Goal: Task Accomplishment & Management: Manage account settings

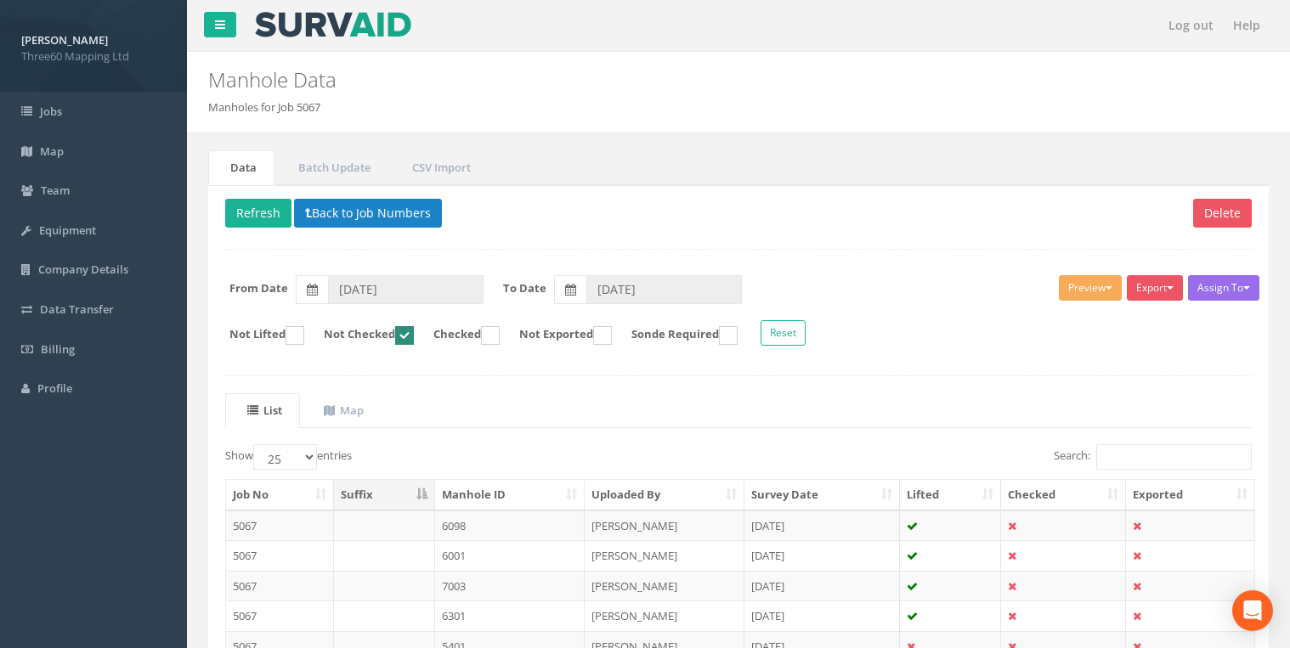
select select "25"
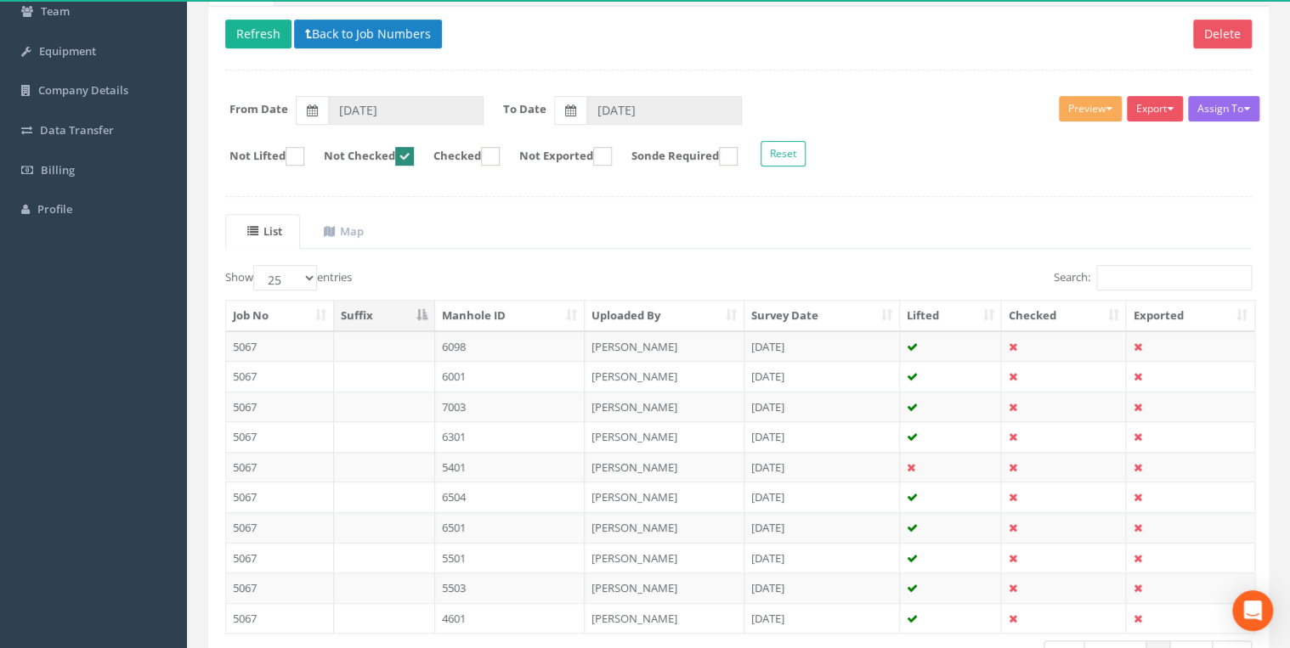
scroll to position [113, 0]
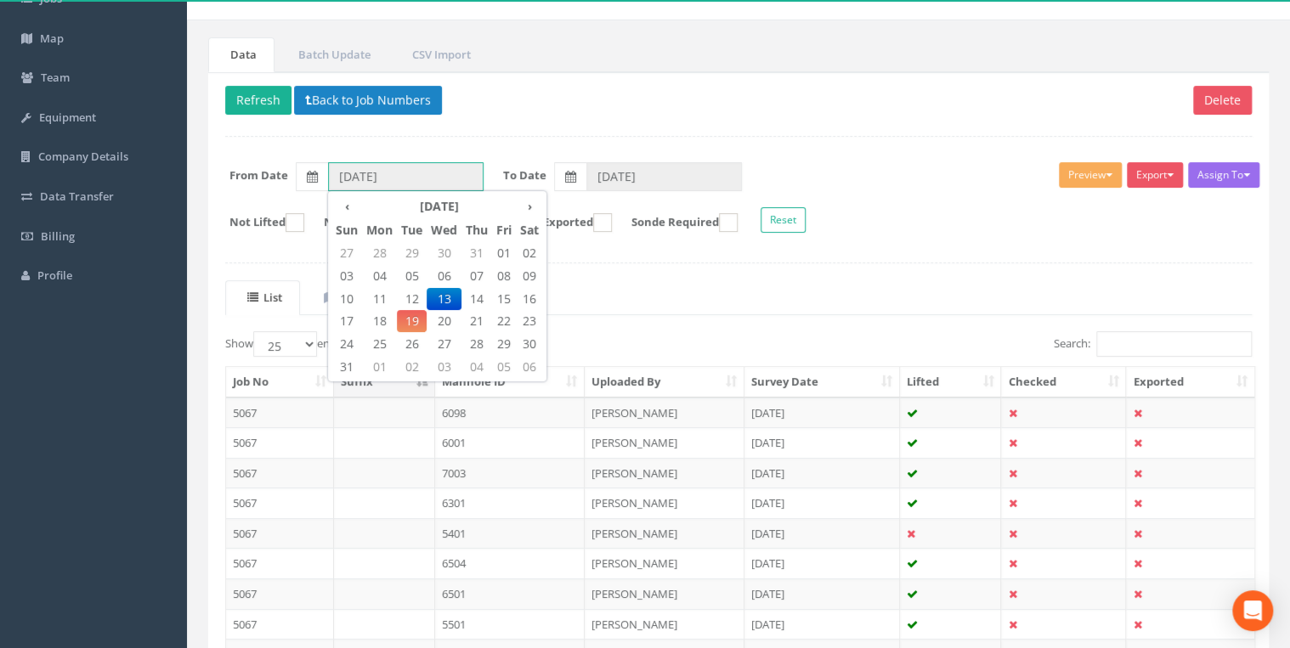
click at [425, 177] on input "[DATE]" at bounding box center [405, 176] width 155 height 29
click at [406, 299] on span "12" at bounding box center [412, 299] width 30 height 22
type input "[DATE]"
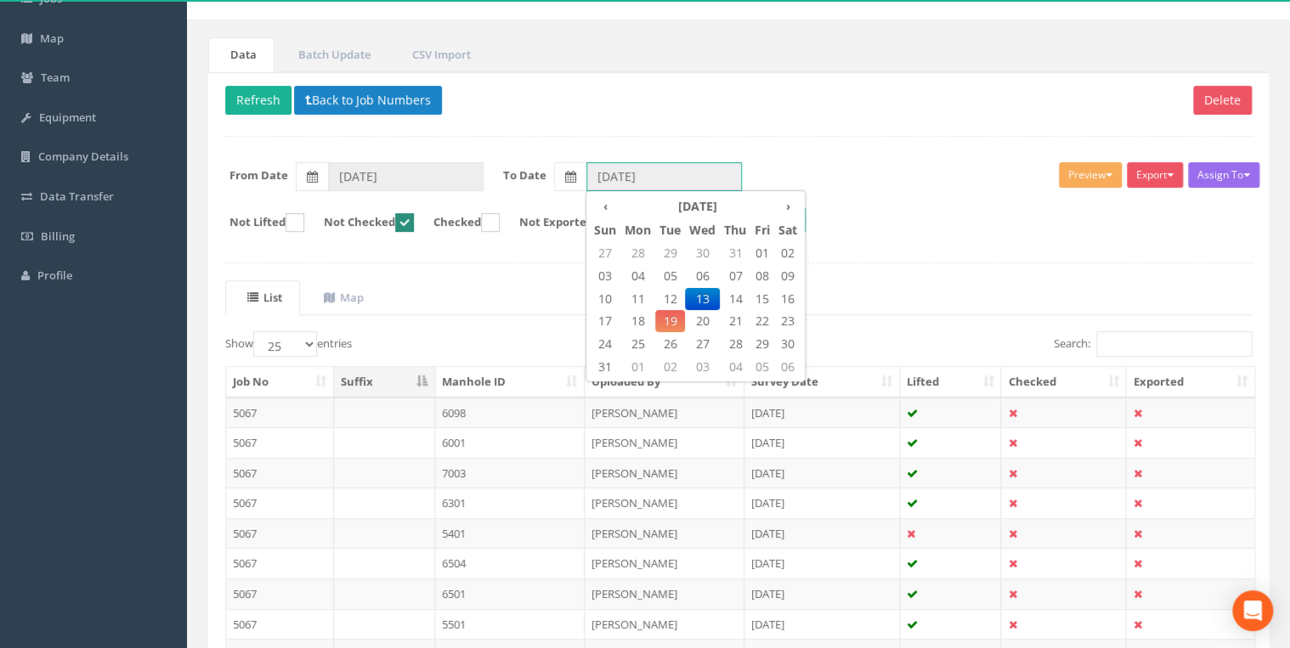
click at [593, 170] on input "[DATE]" at bounding box center [663, 176] width 155 height 29
click at [668, 296] on span "12" at bounding box center [670, 299] width 30 height 22
type input "[DATE]"
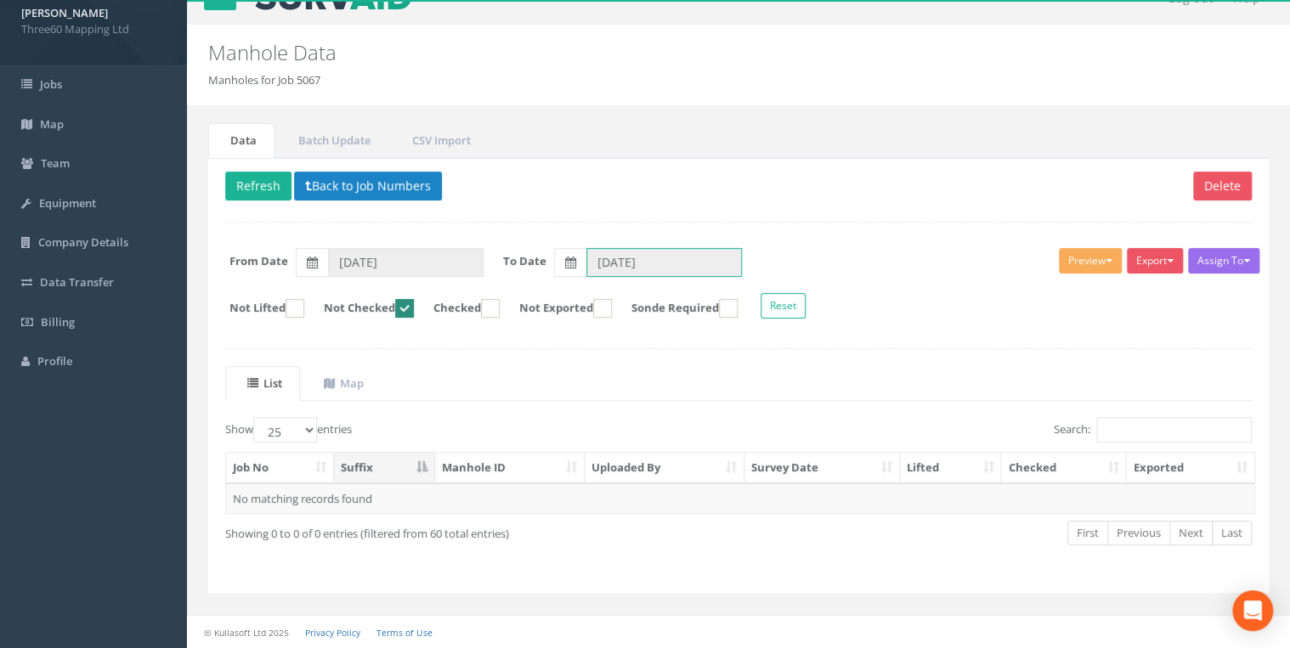
scroll to position [24, 0]
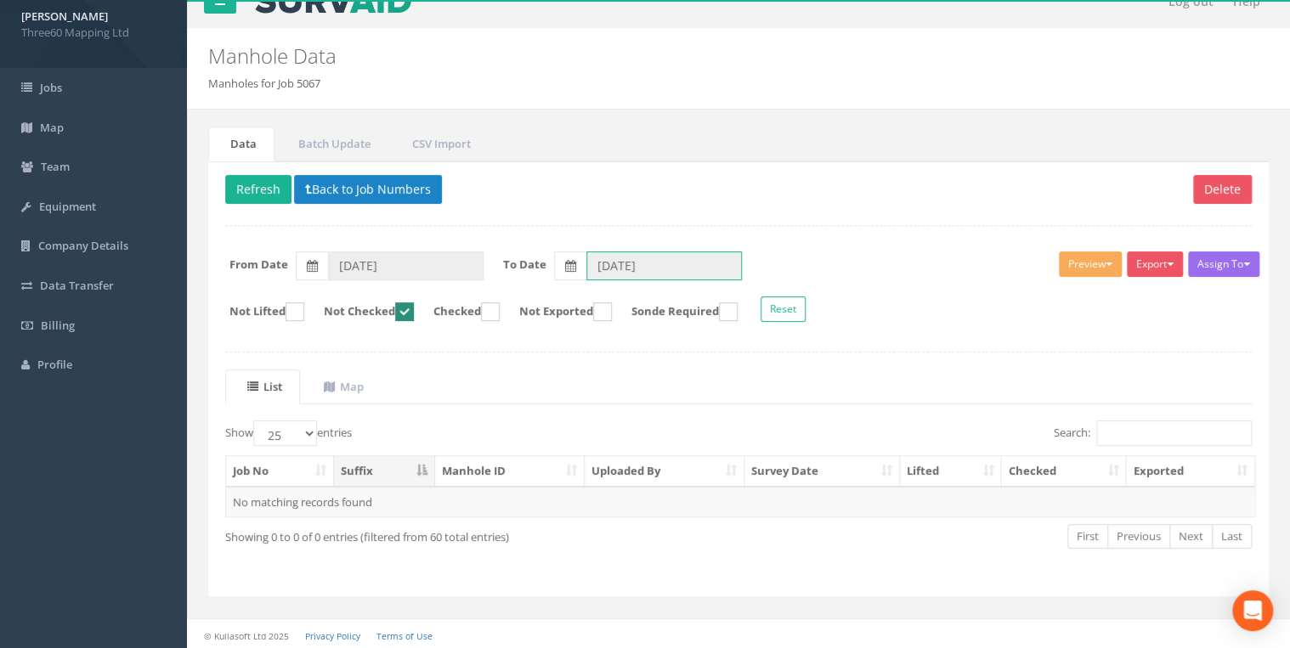
click at [411, 315] on ins at bounding box center [404, 311] width 19 height 19
checkbox input "false"
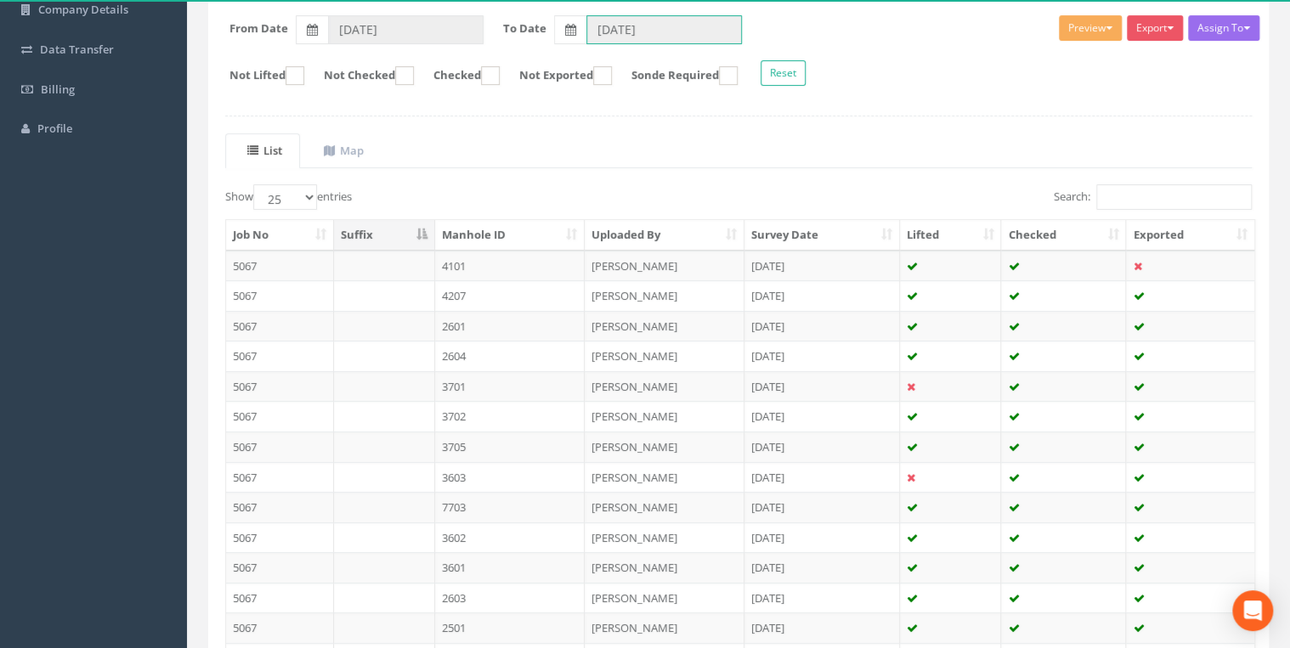
scroll to position [385, 0]
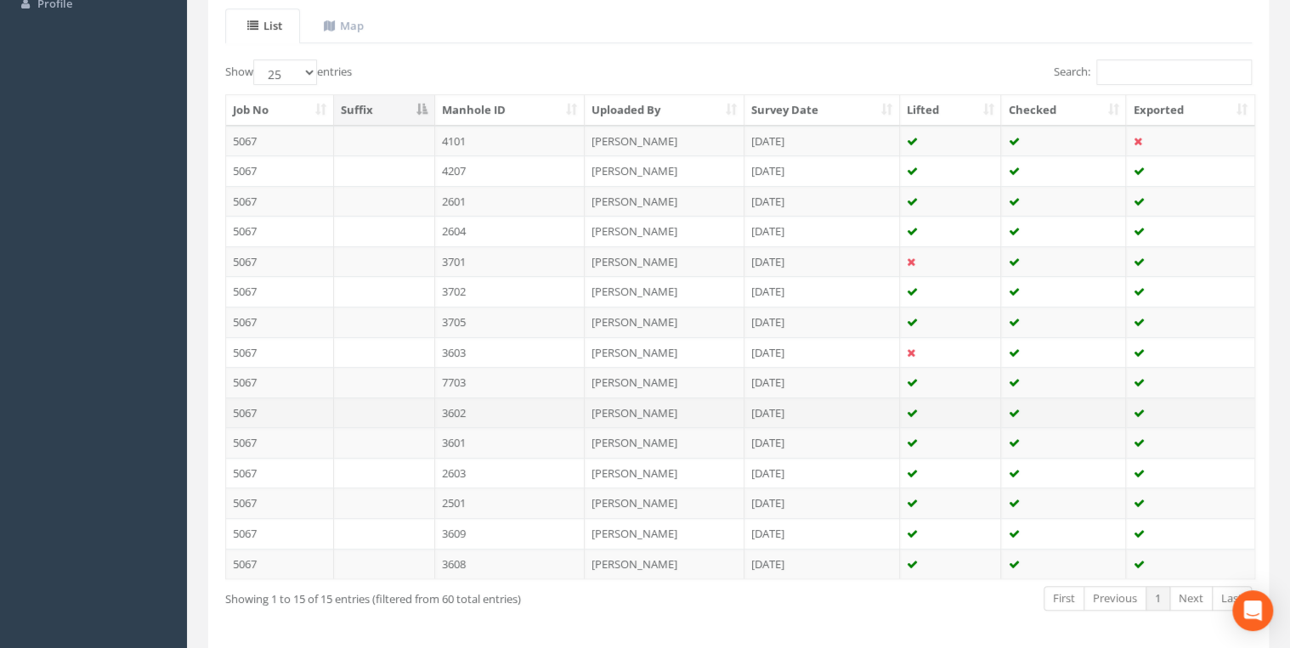
click at [483, 409] on td "3602" at bounding box center [510, 413] width 150 height 31
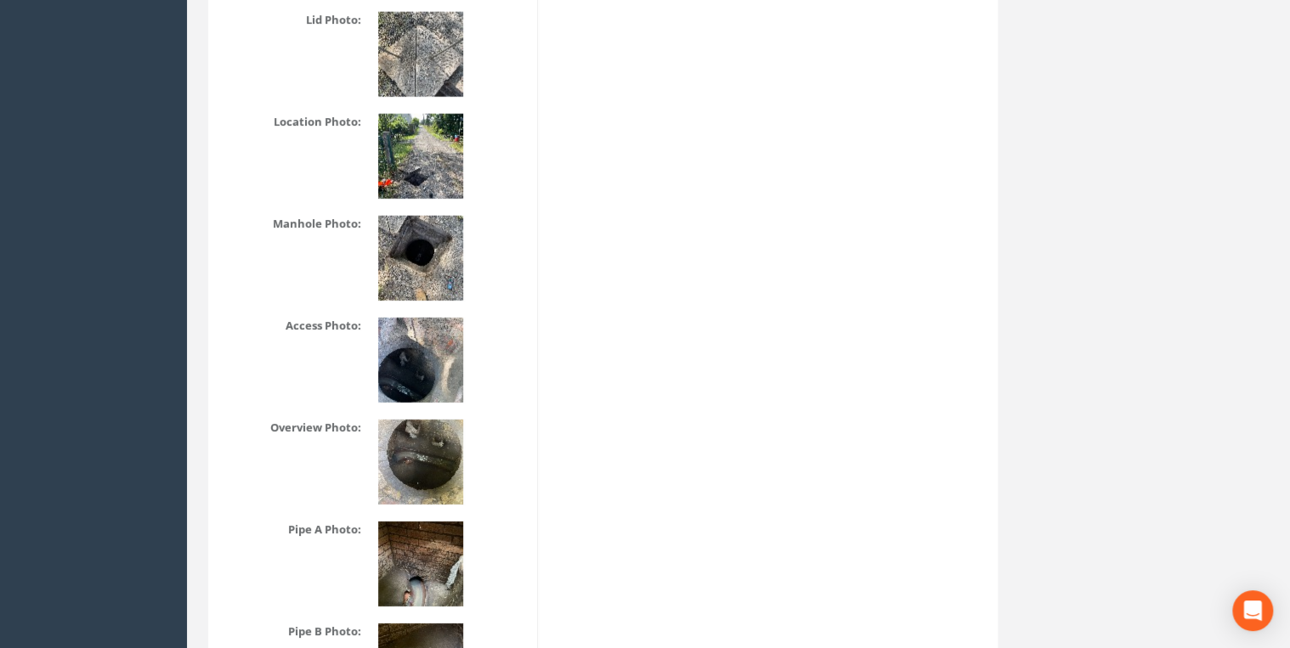
scroll to position [2175, 0]
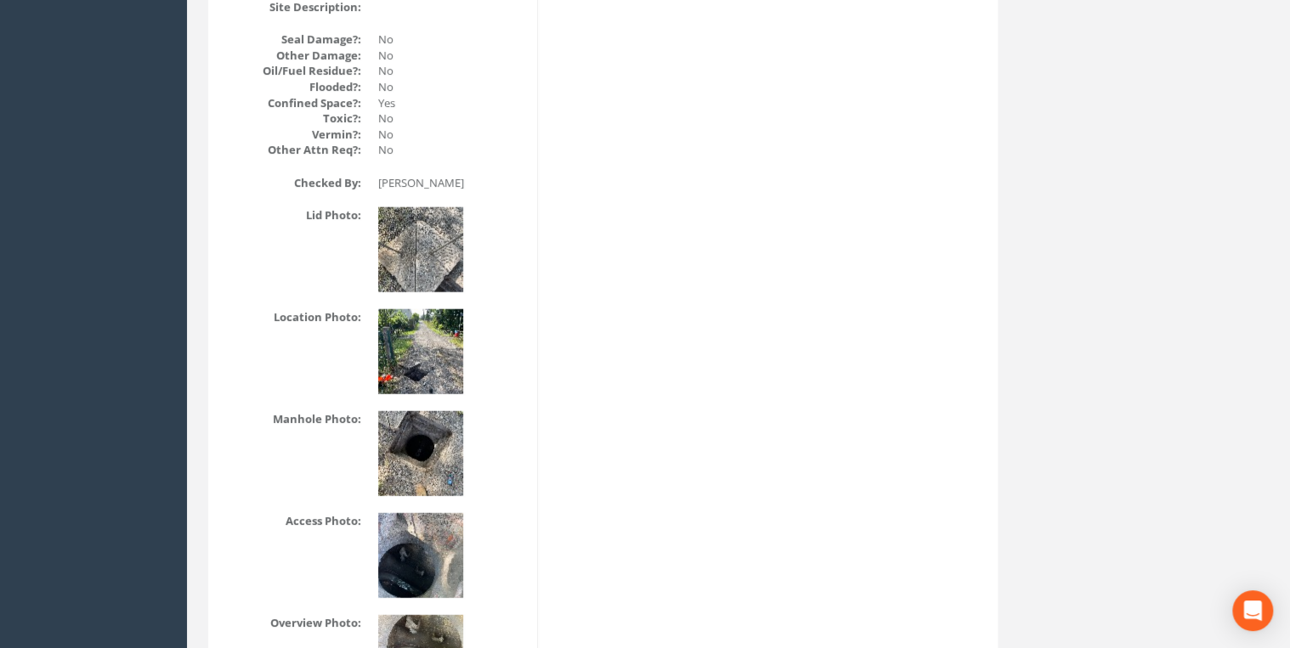
click at [455, 343] on img at bounding box center [420, 351] width 85 height 85
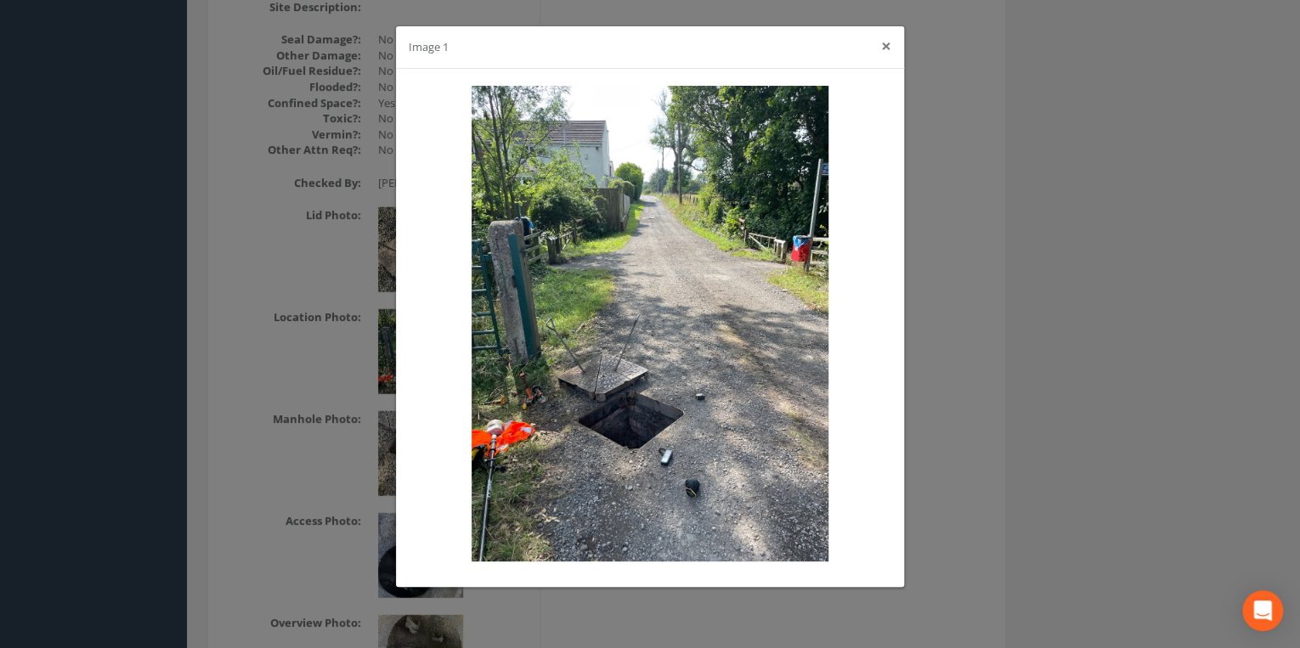
click at [886, 42] on button "×" at bounding box center [886, 46] width 10 height 18
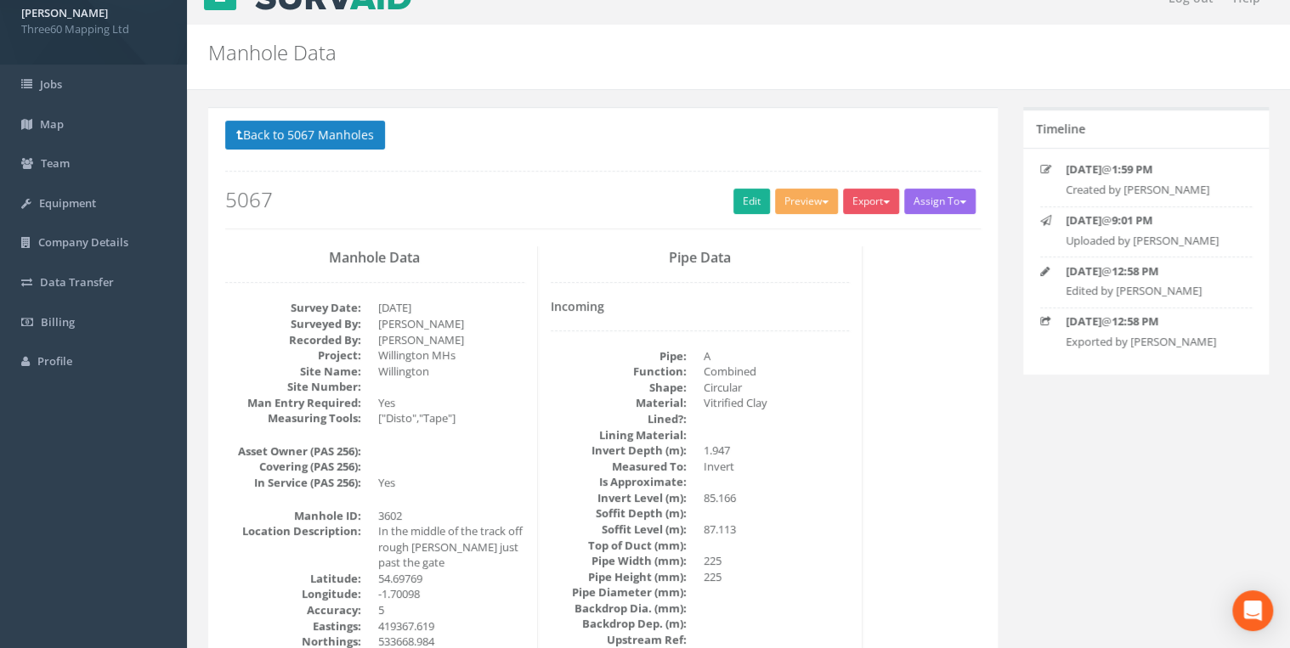
scroll to position [0, 0]
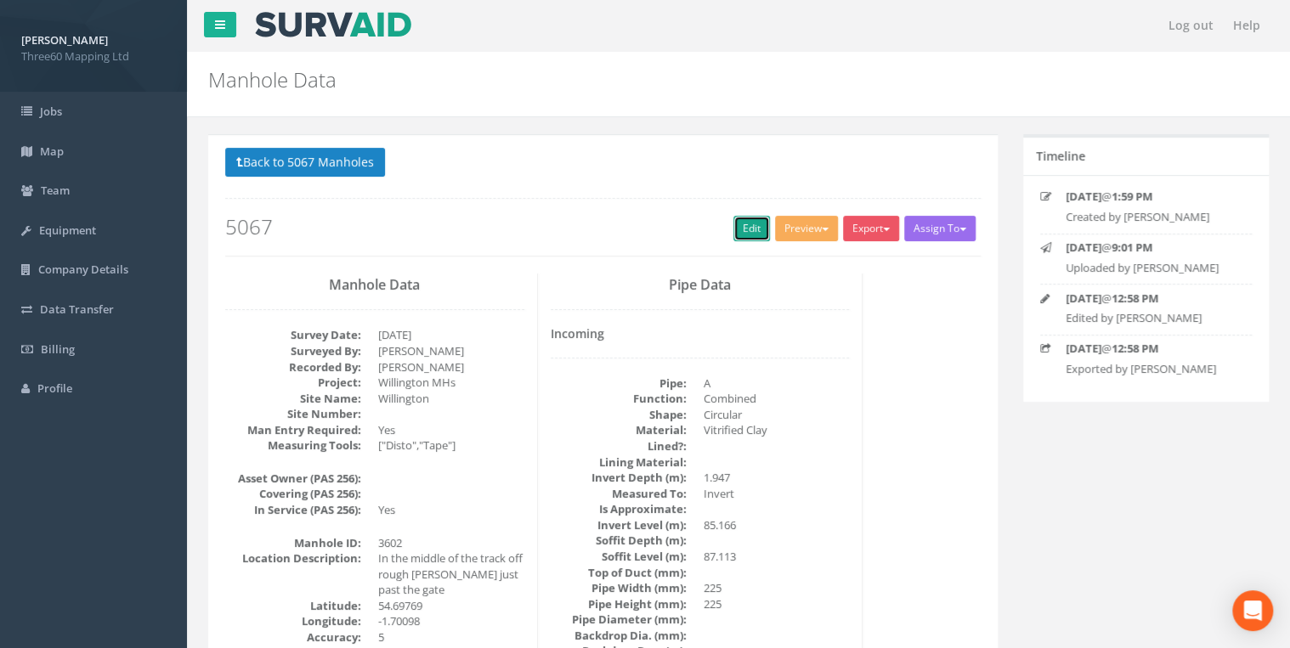
click at [741, 217] on link "Edit" at bounding box center [751, 228] width 37 height 25
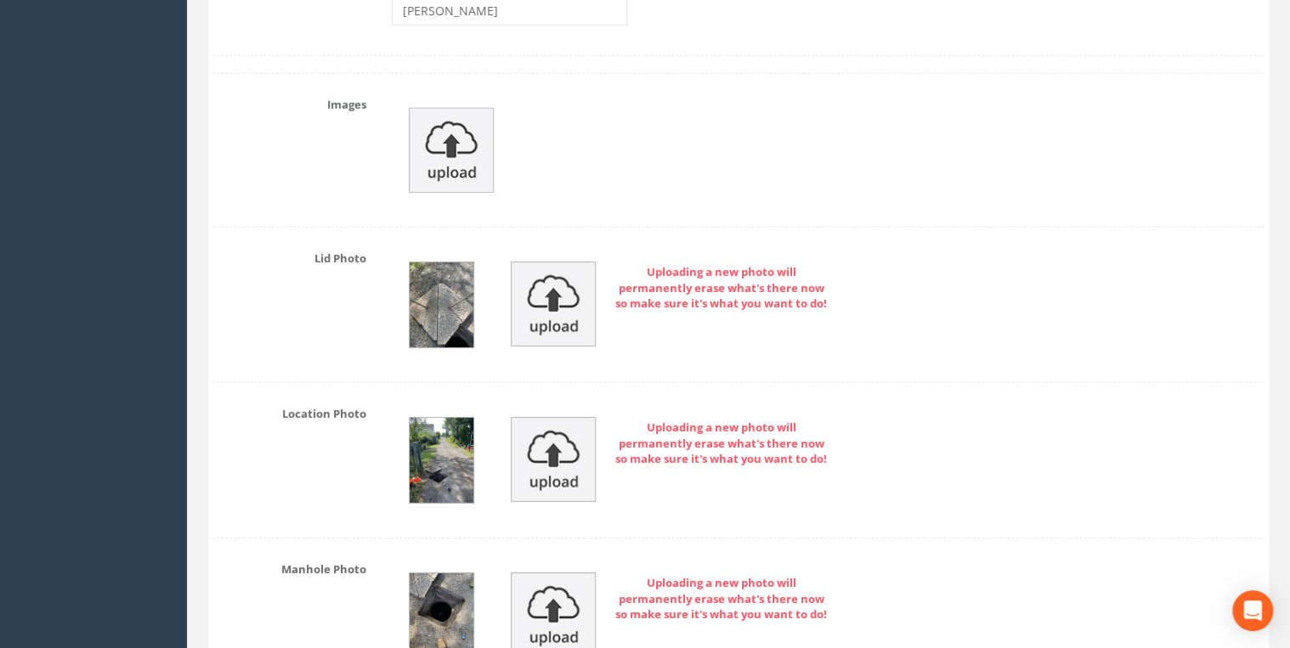
scroll to position [5984, 0]
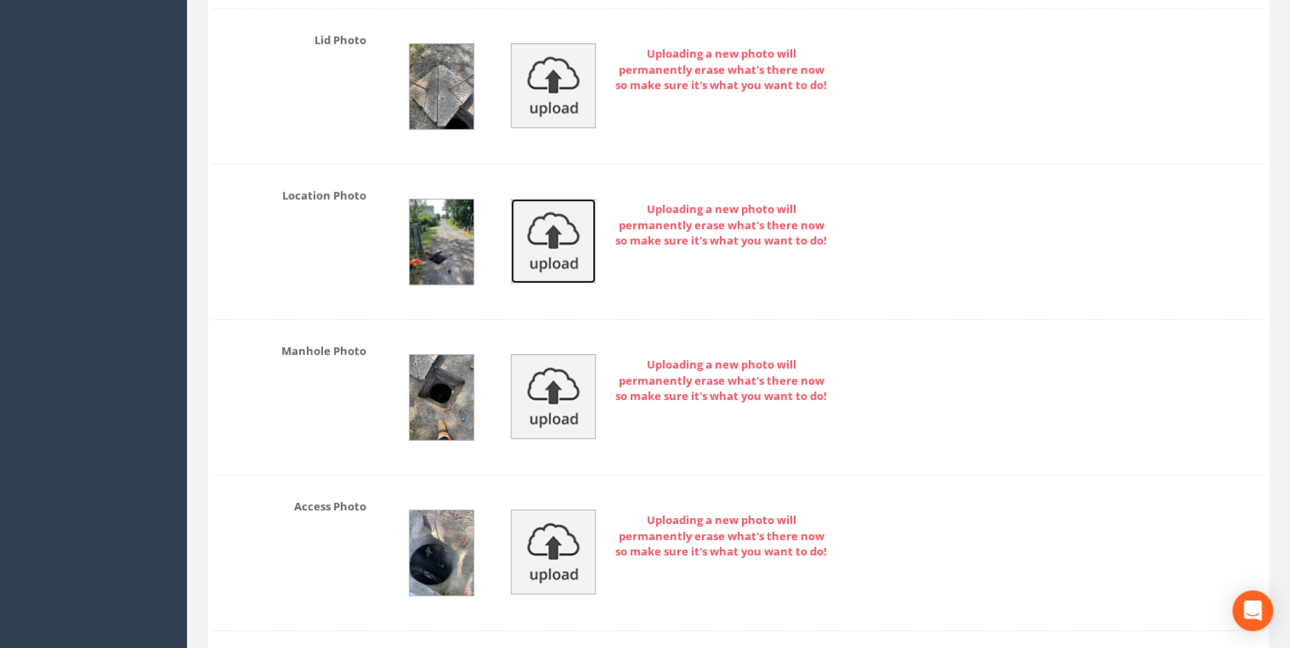
click at [567, 211] on img at bounding box center [553, 241] width 85 height 85
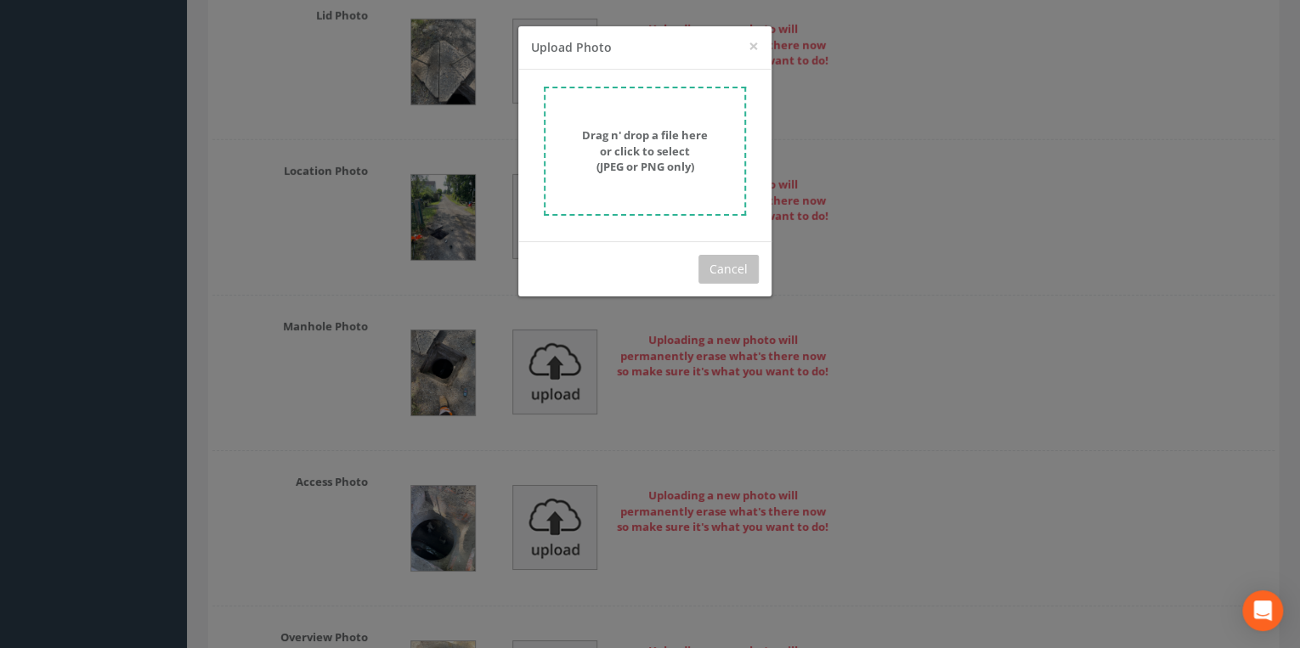
click at [652, 142] on strong "Drag n' drop a file here or click to select (JPEG or PNG only)" at bounding box center [645, 150] width 126 height 47
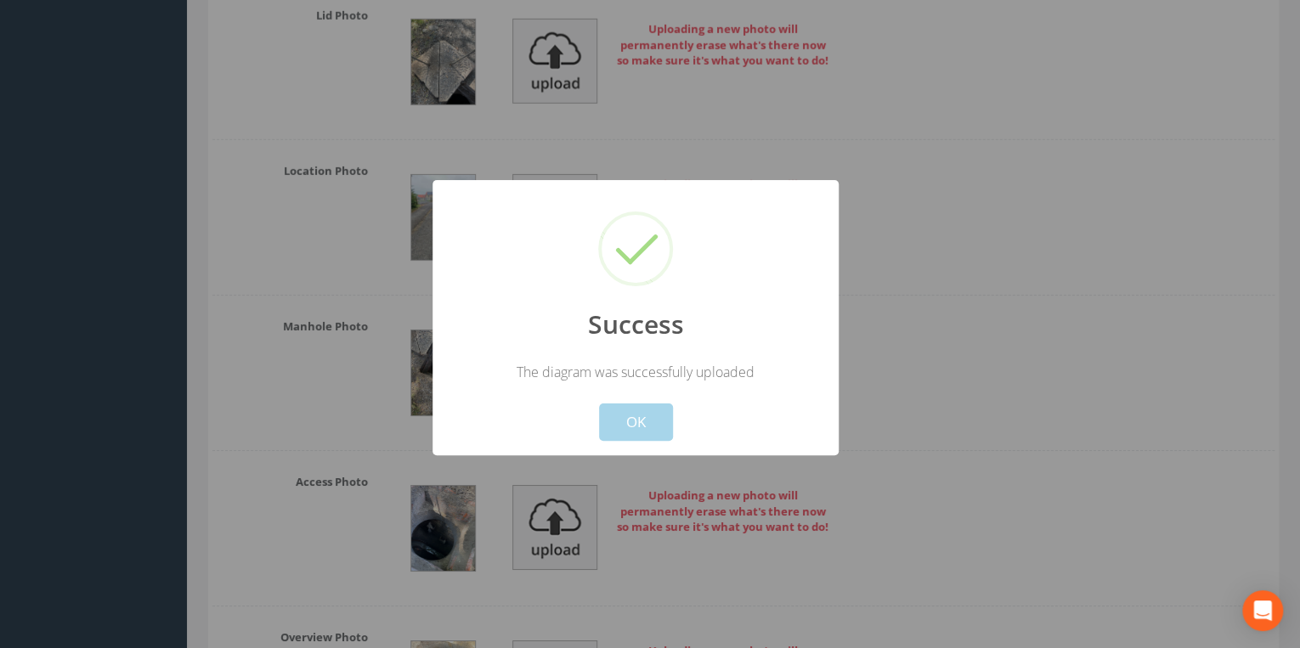
click at [644, 428] on button "OK" at bounding box center [636, 422] width 74 height 37
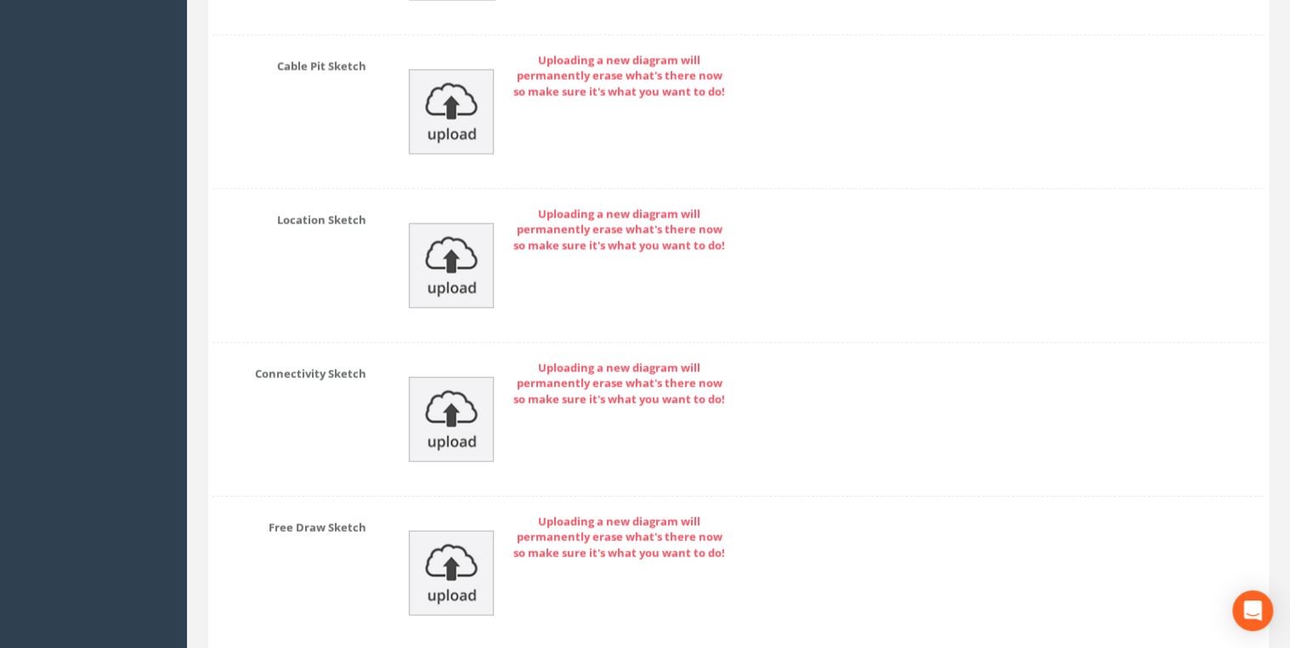
scroll to position [8381, 0]
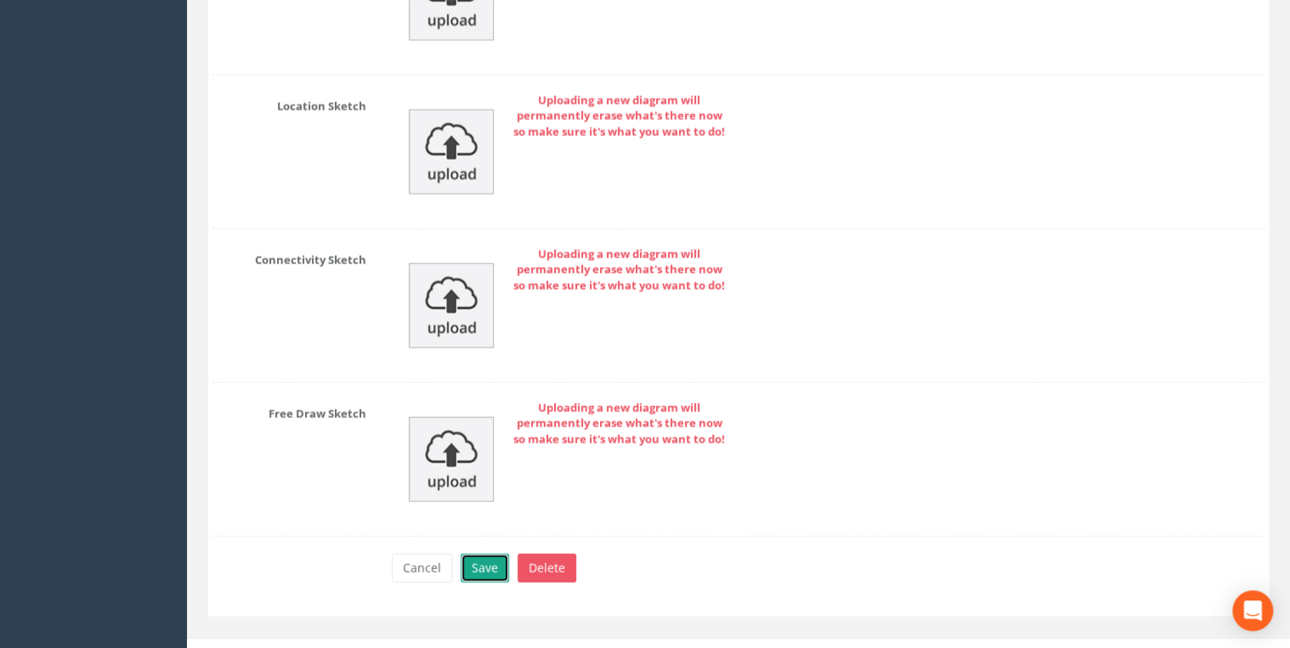
click at [489, 554] on button "Save" at bounding box center [484, 568] width 48 height 29
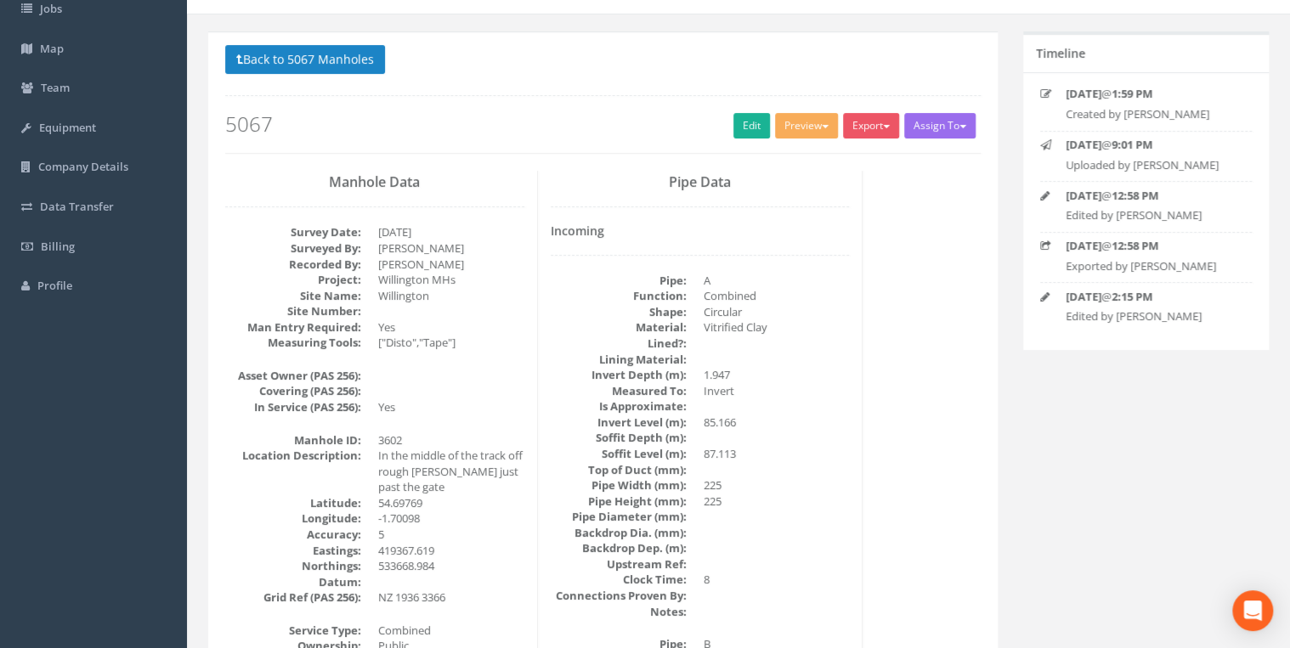
scroll to position [0, 0]
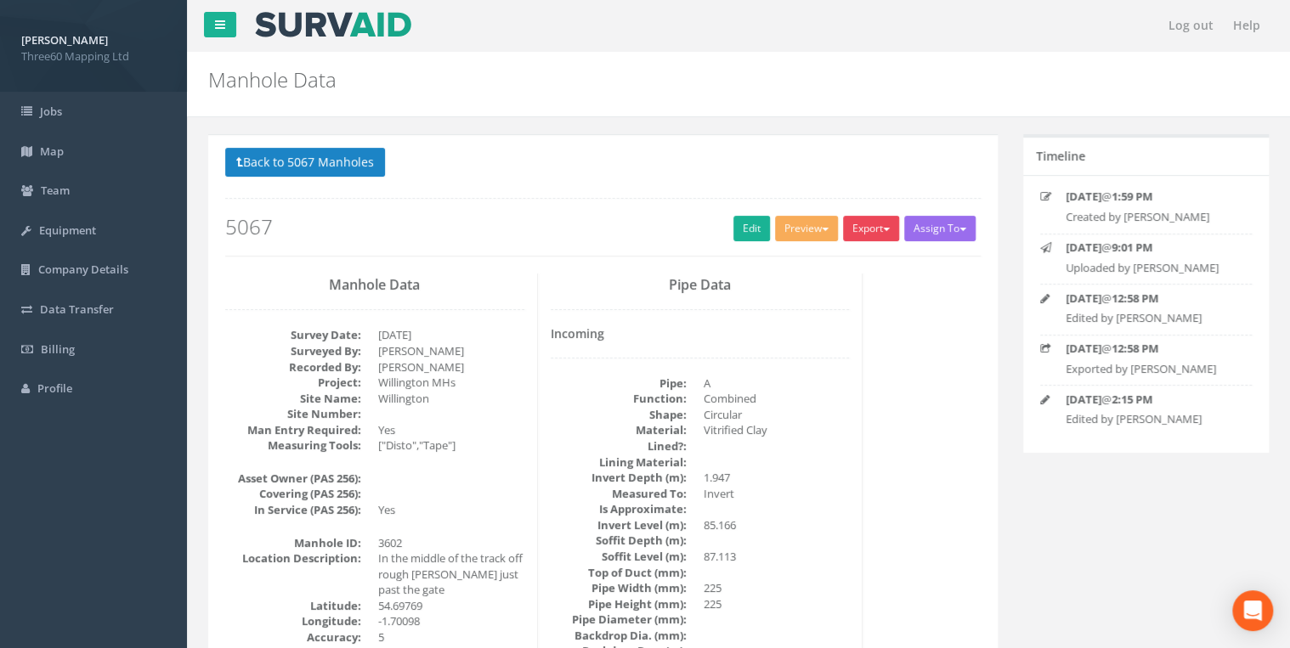
click at [861, 225] on button "Export" at bounding box center [871, 228] width 56 height 25
click at [838, 261] on link "360 Manhole" at bounding box center [835, 264] width 129 height 26
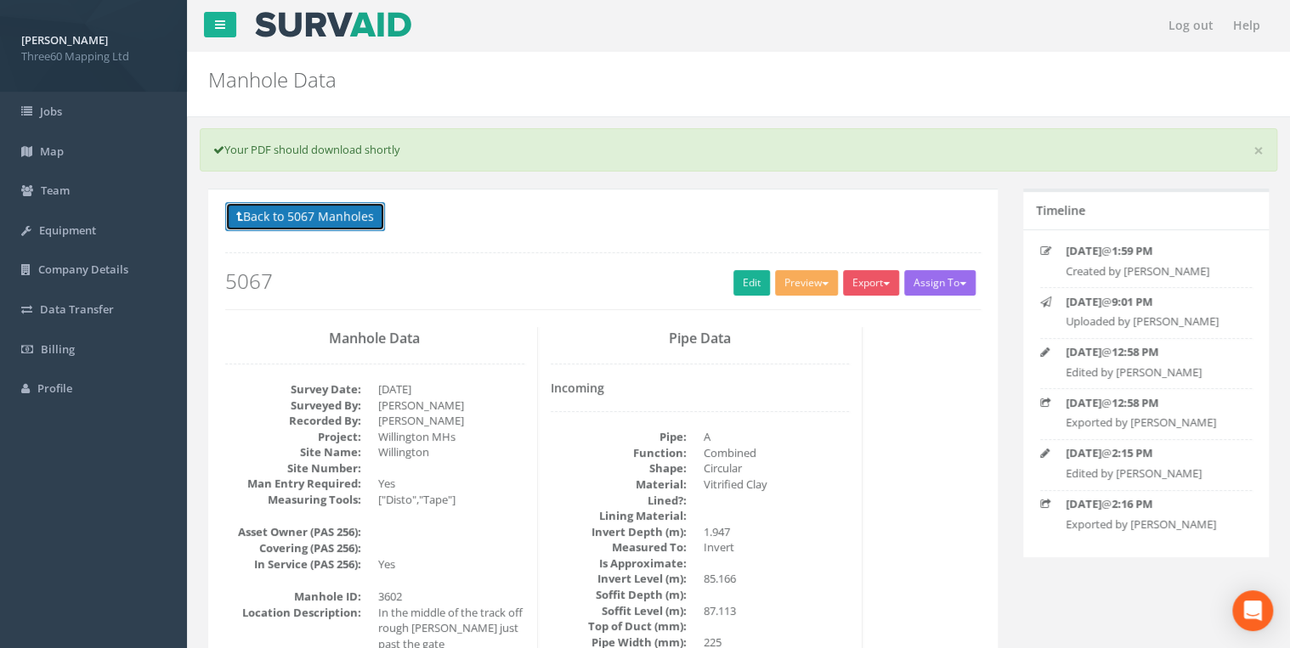
click at [333, 217] on button "Back to 5067 Manholes" at bounding box center [305, 216] width 160 height 29
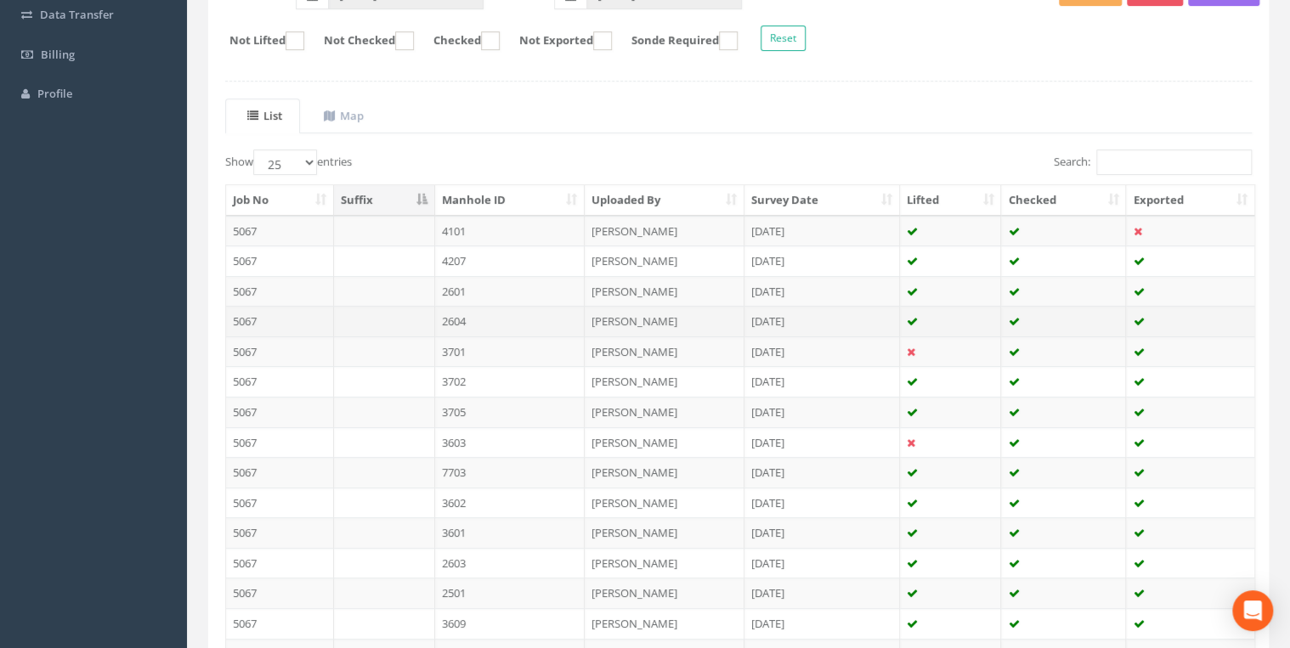
scroll to position [362, 0]
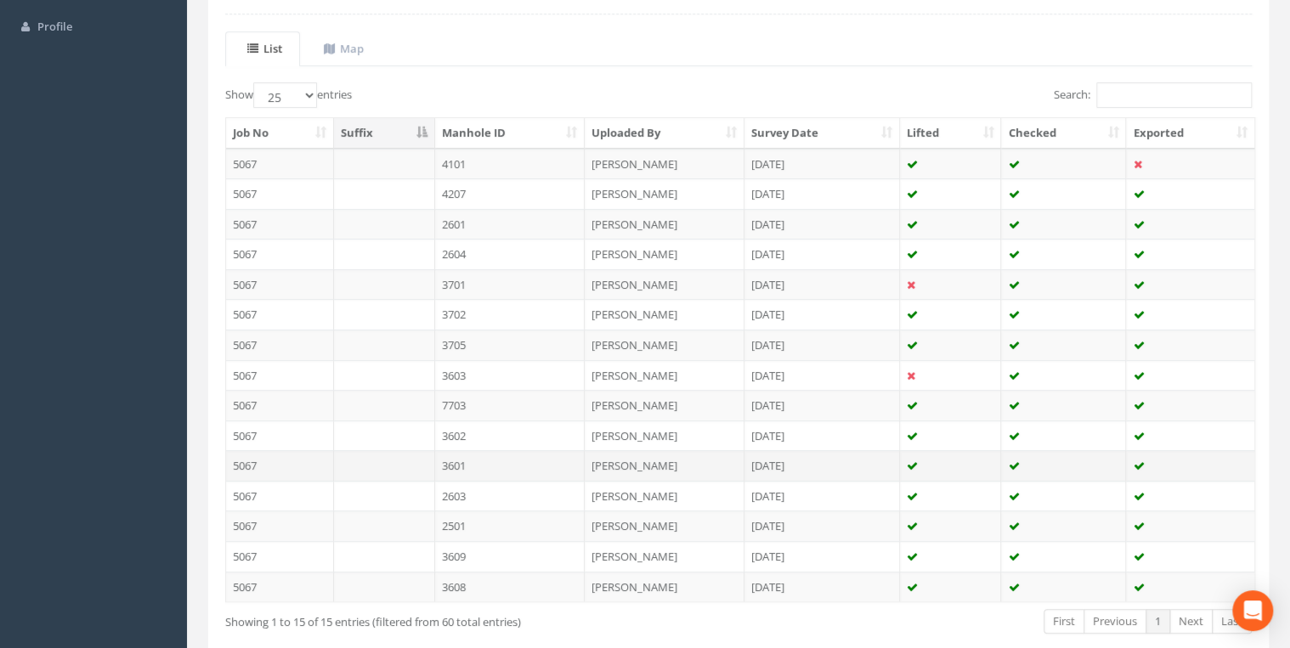
click at [496, 455] on td "3601" at bounding box center [510, 465] width 150 height 31
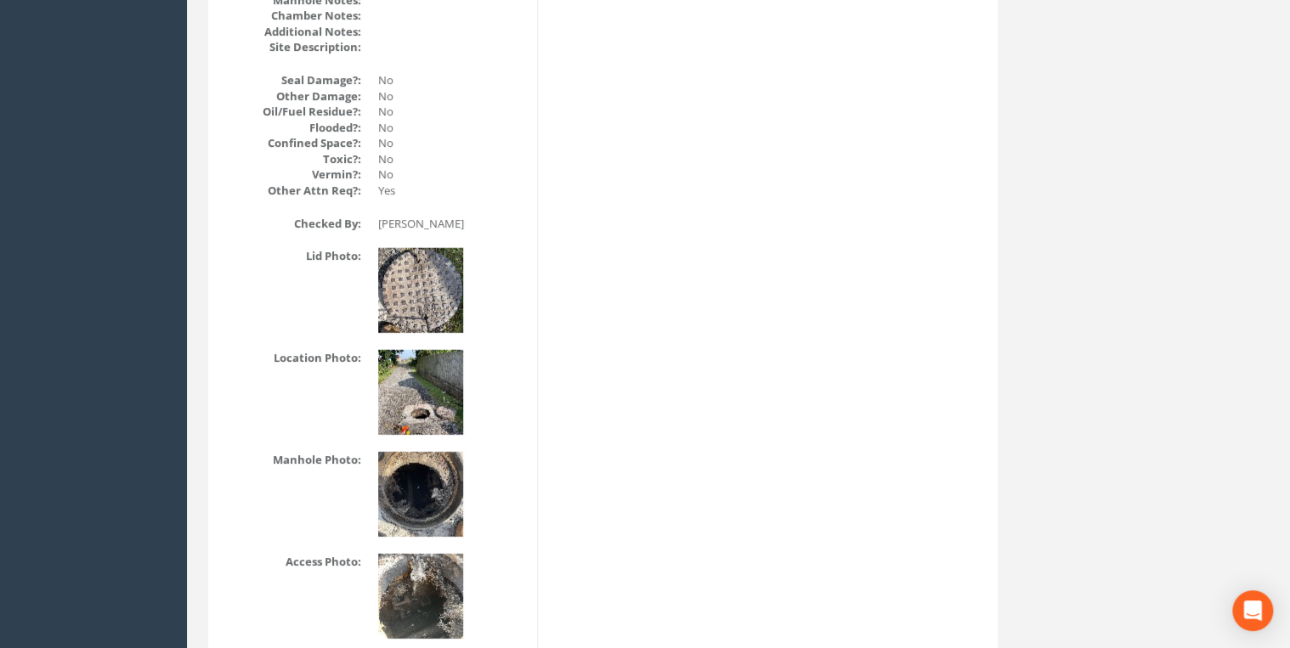
scroll to position [2265, 0]
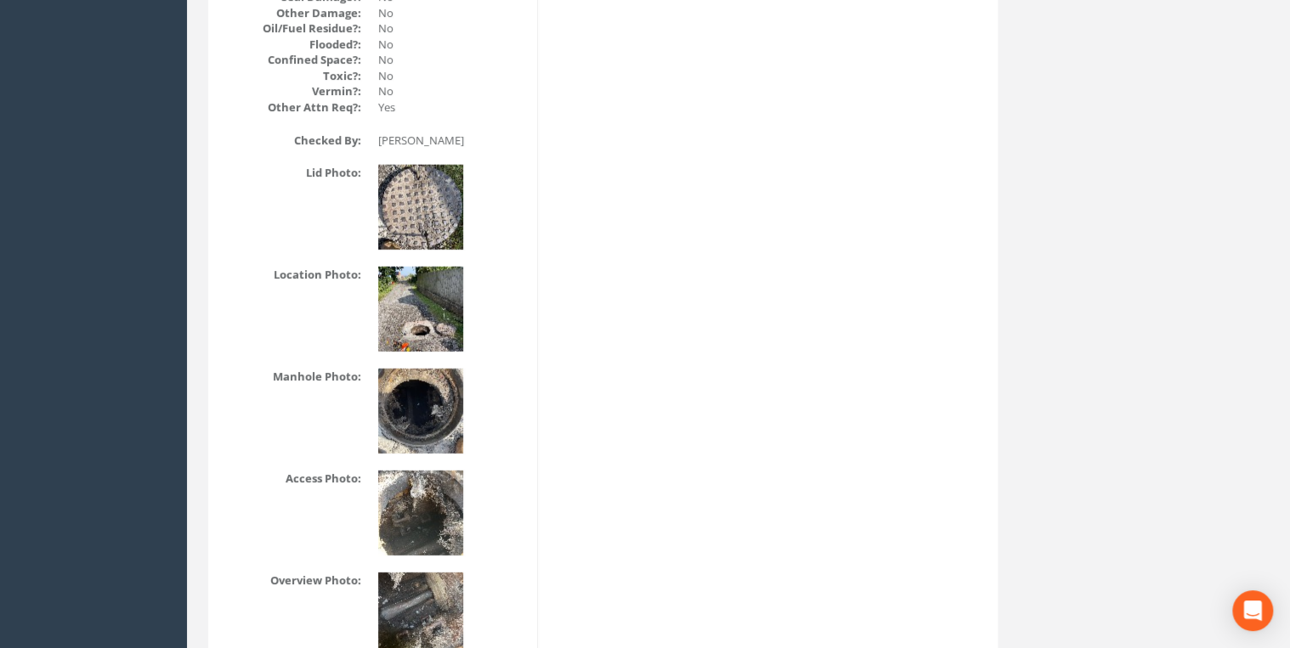
click at [413, 286] on img at bounding box center [420, 309] width 85 height 85
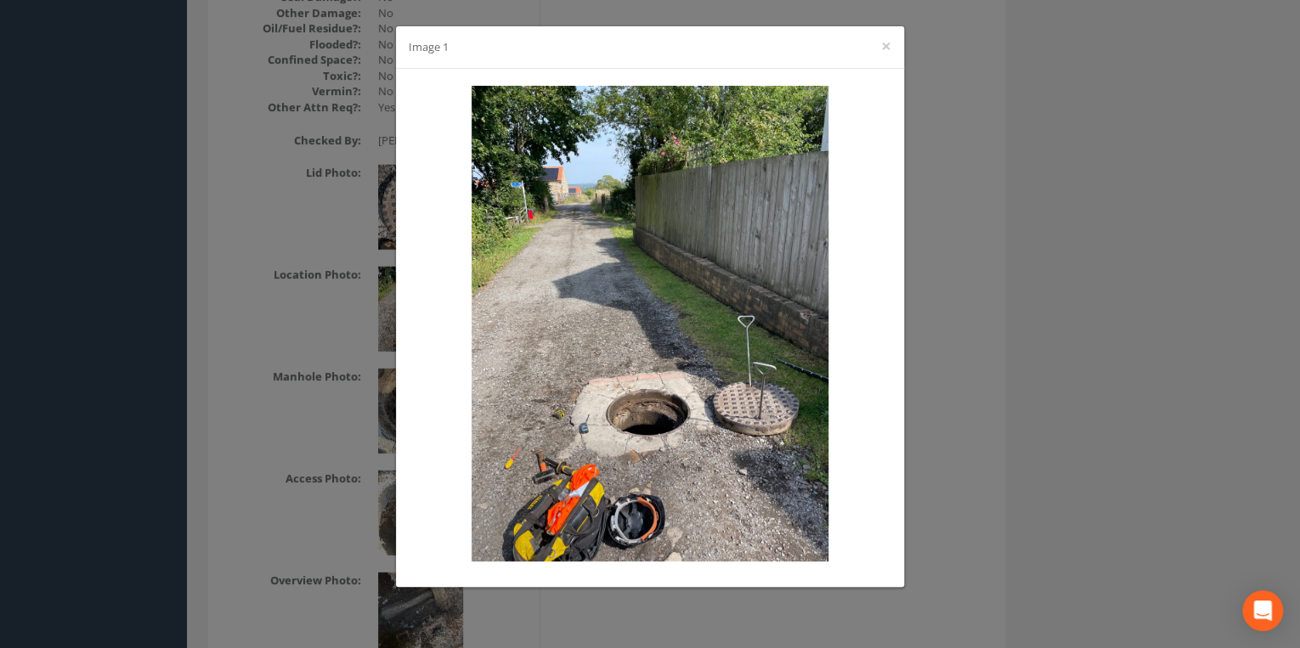
click at [891, 46] on div "Image 1 ×" at bounding box center [650, 47] width 508 height 42
click at [888, 46] on button "×" at bounding box center [886, 46] width 10 height 18
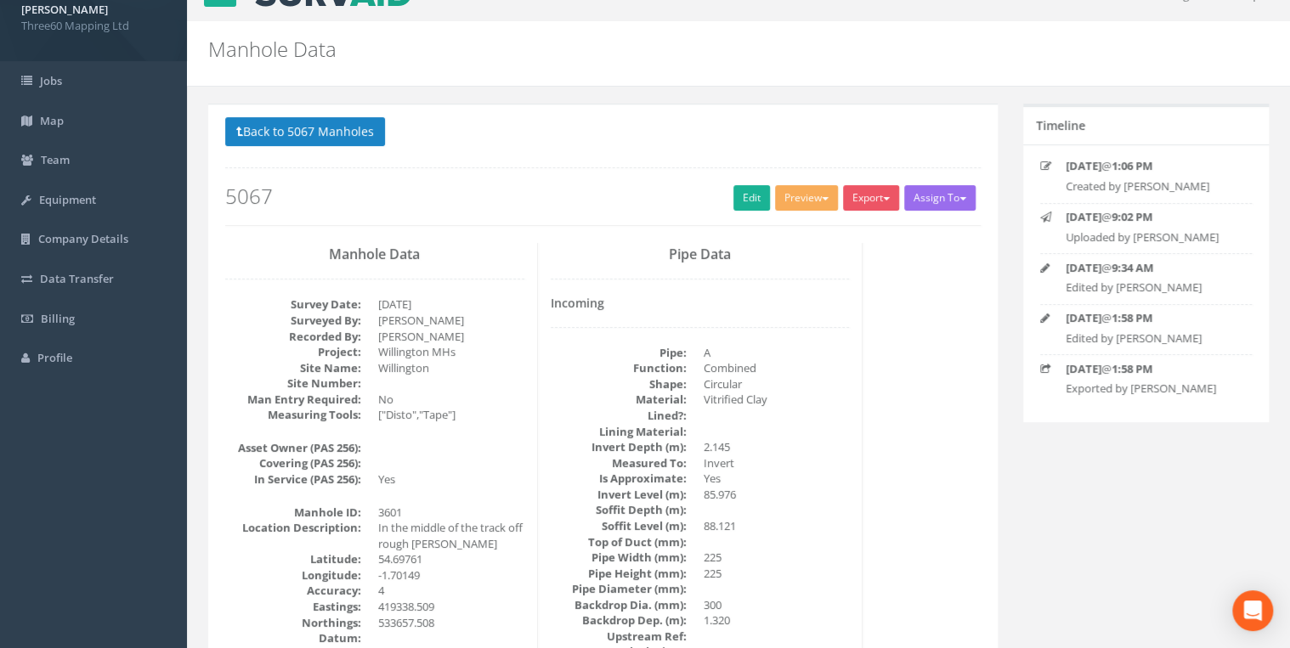
scroll to position [0, 0]
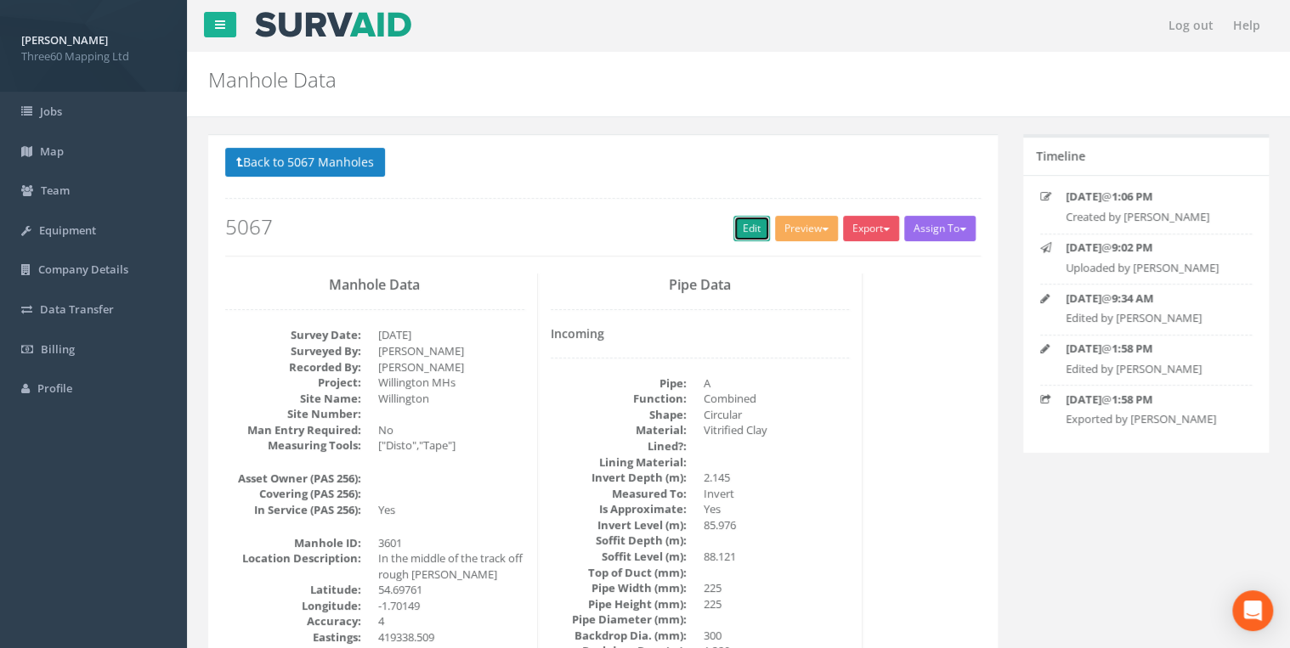
click at [737, 216] on link "Edit" at bounding box center [751, 228] width 37 height 25
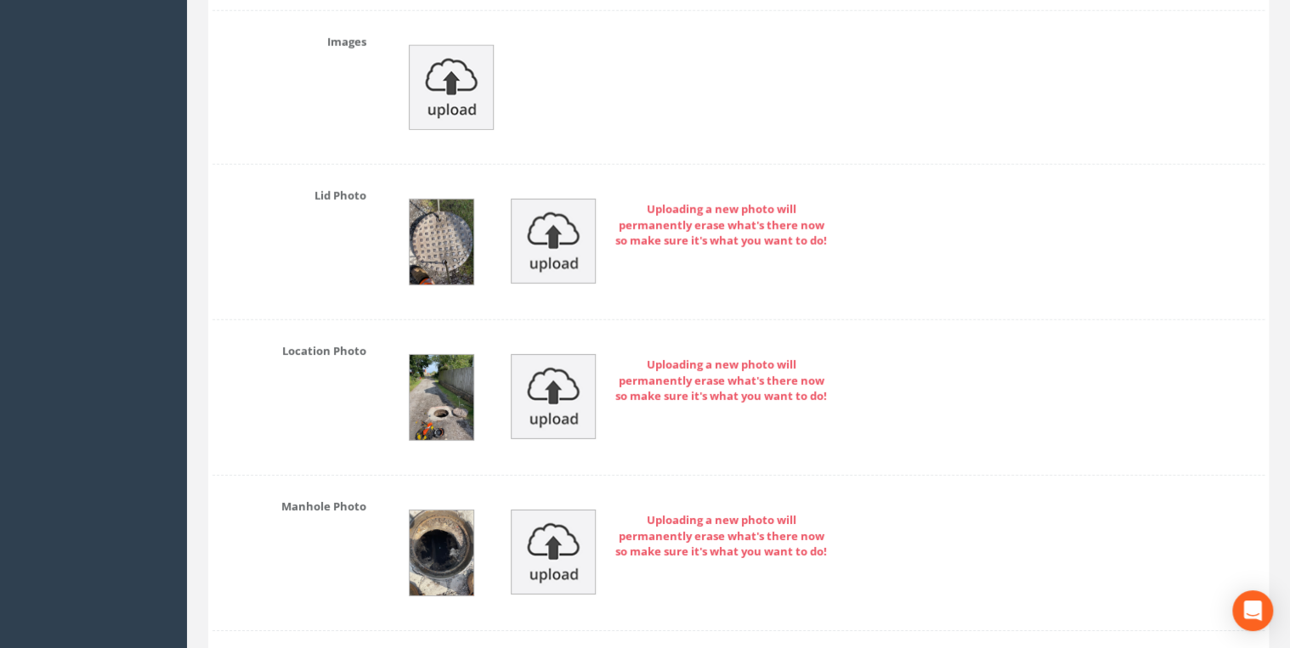
scroll to position [5890, 0]
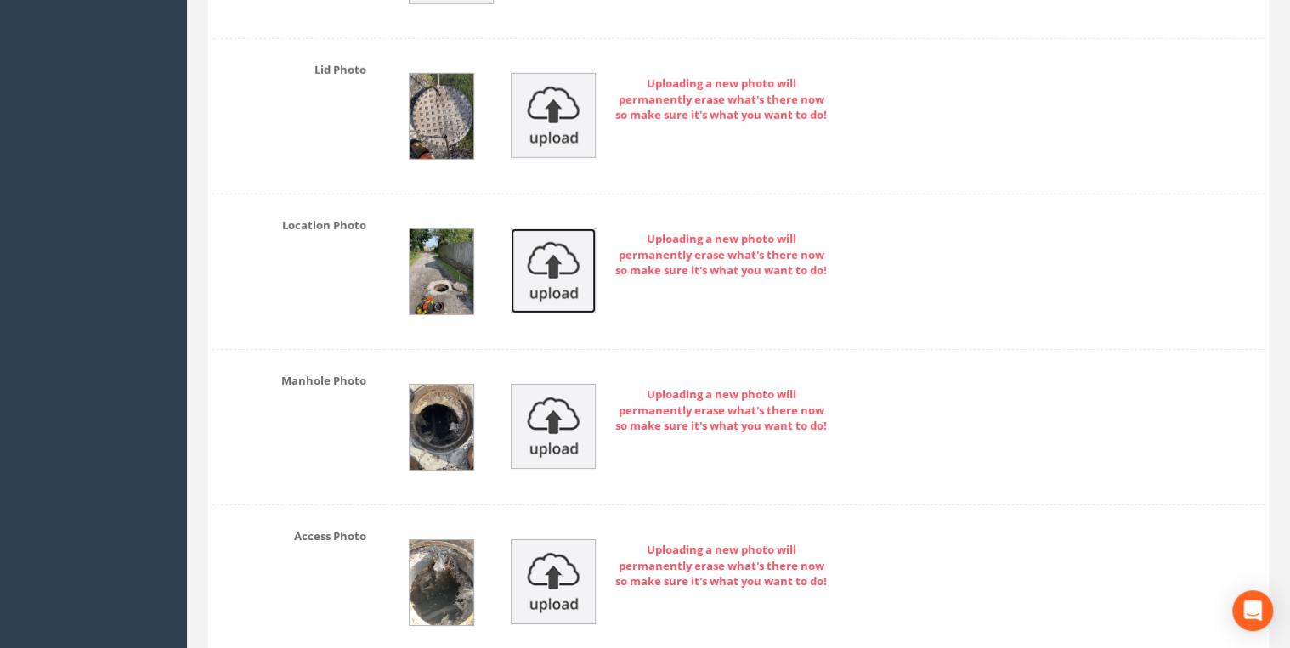
click at [544, 234] on img at bounding box center [553, 271] width 85 height 85
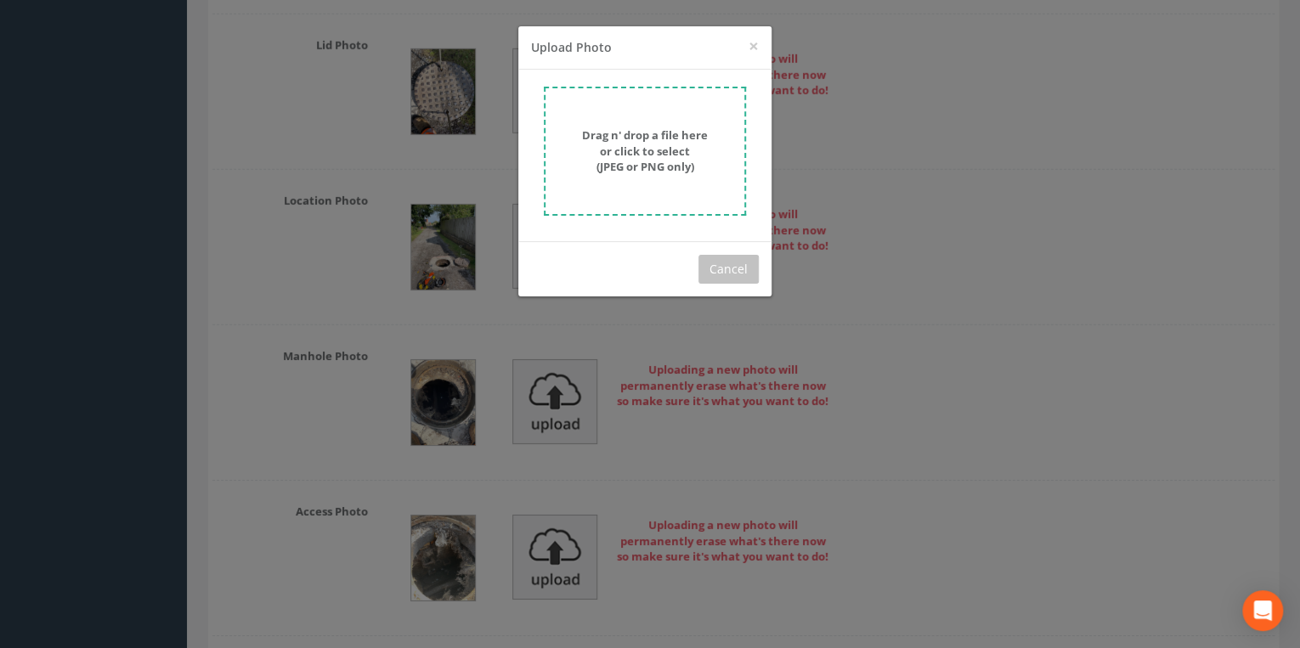
click at [625, 180] on form "Drag n' drop a file here or click to select (JPEG or PNG only)" at bounding box center [645, 151] width 202 height 129
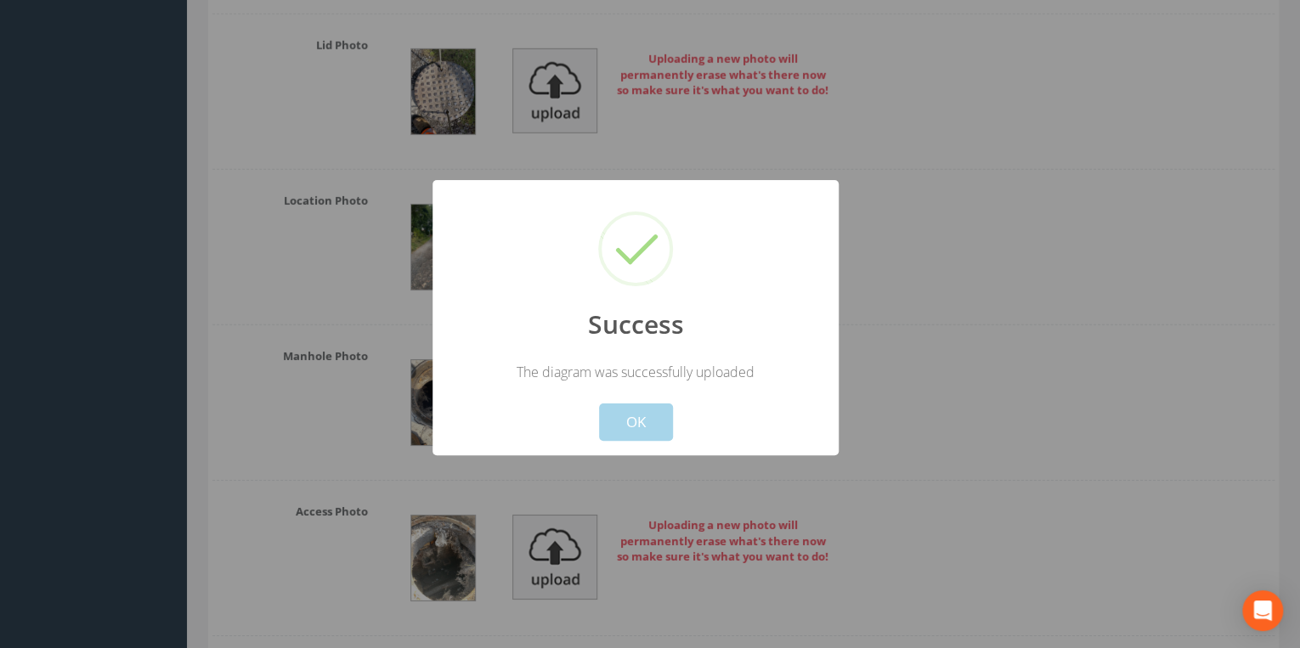
click at [626, 418] on button "OK" at bounding box center [636, 422] width 74 height 37
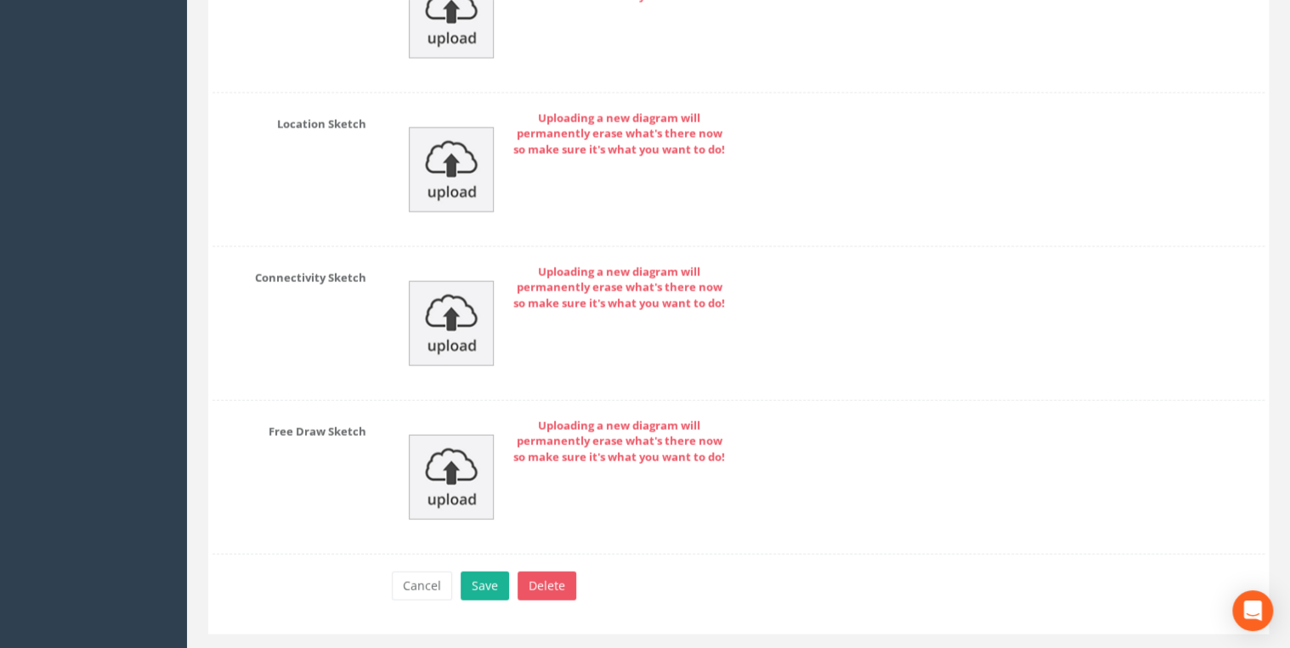
scroll to position [8317, 0]
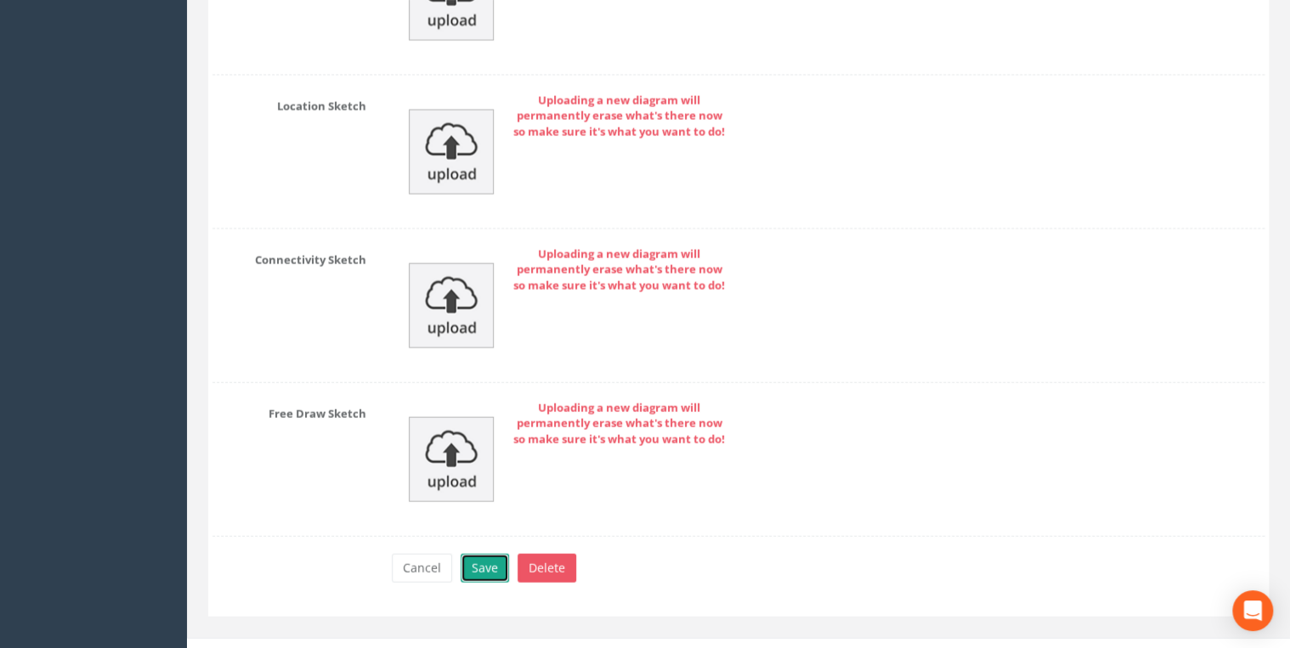
click at [491, 554] on button "Save" at bounding box center [484, 568] width 48 height 29
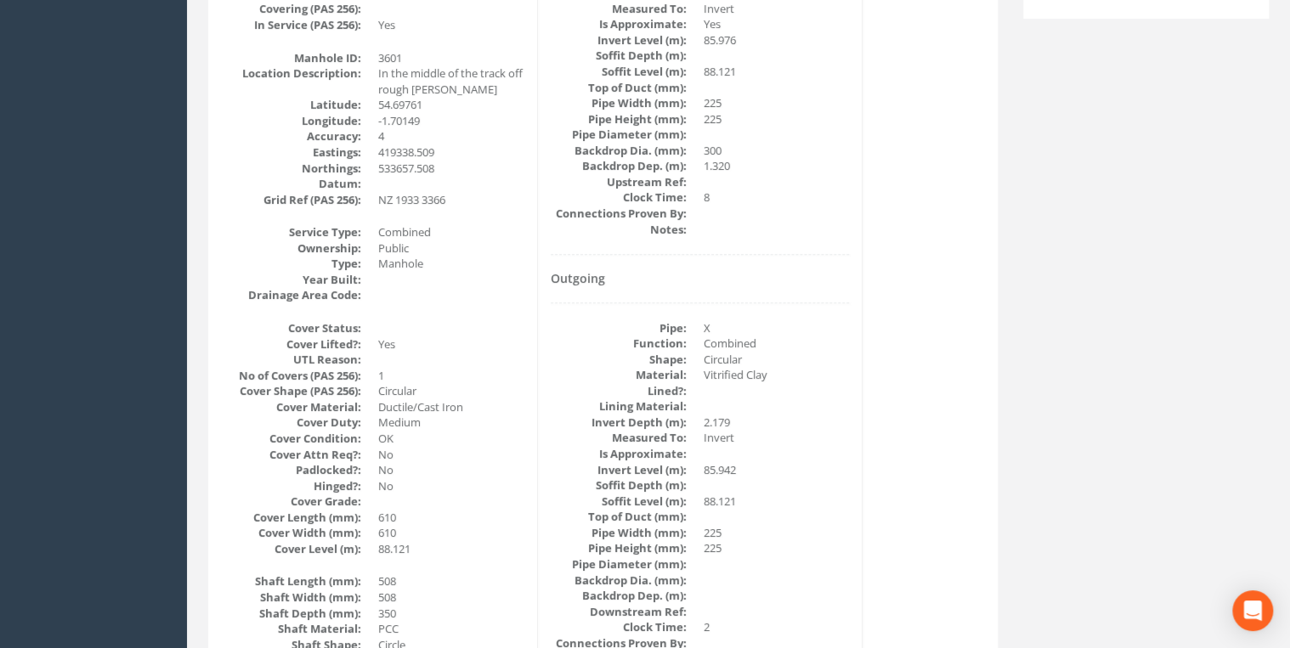
scroll to position [0, 0]
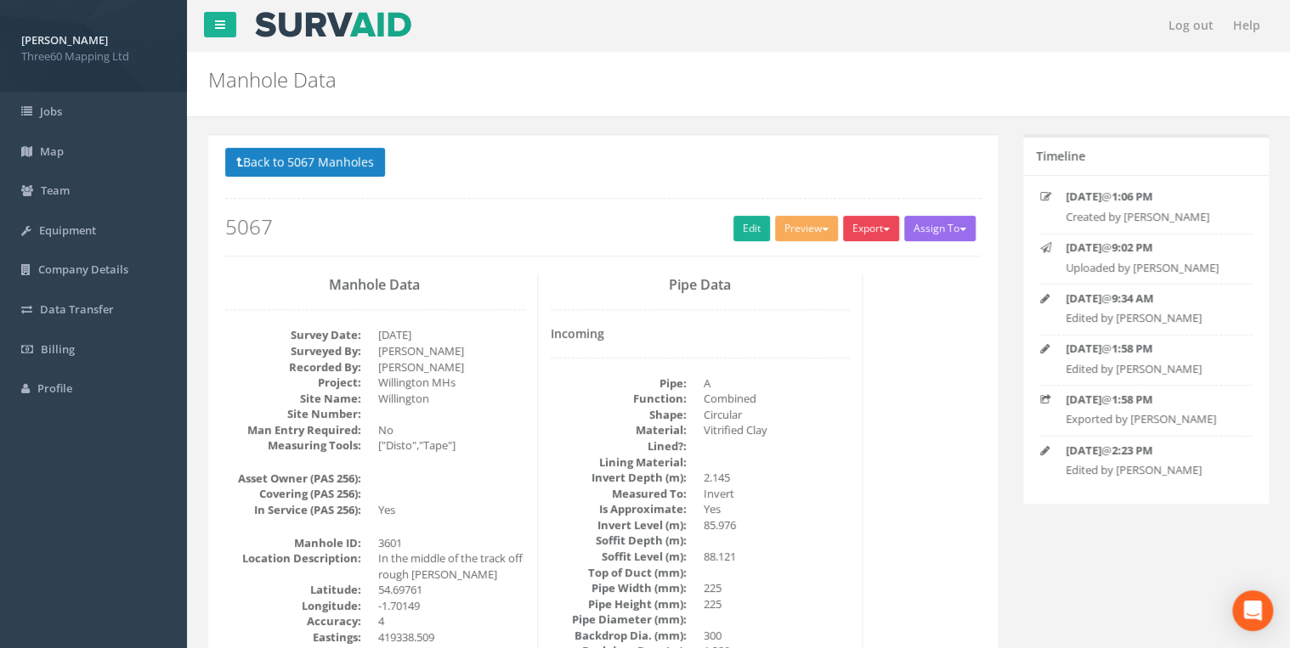
click at [885, 230] on span "button" at bounding box center [886, 229] width 7 height 3
click at [853, 262] on link "360 Manhole" at bounding box center [835, 264] width 129 height 26
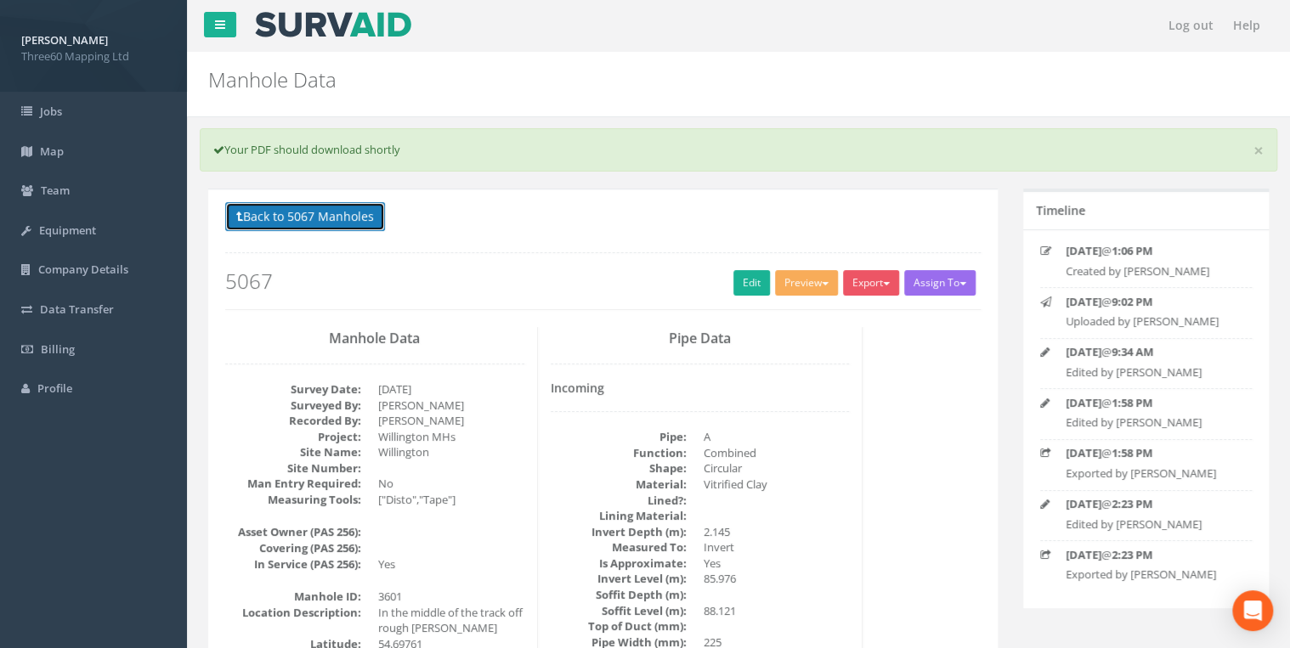
click at [326, 210] on button "Back to 5067 Manholes" at bounding box center [305, 216] width 160 height 29
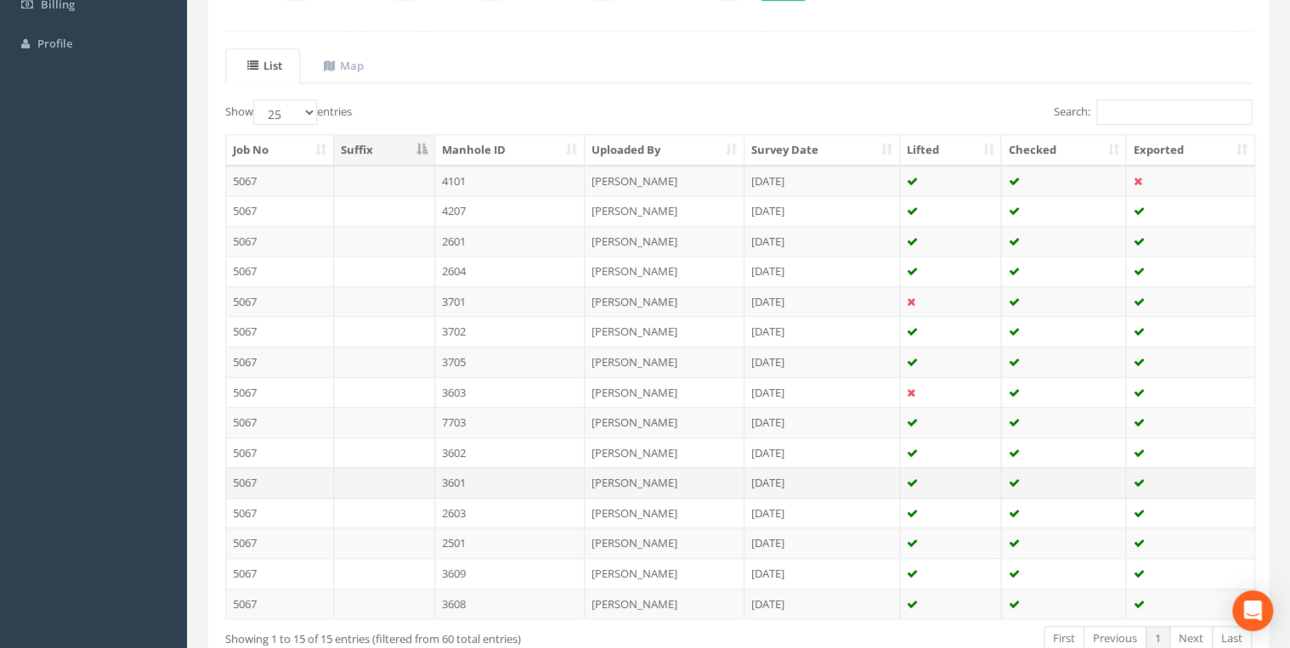
scroll to position [445, 0]
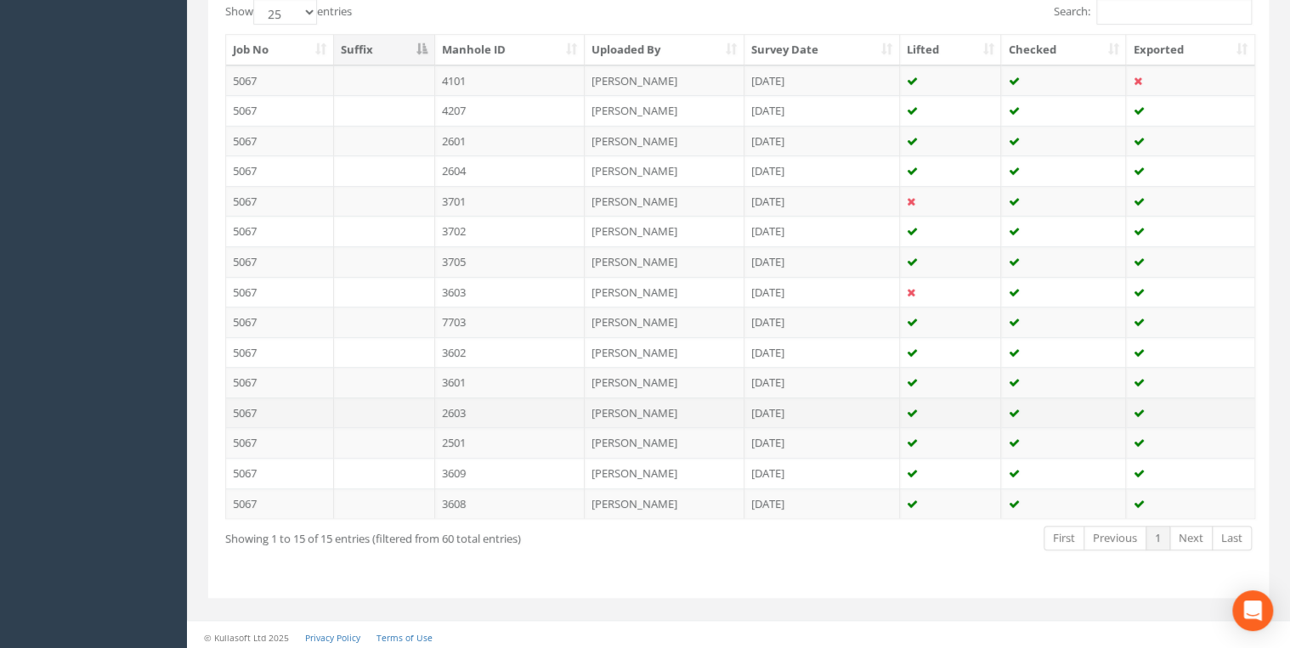
click at [478, 403] on td "2603" at bounding box center [510, 413] width 150 height 31
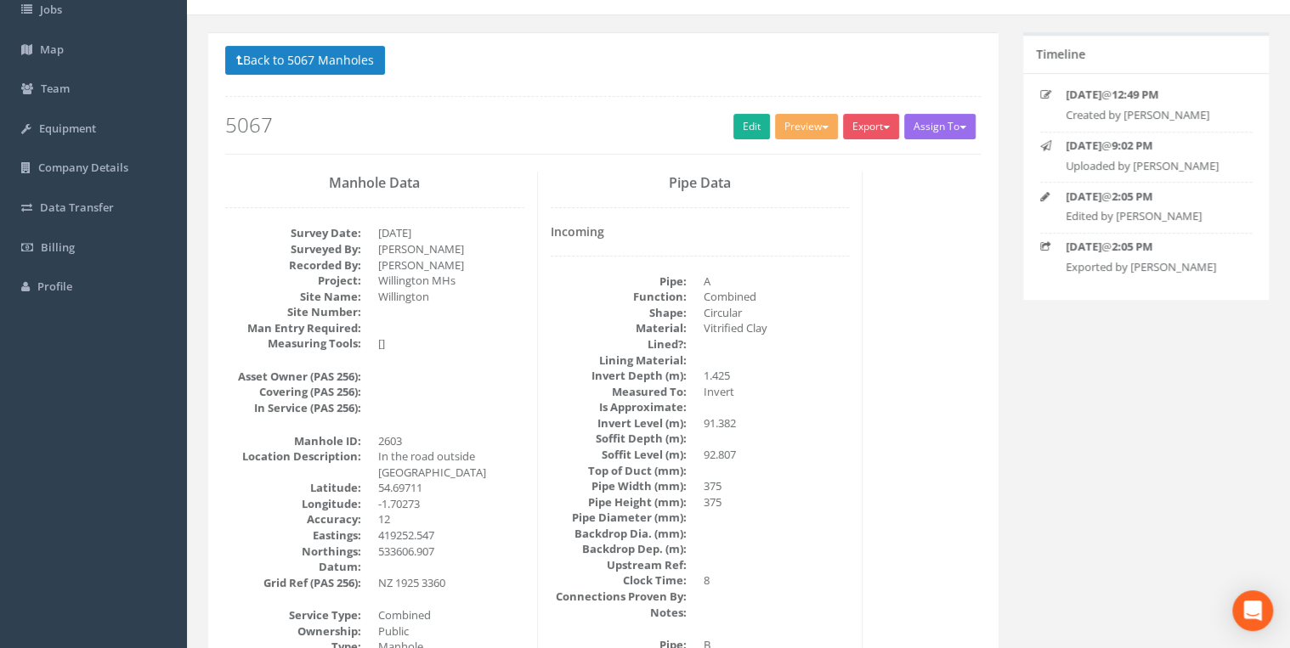
scroll to position [0, 0]
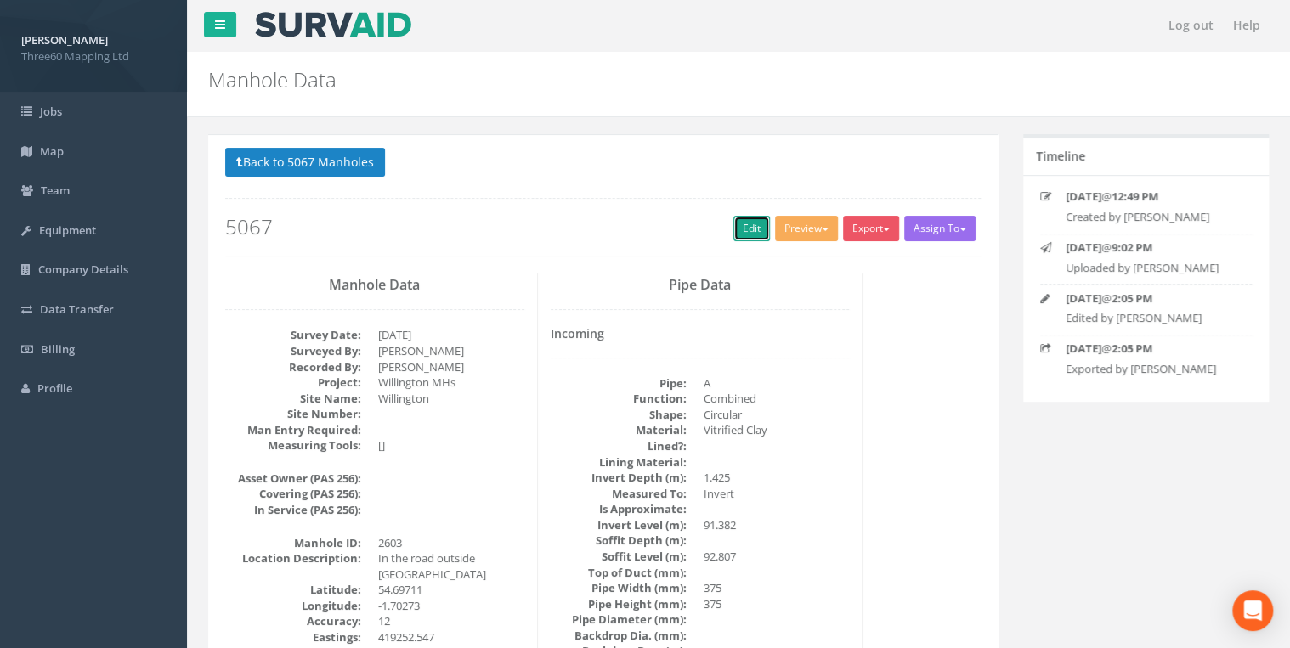
click at [751, 222] on link "Edit" at bounding box center [751, 228] width 37 height 25
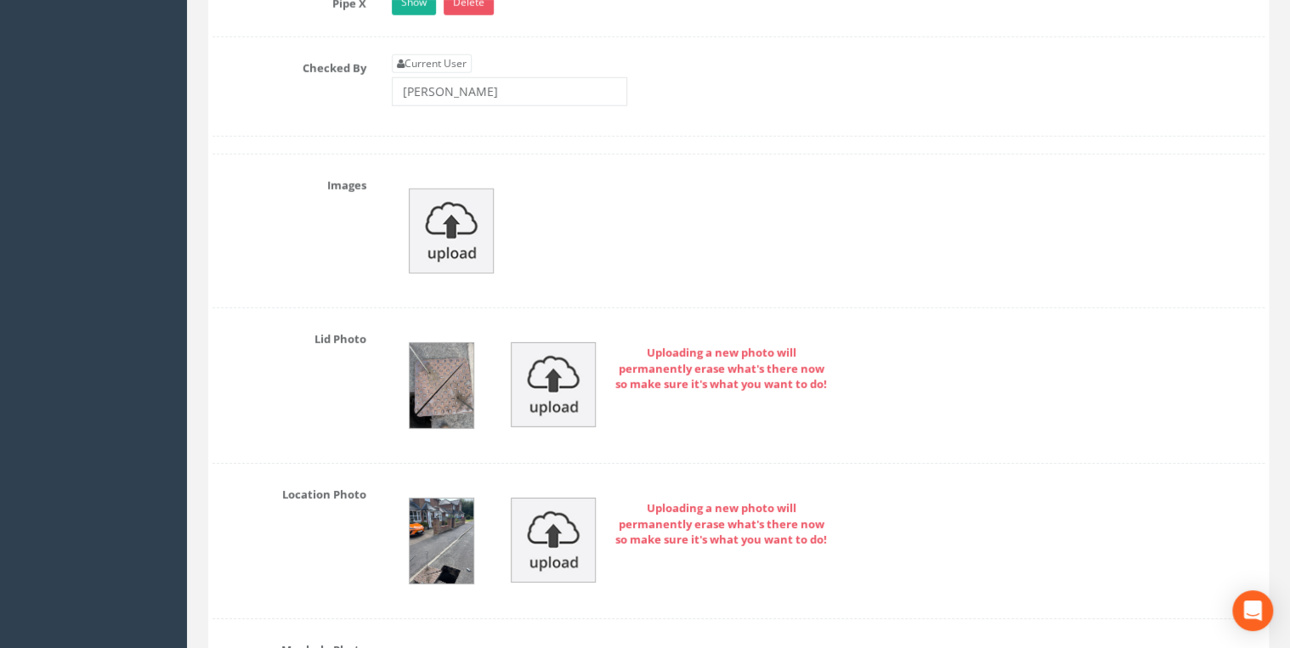
scroll to position [5890, 0]
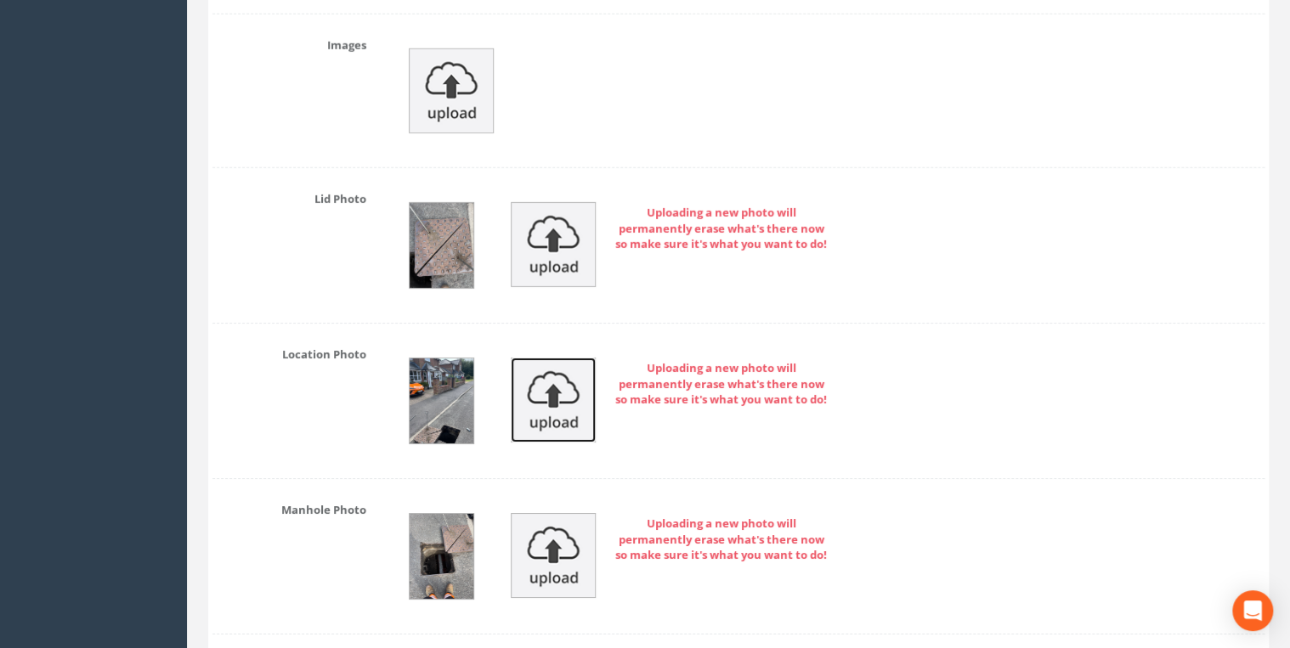
click at [552, 358] on img at bounding box center [553, 400] width 85 height 85
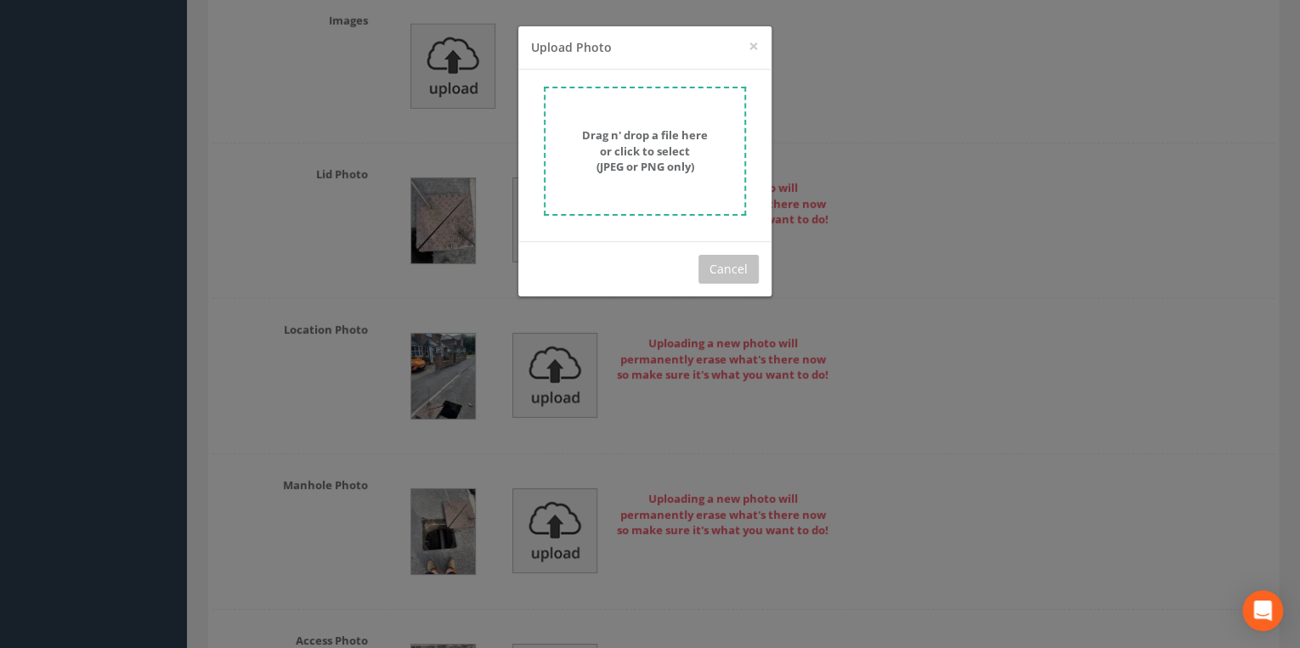
click at [646, 104] on form "Drag n' drop a file here or click to select (JPEG or PNG only)" at bounding box center [645, 151] width 202 height 129
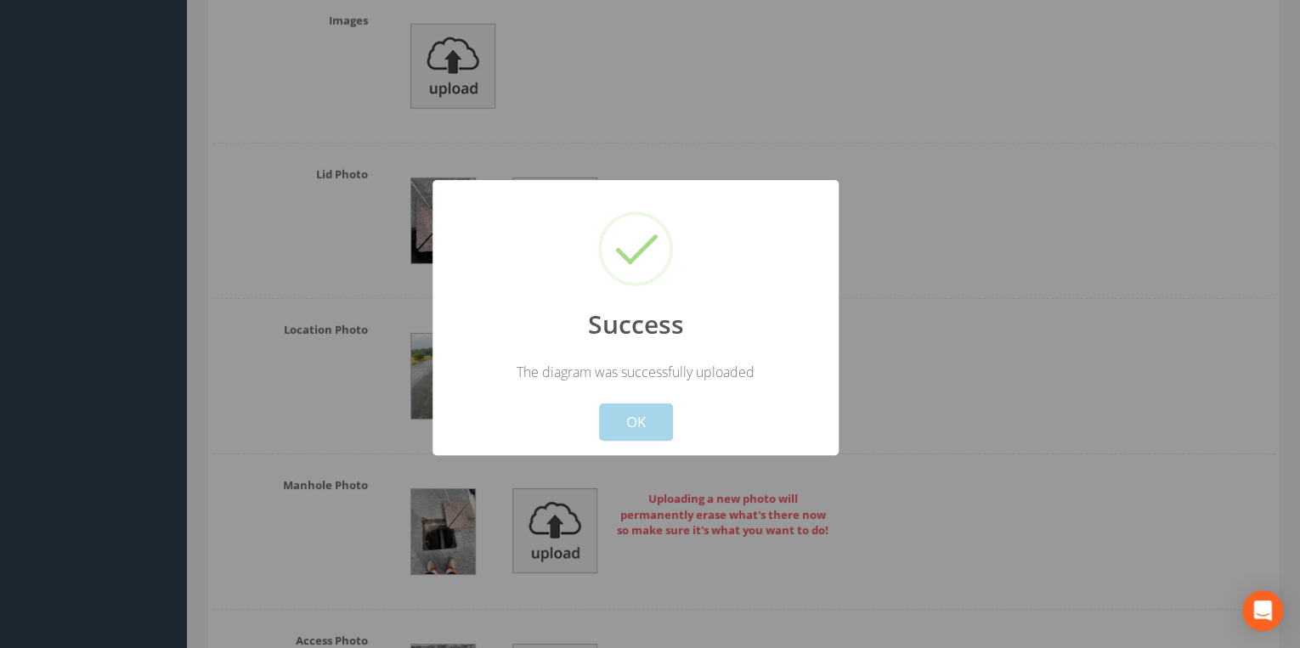
click at [652, 409] on button "OK" at bounding box center [636, 422] width 74 height 37
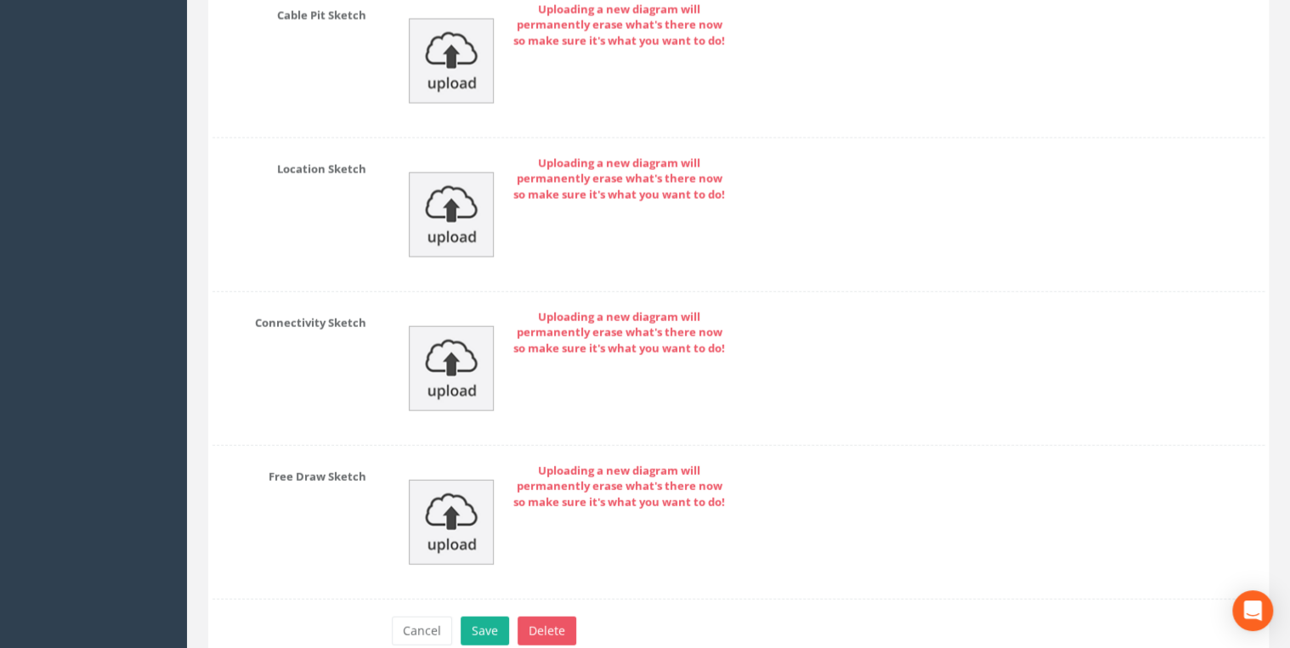
scroll to position [8445, 0]
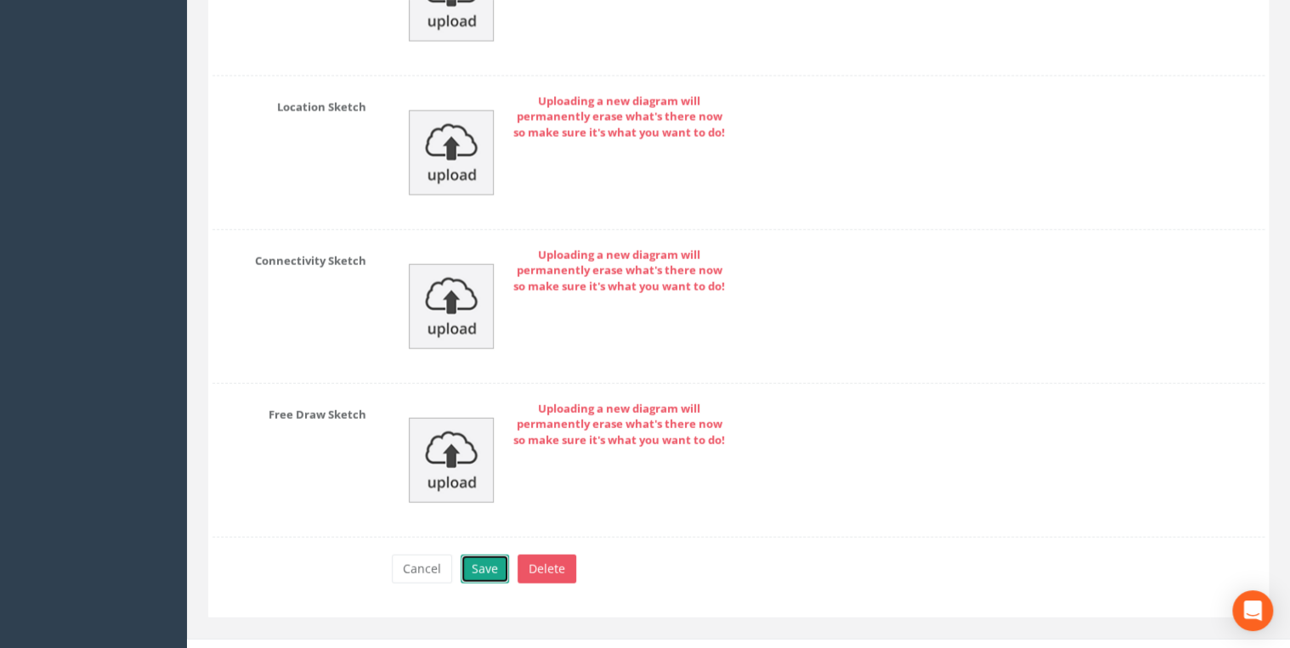
click at [496, 555] on button "Save" at bounding box center [484, 569] width 48 height 29
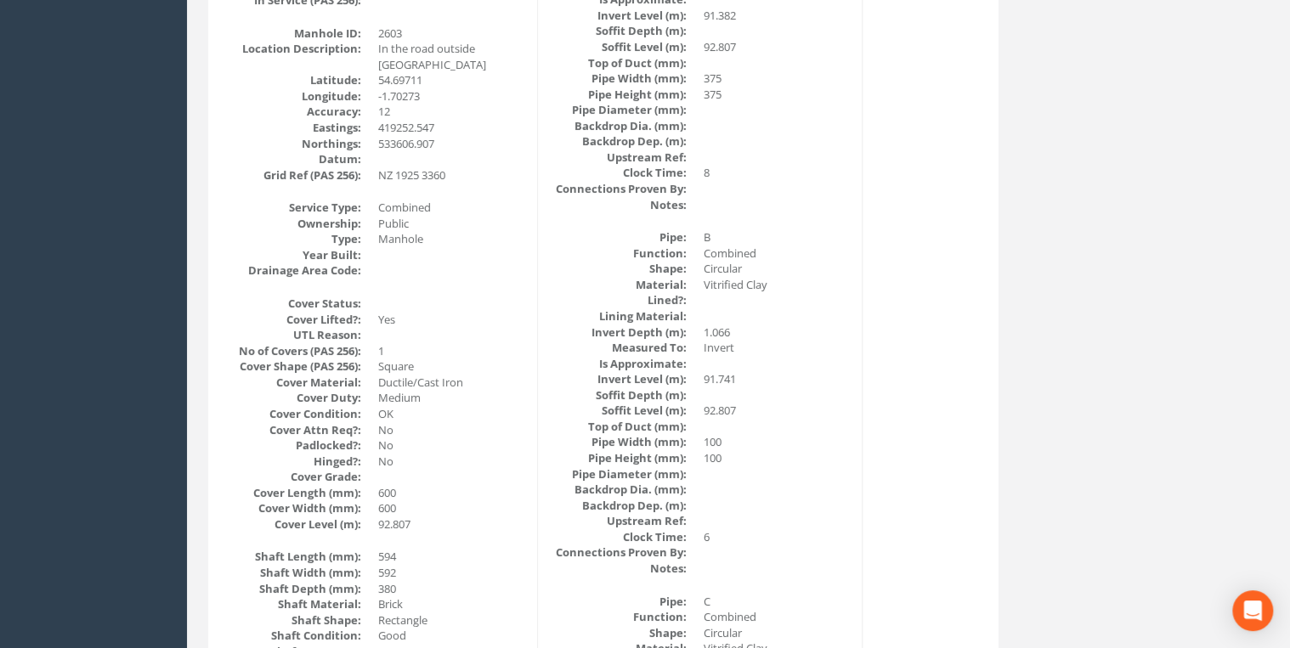
scroll to position [0, 0]
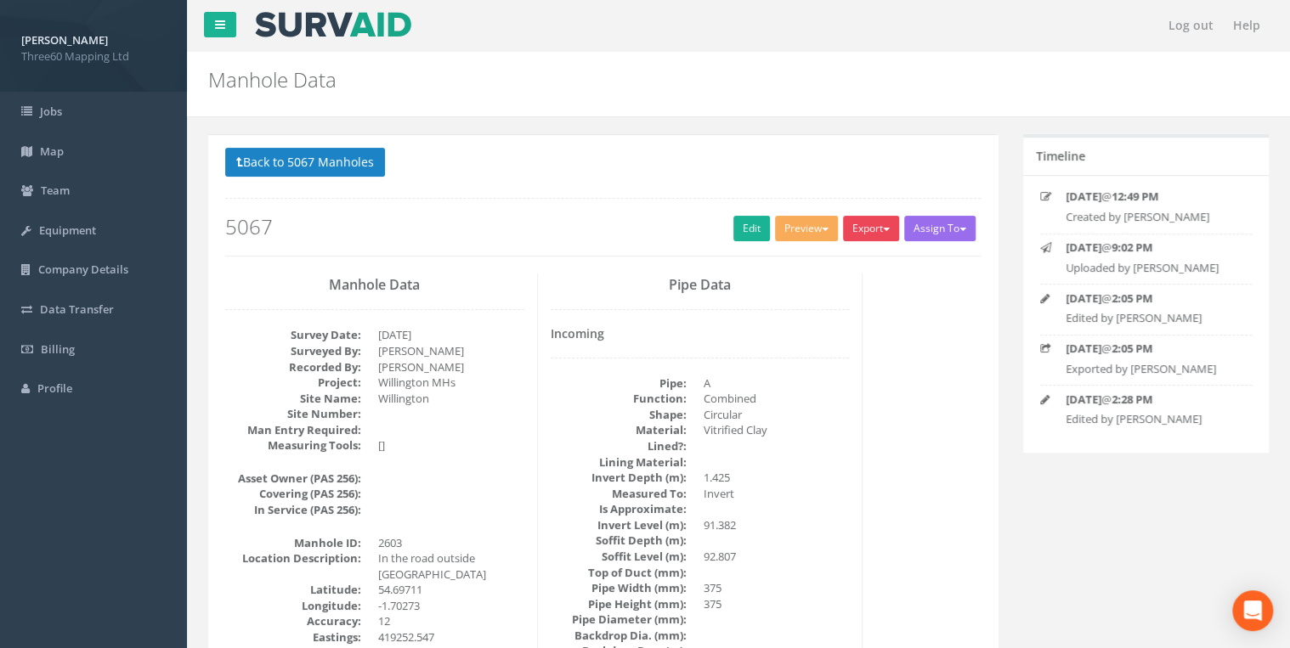
click at [867, 229] on button "Export" at bounding box center [871, 228] width 56 height 25
click at [833, 258] on link "360 Manhole" at bounding box center [835, 264] width 129 height 26
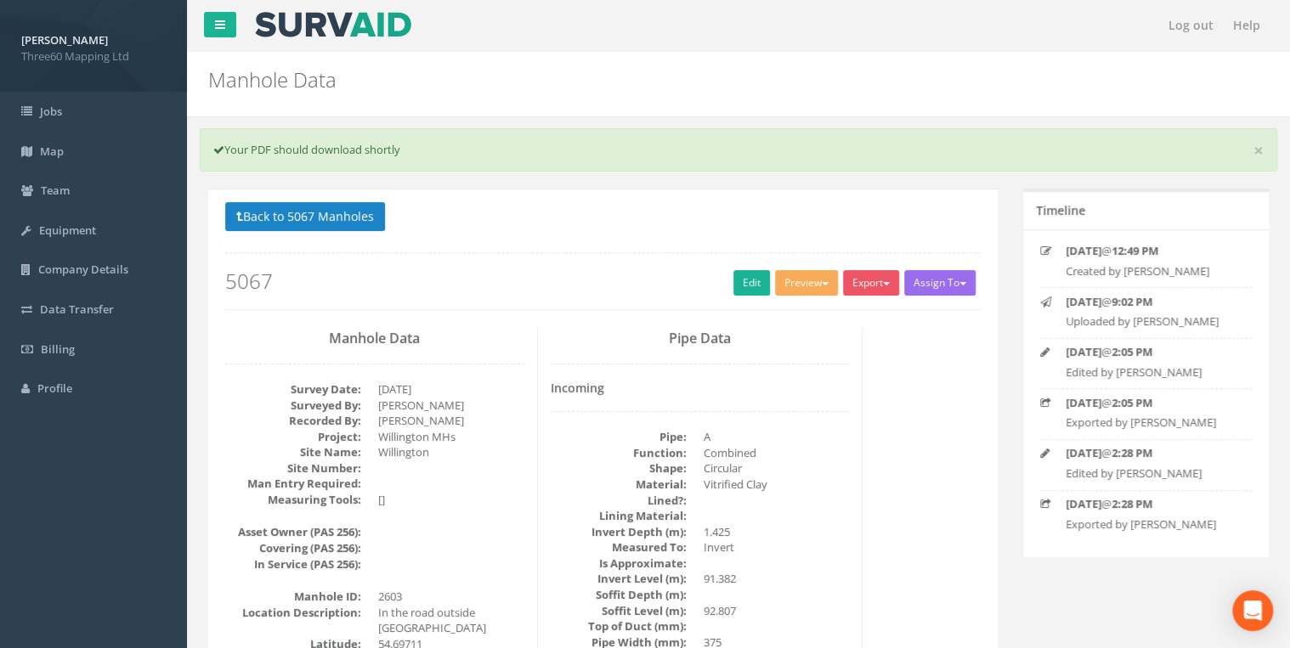
click at [683, 30] on nav "Log out Help" at bounding box center [738, 25] width 1103 height 51
click at [353, 212] on button "Back to 5067 Manholes" at bounding box center [305, 216] width 160 height 29
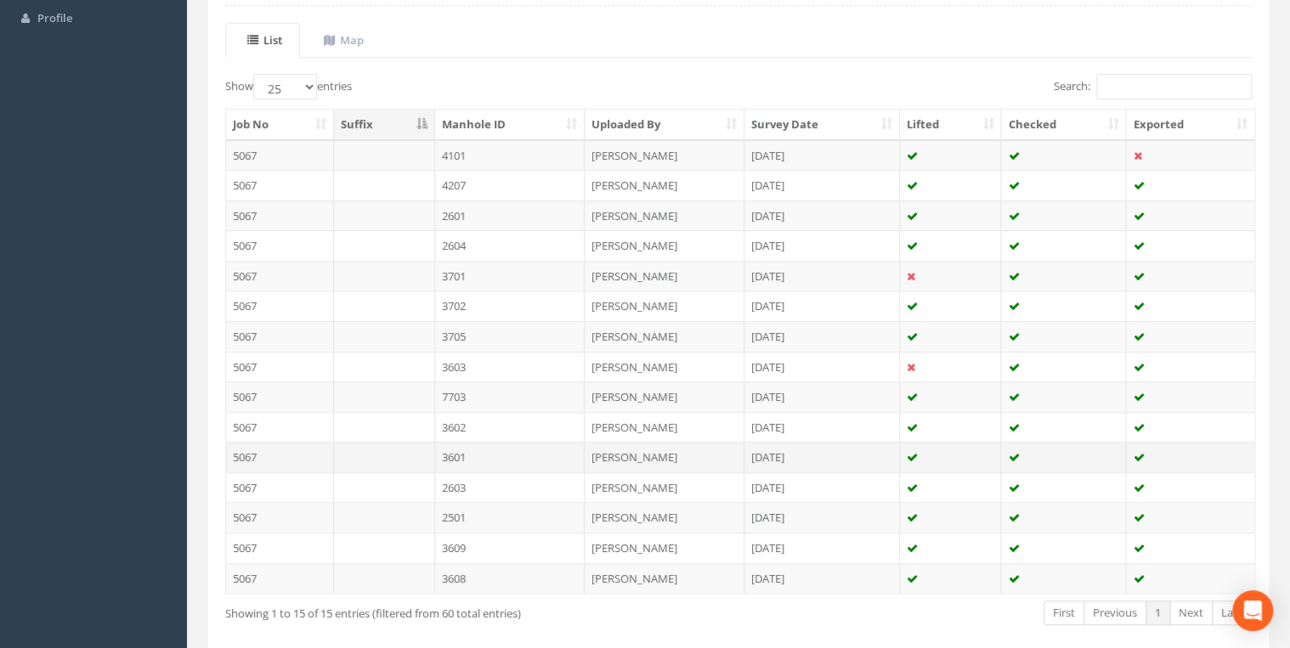
scroll to position [445, 0]
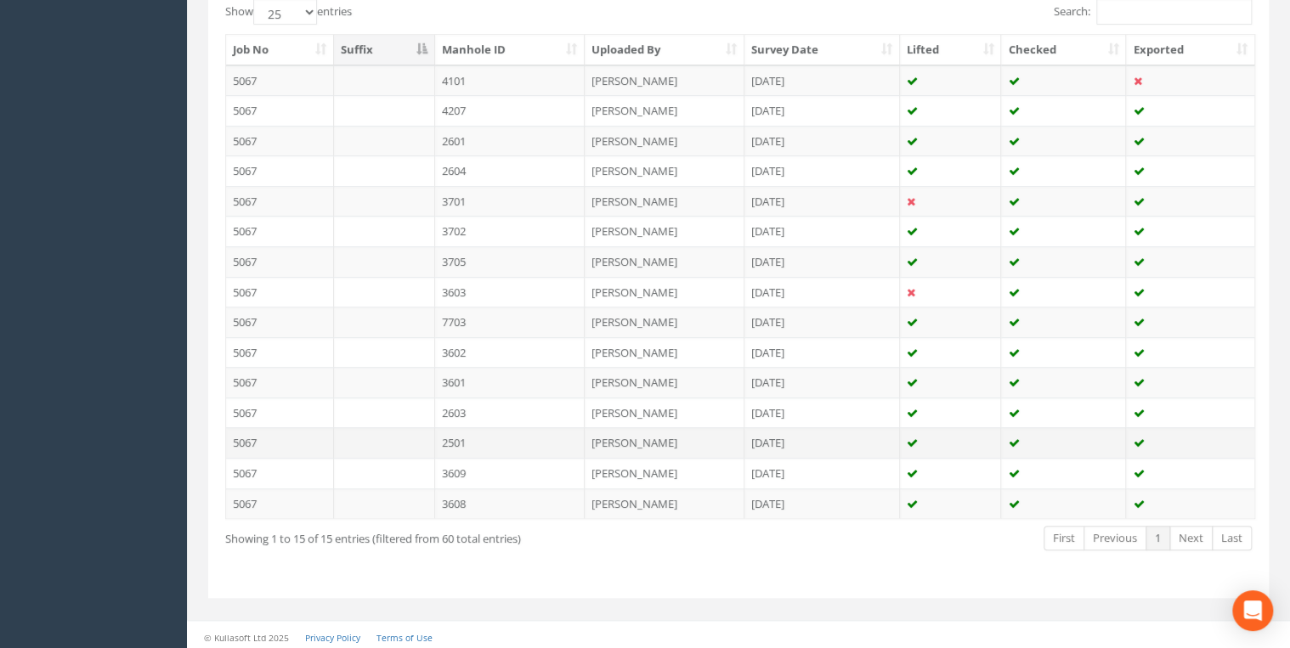
click at [411, 442] on td at bounding box center [384, 442] width 101 height 31
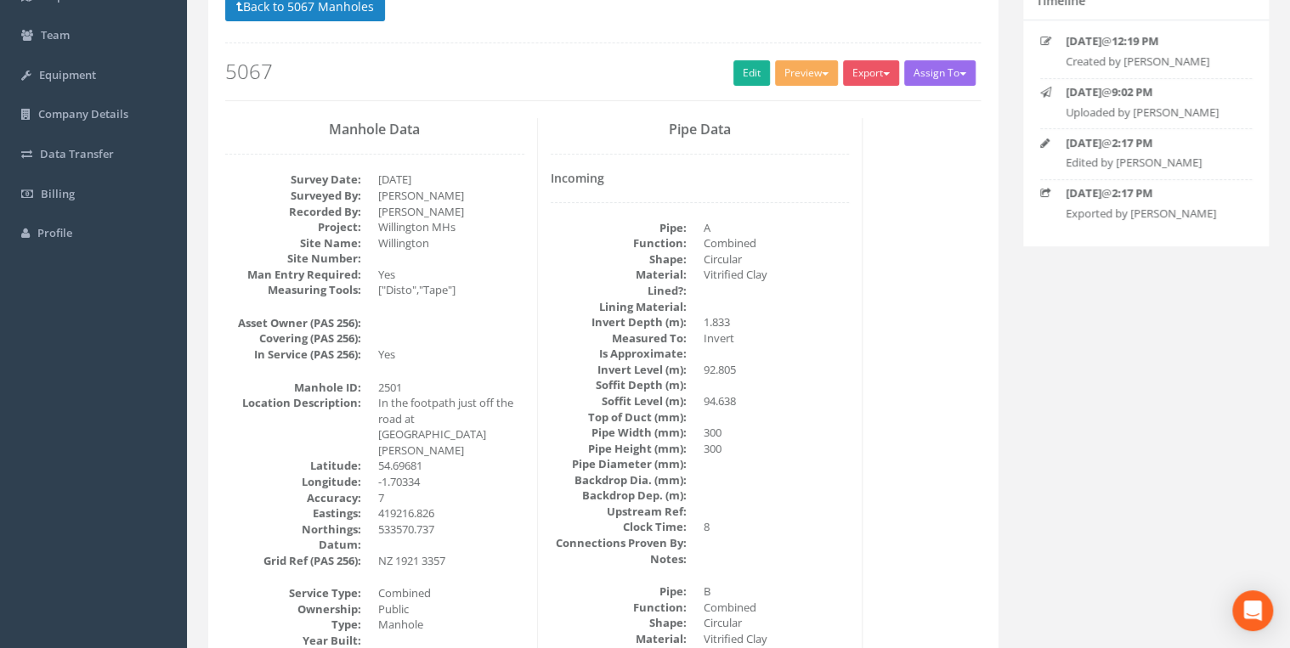
scroll to position [0, 0]
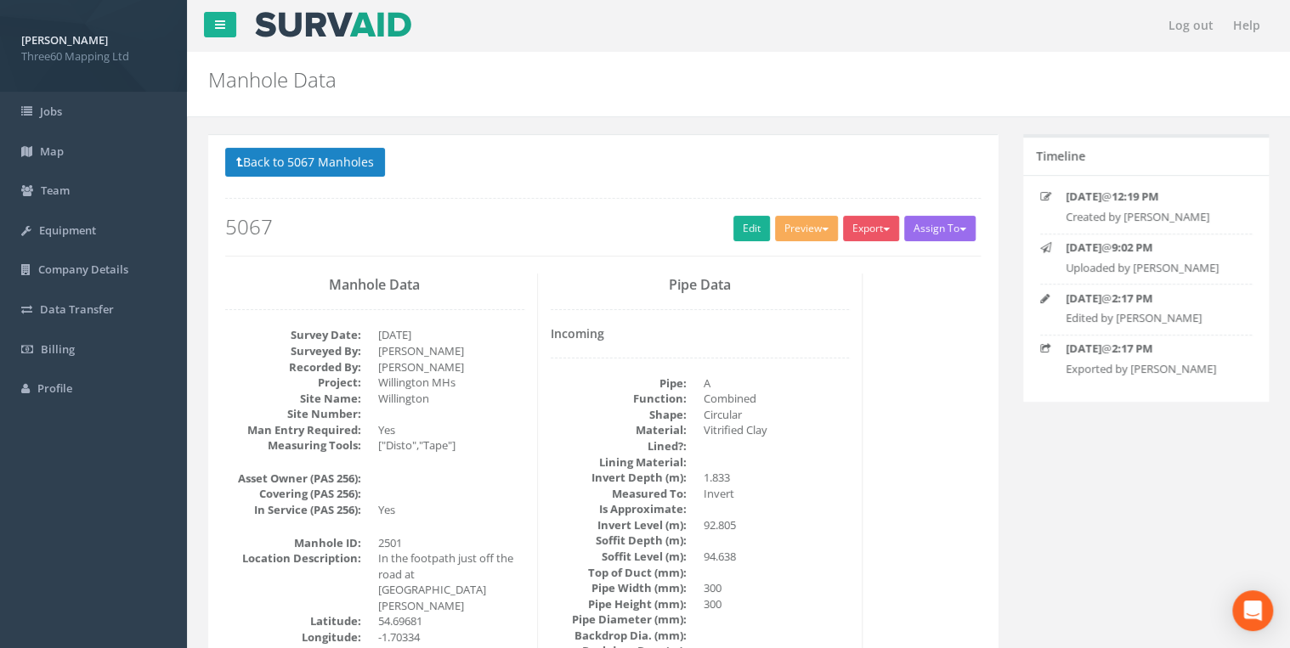
click at [743, 213] on div "Back to 5067 Manholes Back to Map Assign To No Companies Added Export 360 Manho…" at bounding box center [602, 202] width 755 height 108
click at [743, 220] on link "Edit" at bounding box center [751, 228] width 37 height 25
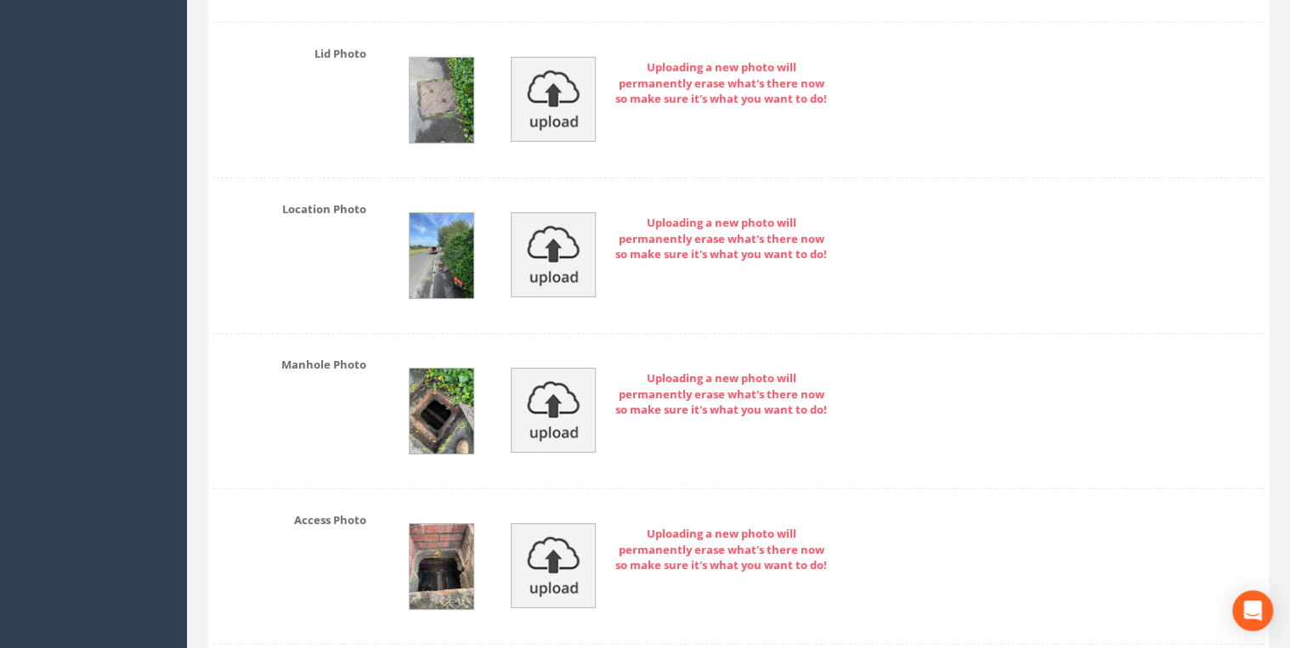
scroll to position [6071, 0]
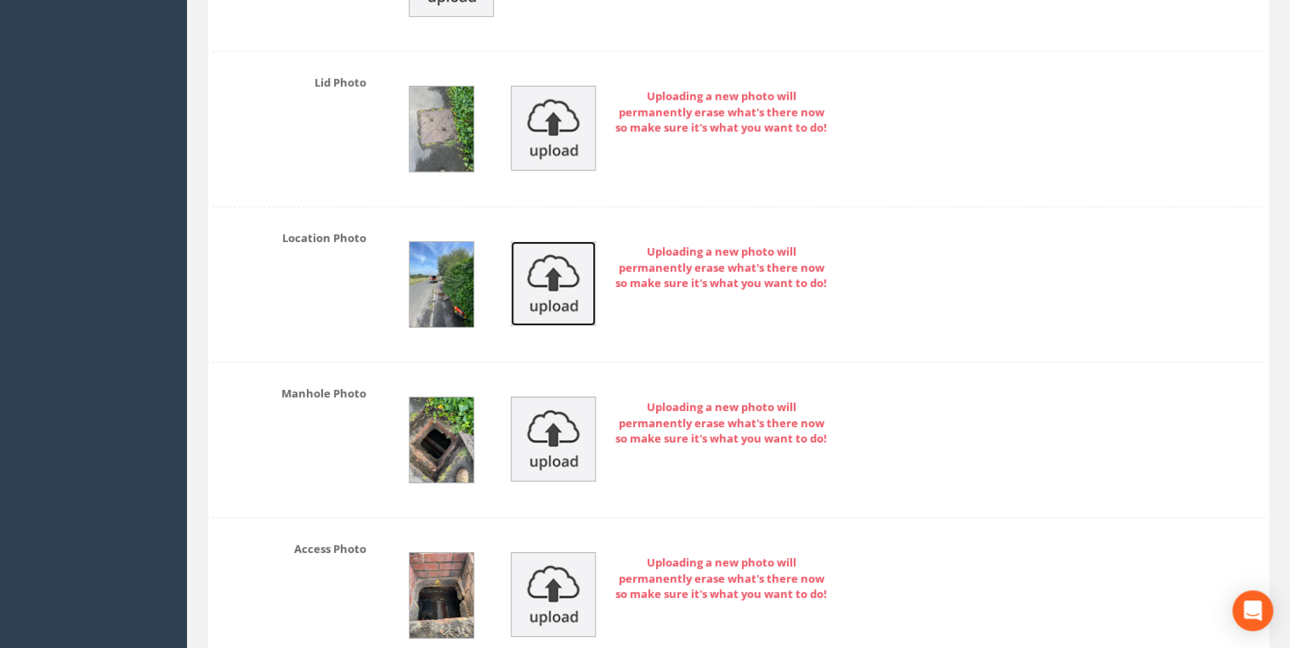
click at [555, 273] on img at bounding box center [553, 283] width 85 height 85
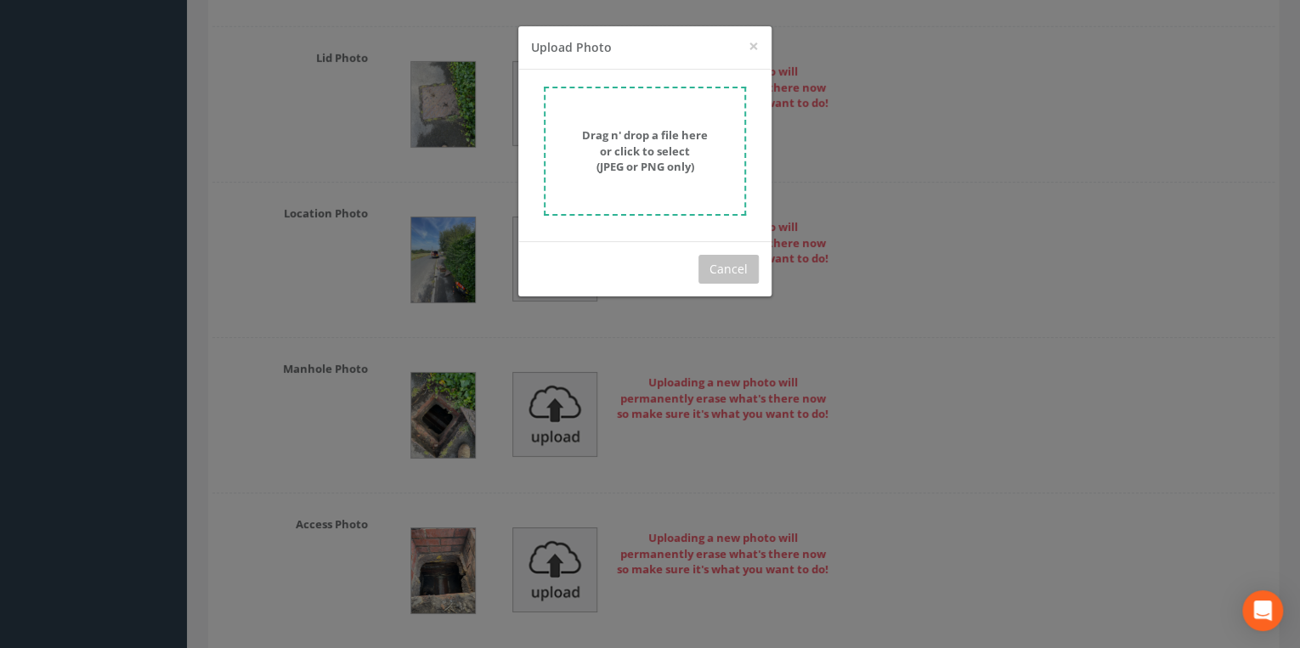
click at [603, 177] on form "Drag n' drop a file here or click to select (JPEG or PNG only)" at bounding box center [645, 151] width 202 height 129
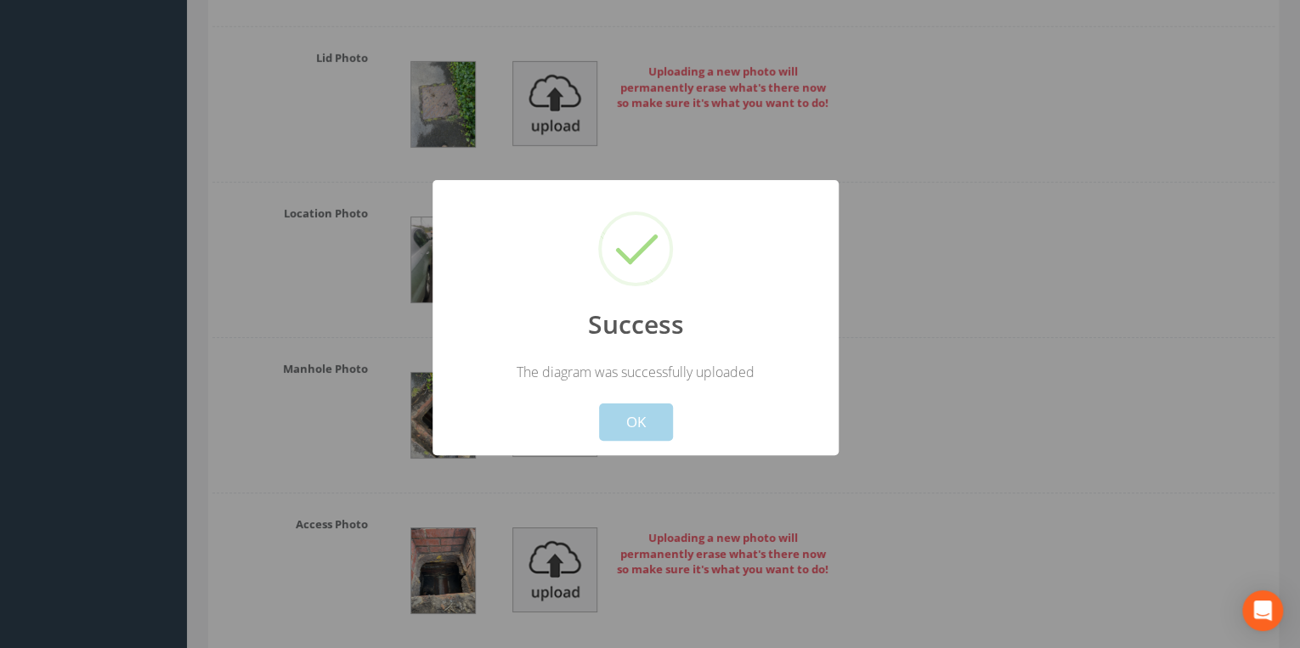
click at [642, 418] on button "OK" at bounding box center [636, 422] width 74 height 37
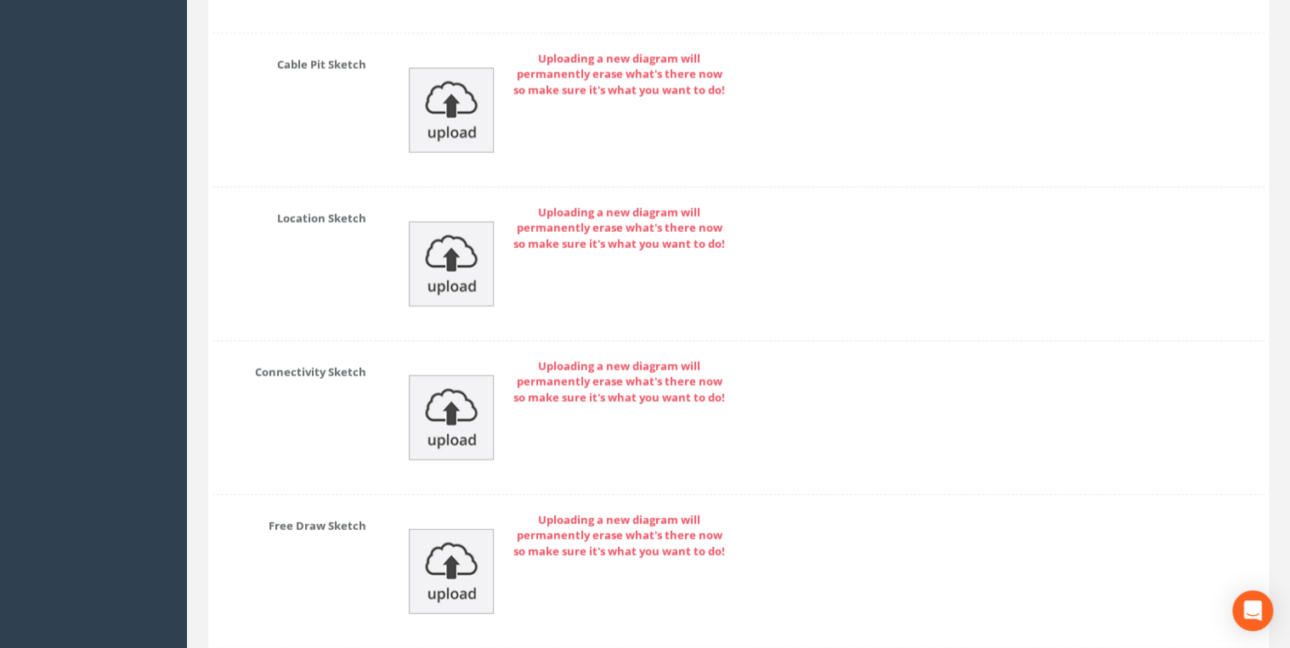
scroll to position [8510, 0]
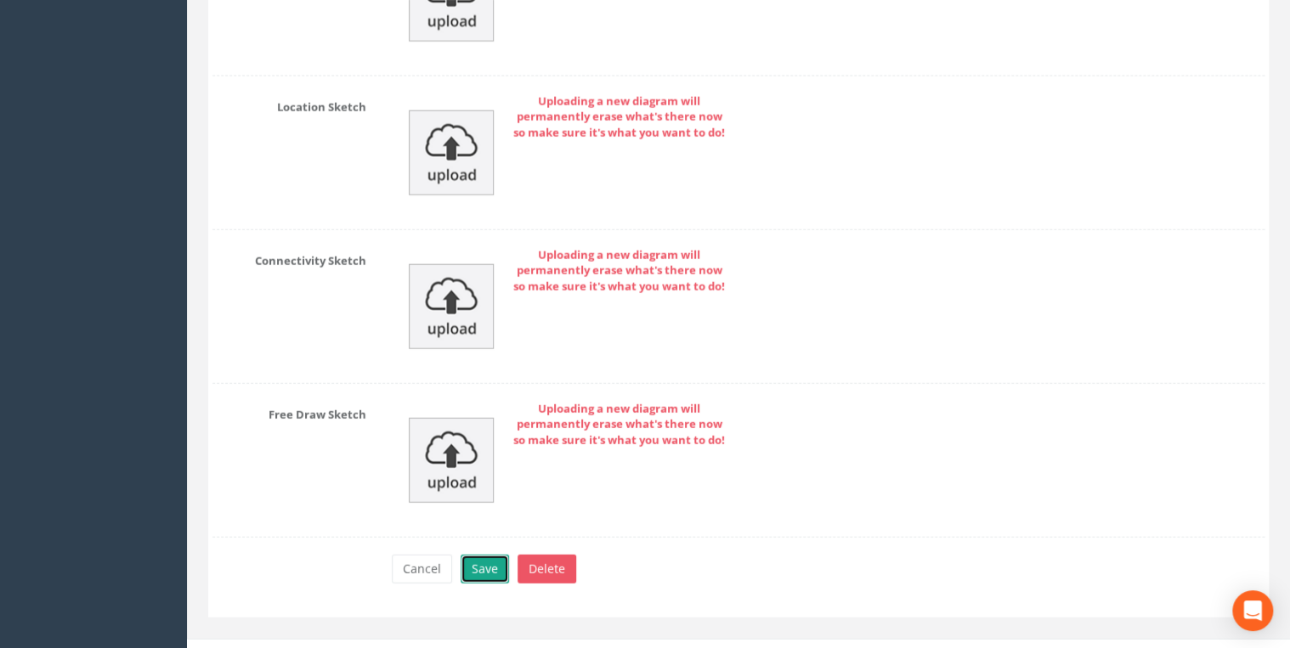
click at [481, 555] on button "Save" at bounding box center [484, 569] width 48 height 29
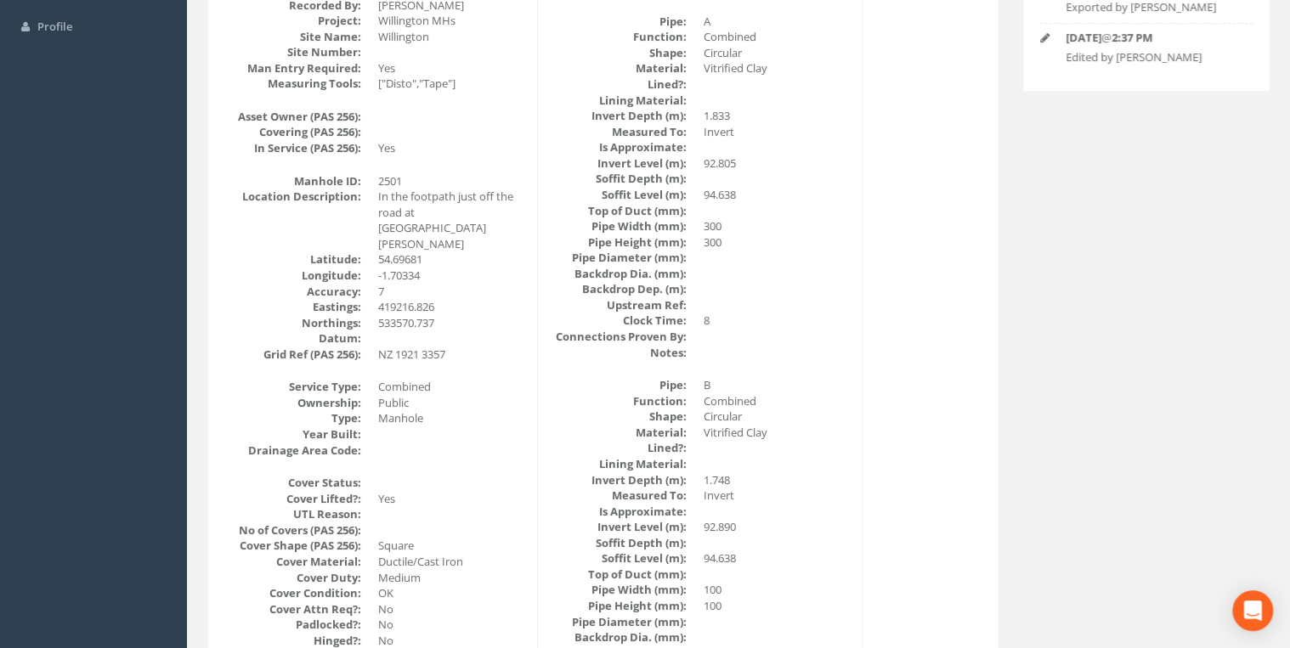
scroll to position [0, 0]
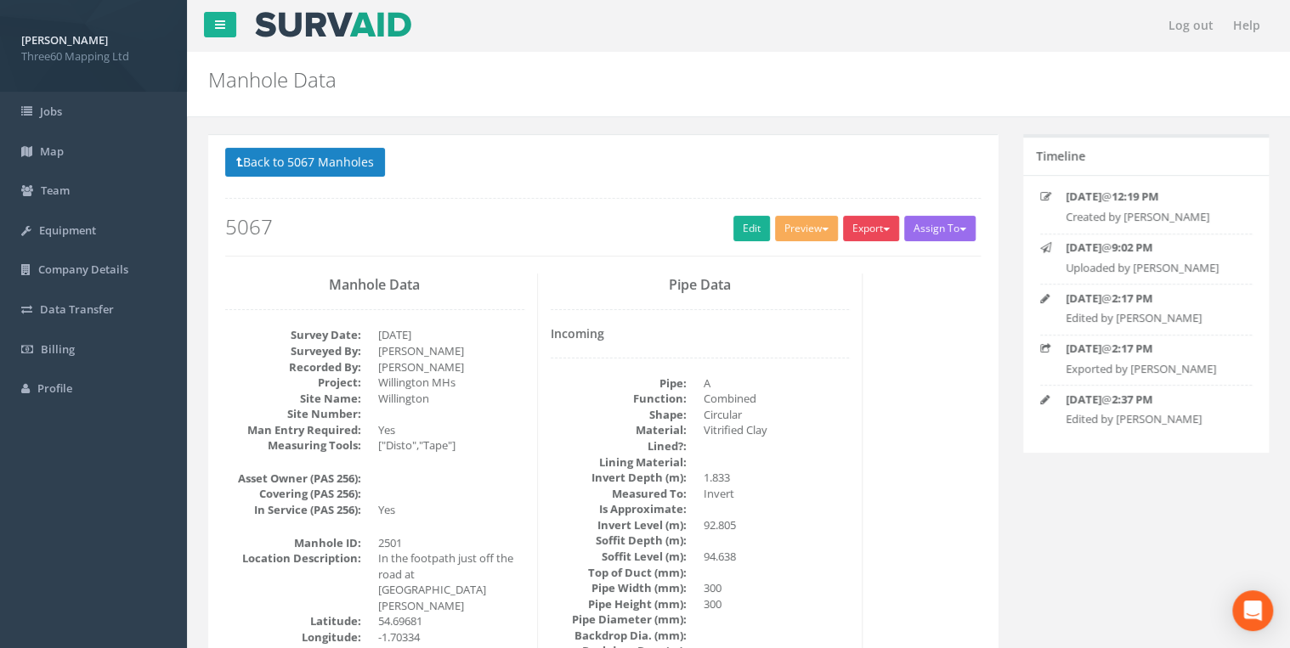
click at [870, 224] on button "Export" at bounding box center [871, 228] width 56 height 25
click at [836, 261] on link "360 Manhole" at bounding box center [835, 264] width 129 height 26
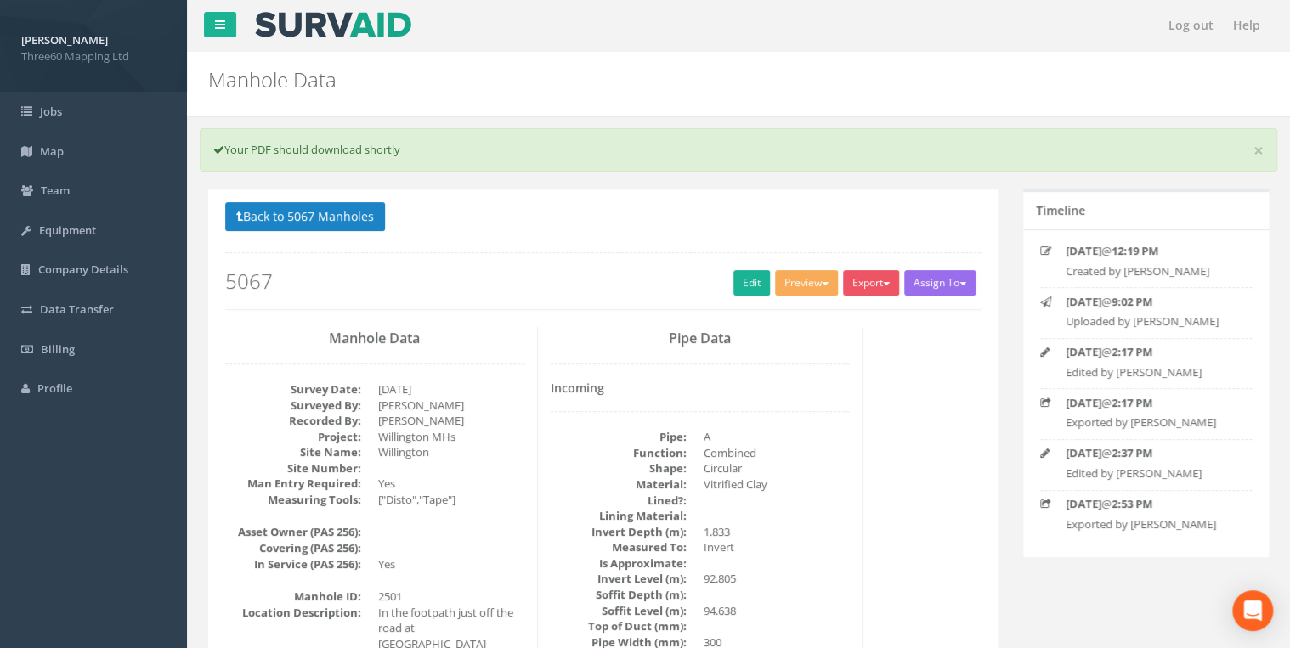
click at [506, 214] on p "Back to 5067 Manholes Back to Map" at bounding box center [602, 218] width 755 height 33
click at [379, 227] on button "Back to 5067 Manholes" at bounding box center [305, 216] width 160 height 29
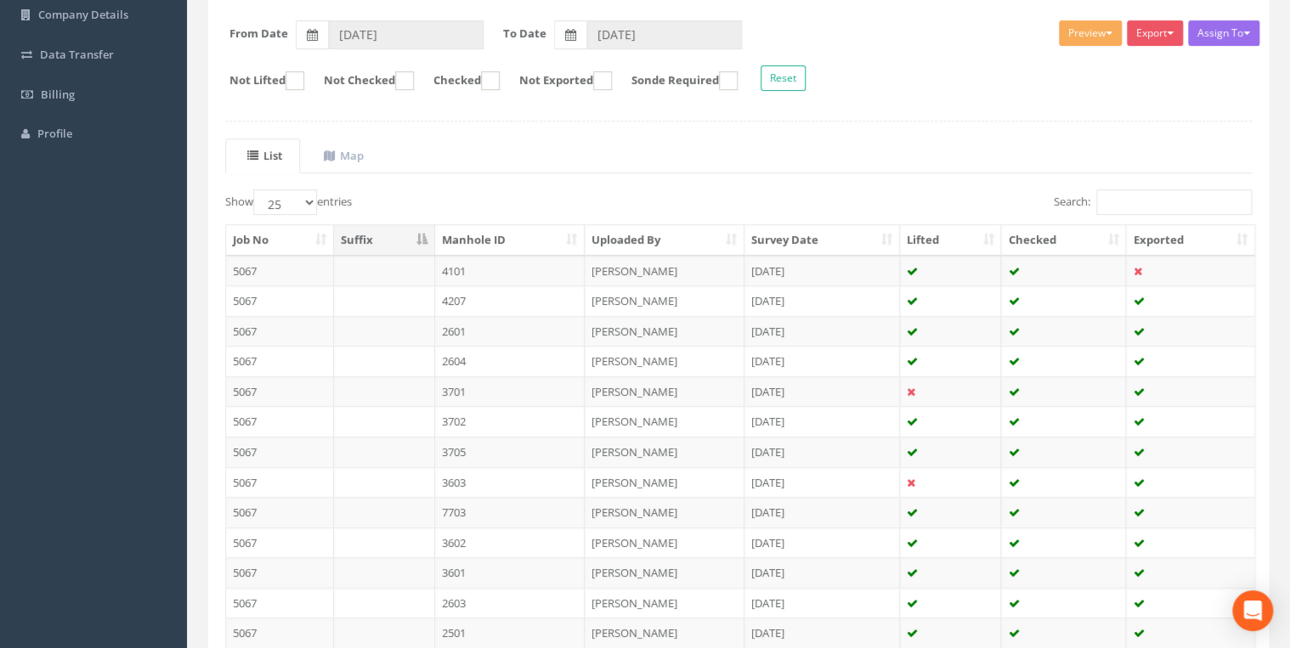
scroll to position [173, 0]
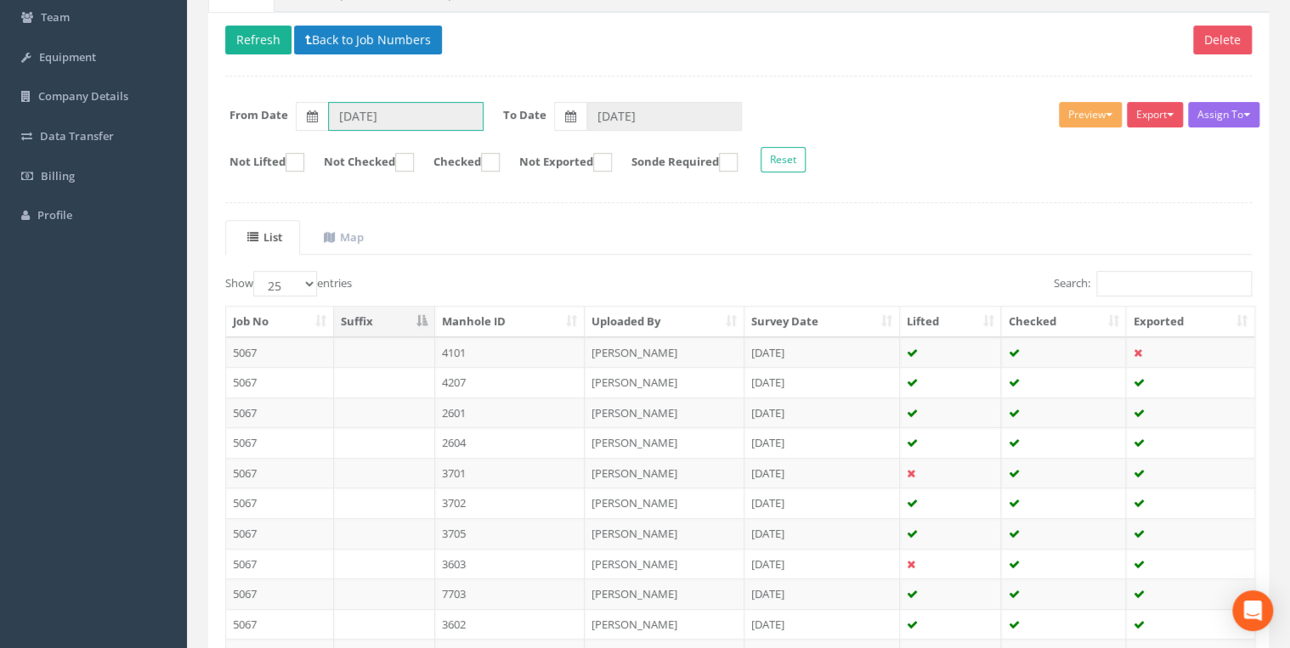
click at [452, 112] on input "[DATE]" at bounding box center [405, 116] width 155 height 29
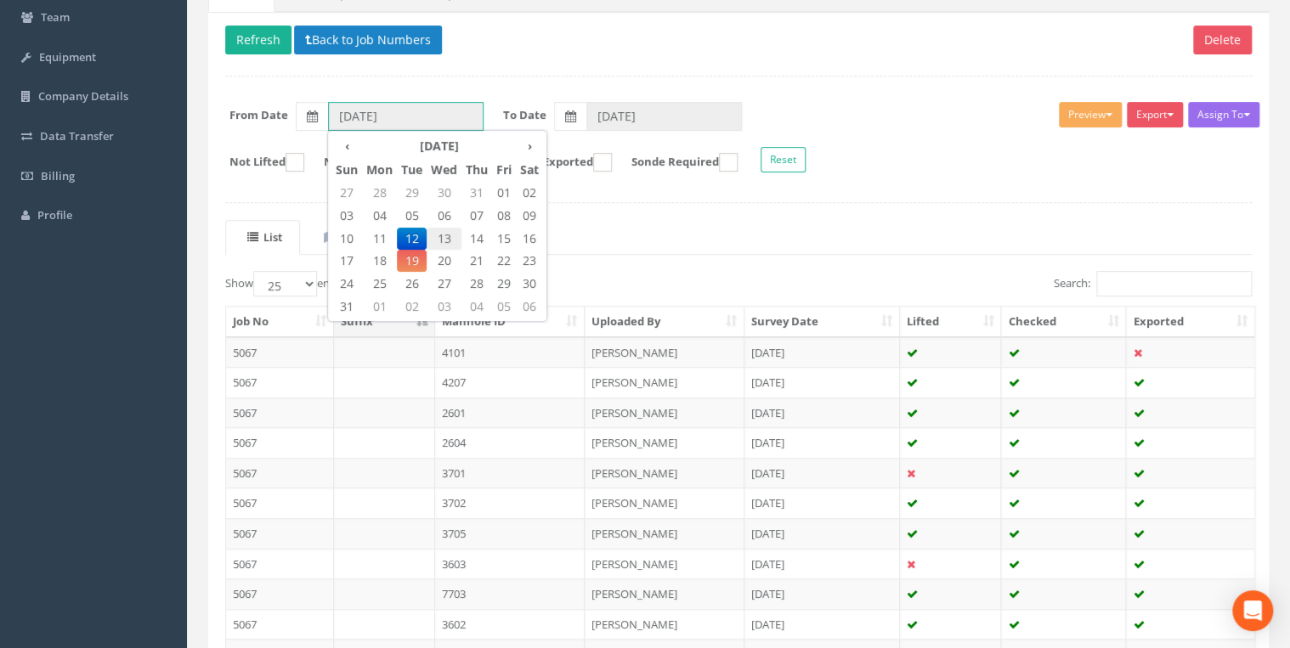
click at [442, 229] on span "13" at bounding box center [443, 239] width 35 height 22
type input "[DATE]"
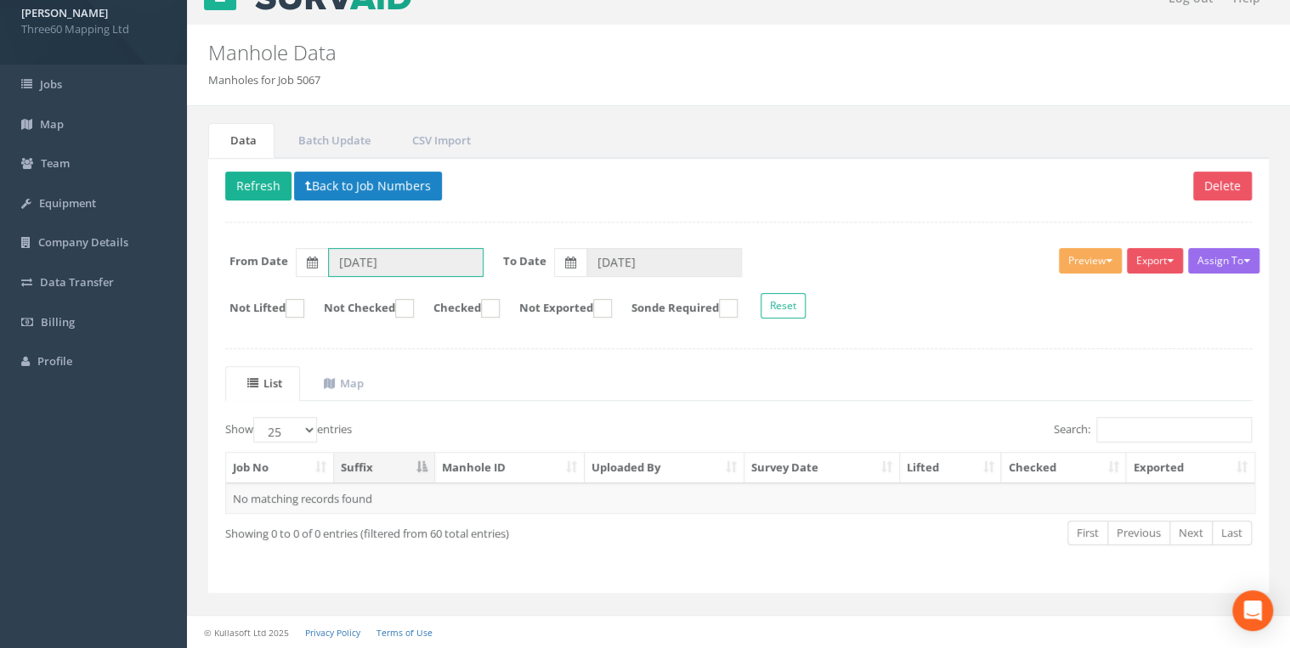
scroll to position [24, 0]
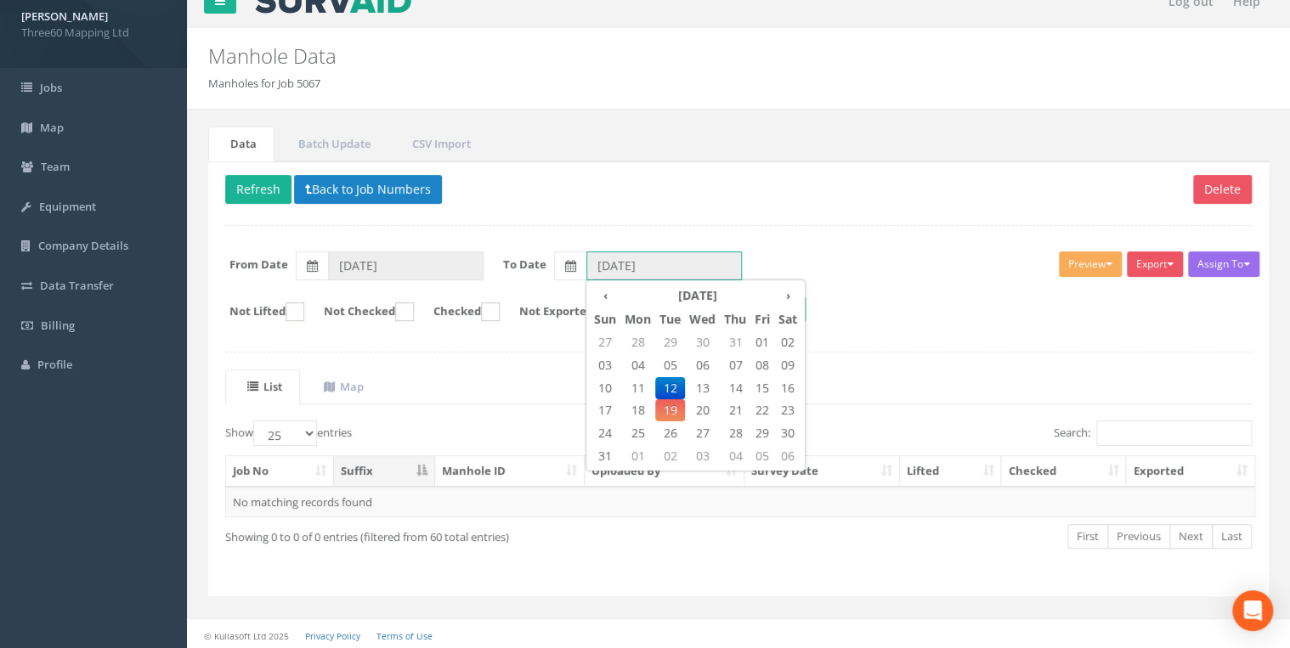
click at [605, 264] on input "[DATE]" at bounding box center [663, 265] width 155 height 29
click at [697, 381] on span "13" at bounding box center [702, 388] width 35 height 22
type input "[DATE]"
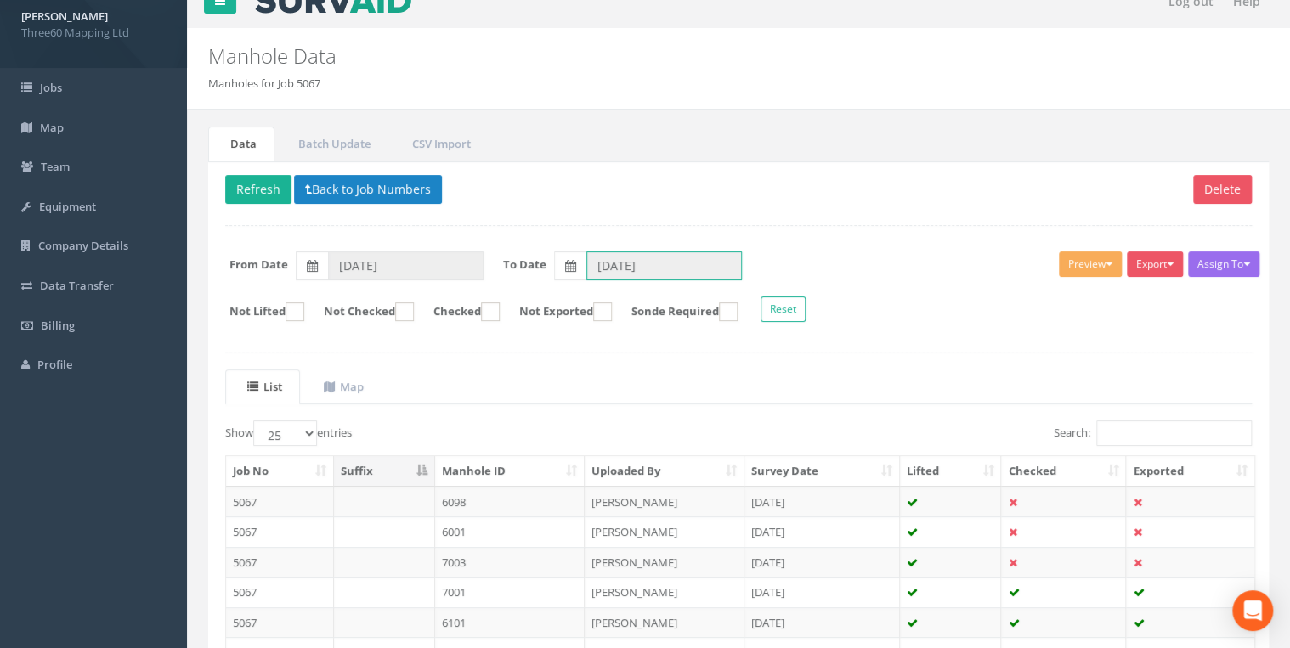
scroll to position [415, 0]
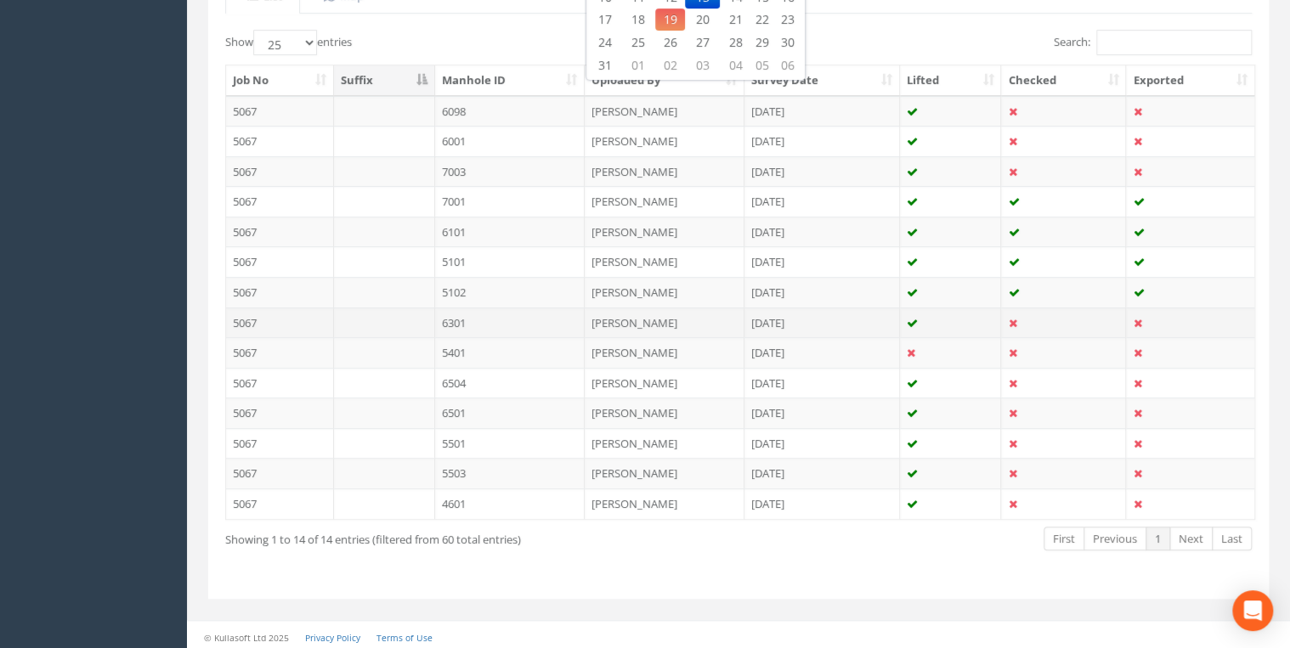
click at [464, 316] on td "6301" at bounding box center [510, 323] width 150 height 31
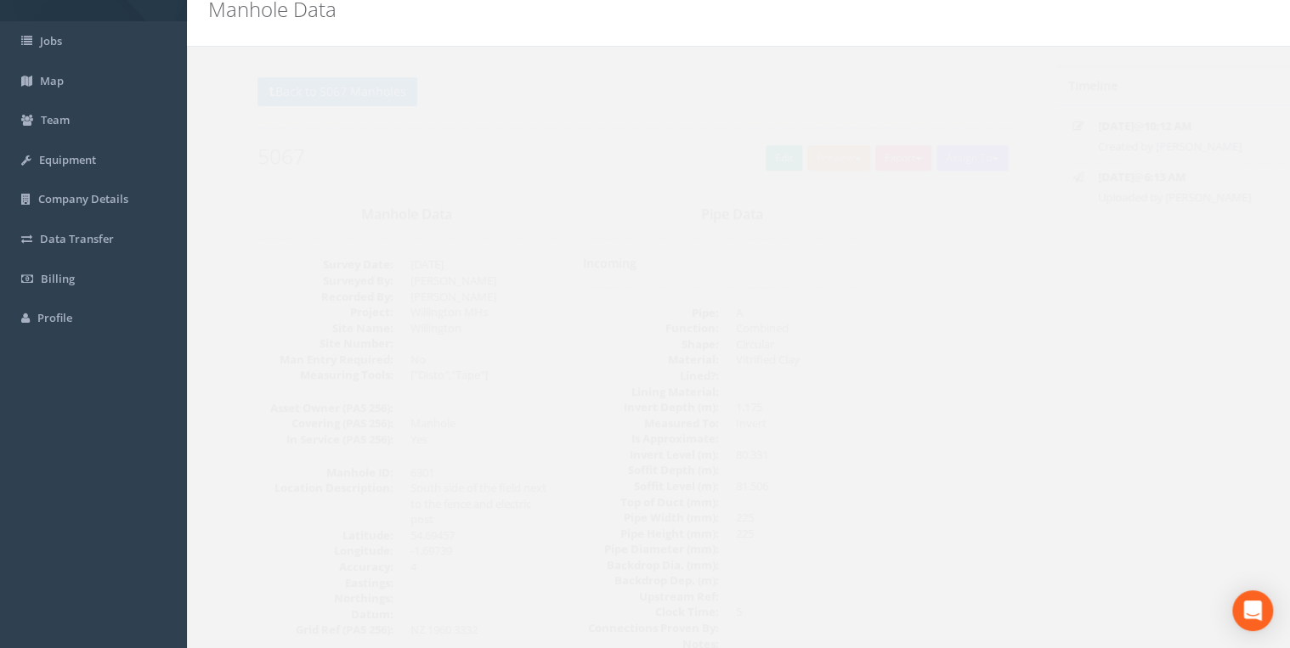
scroll to position [0, 0]
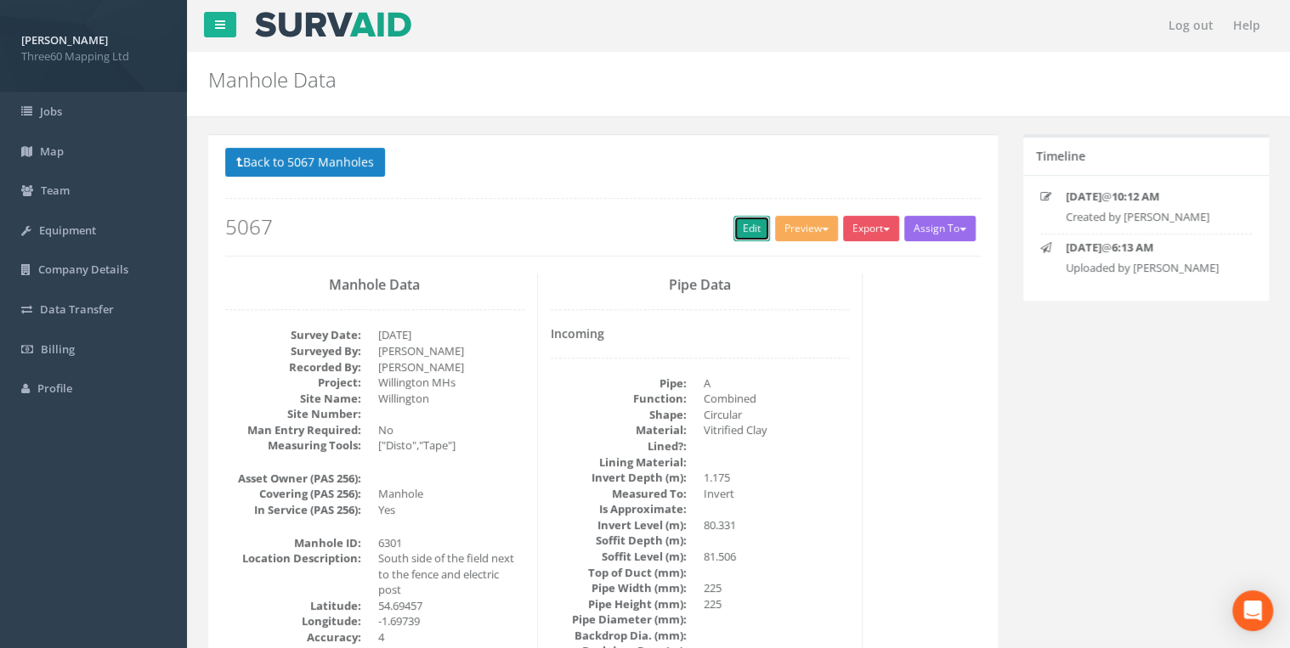
click at [740, 228] on link "Edit" at bounding box center [751, 228] width 37 height 25
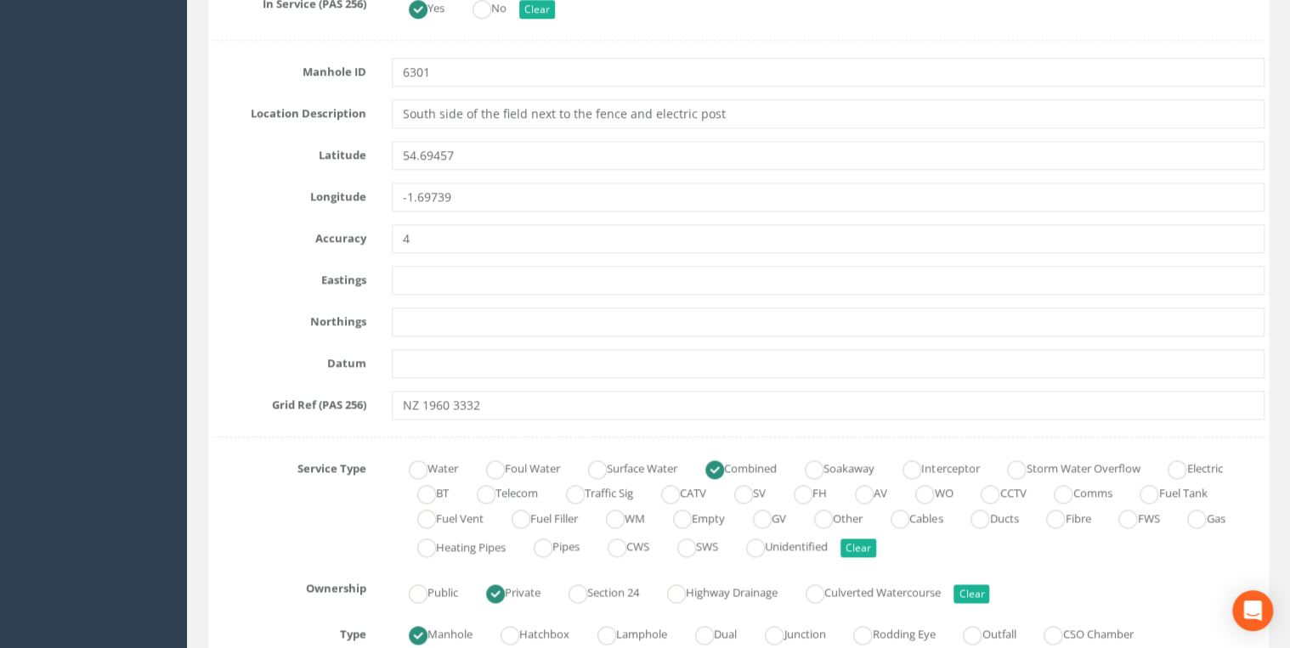
scroll to position [816, 0]
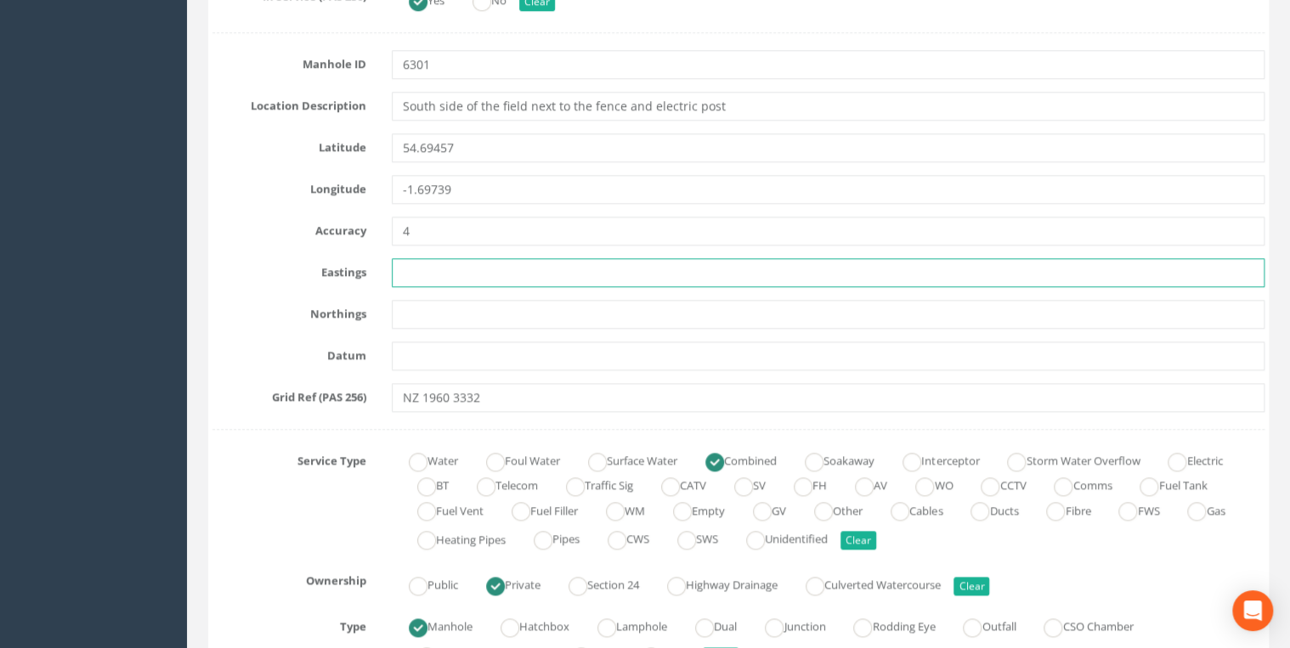
click at [414, 268] on input "text" at bounding box center [828, 272] width 872 height 29
click at [404, 262] on input "text" at bounding box center [828, 272] width 872 height 29
paste input "419602.798"
type input "419602.798"
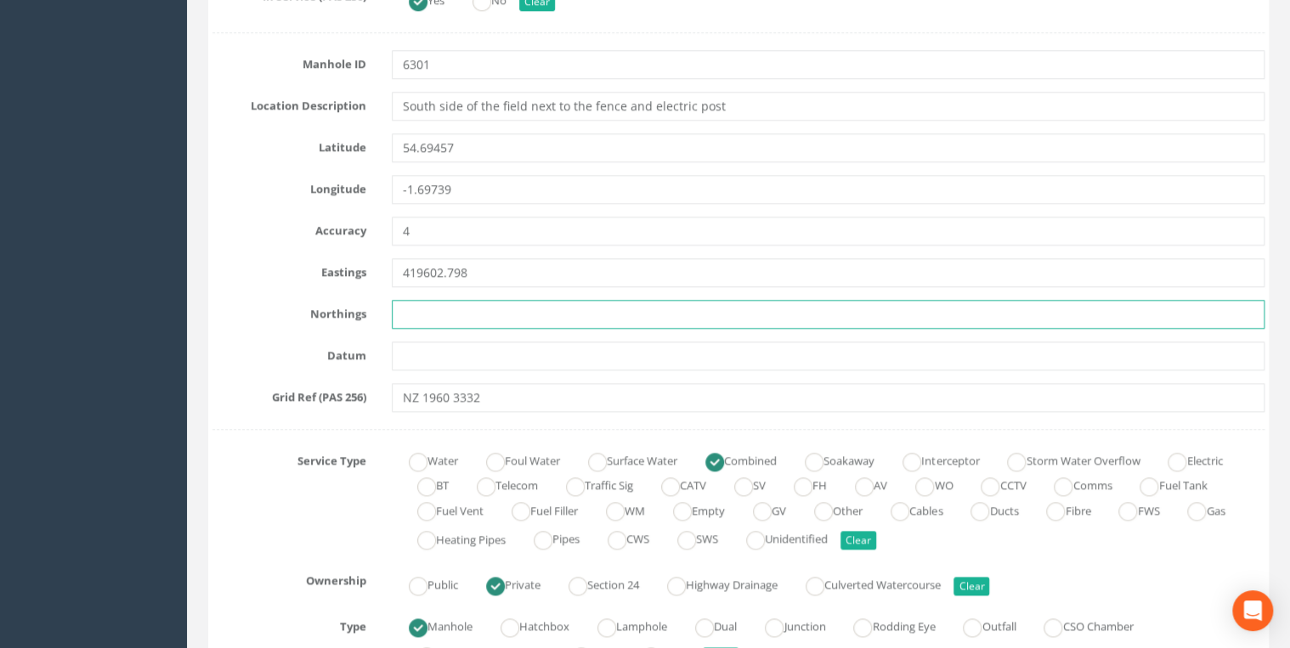
drag, startPoint x: 404, startPoint y: 311, endPoint x: 448, endPoint y: 311, distance: 43.3
click at [404, 311] on input "text" at bounding box center [828, 314] width 872 height 29
paste input "533321.118"
type input "533321.118"
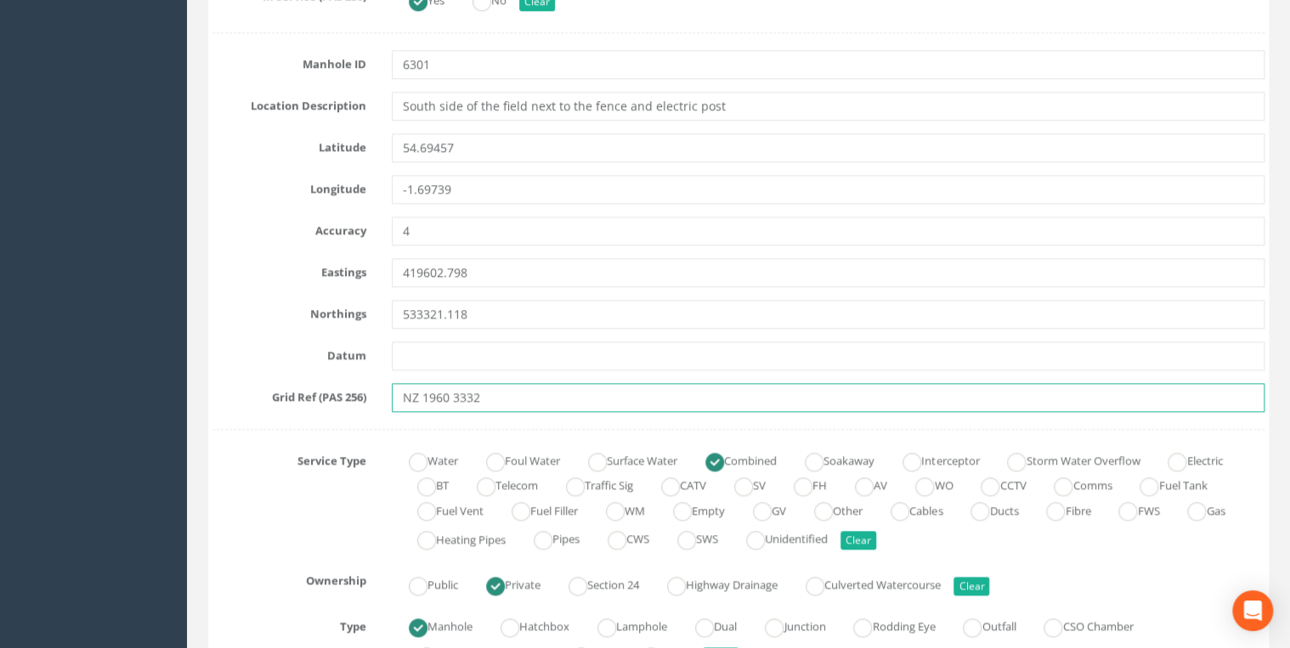
click at [555, 383] on input "NZ 1960 3332" at bounding box center [828, 397] width 872 height 29
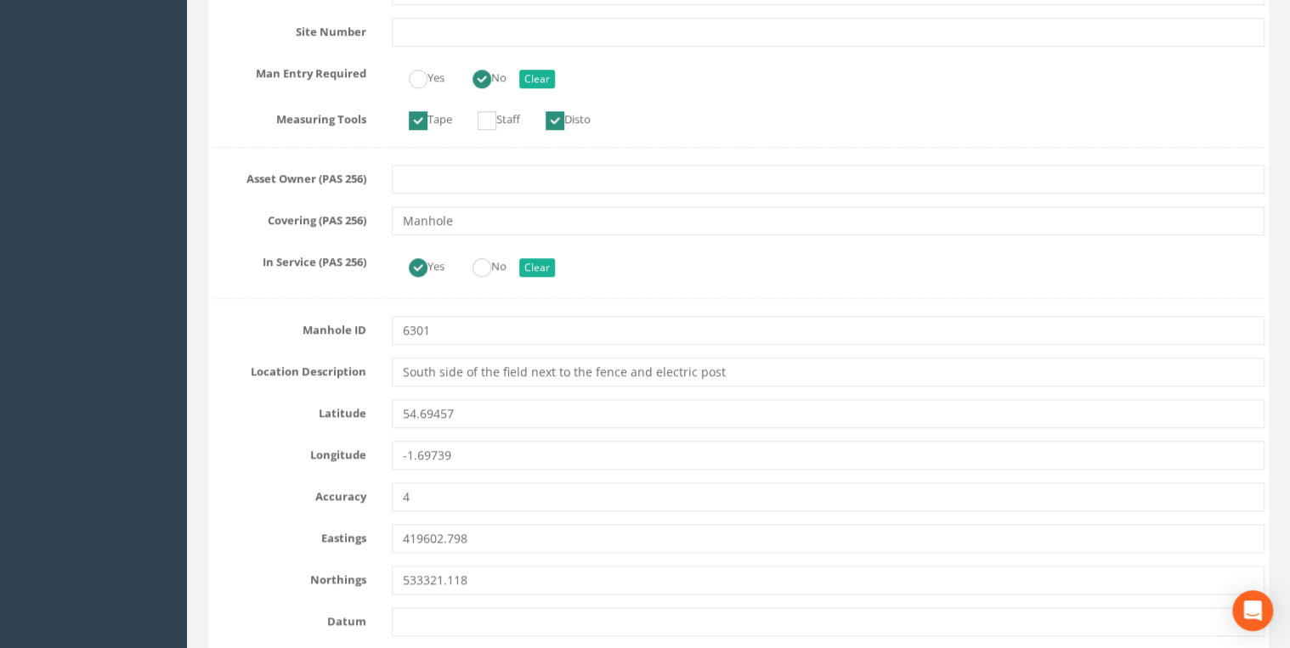
scroll to position [634, 0]
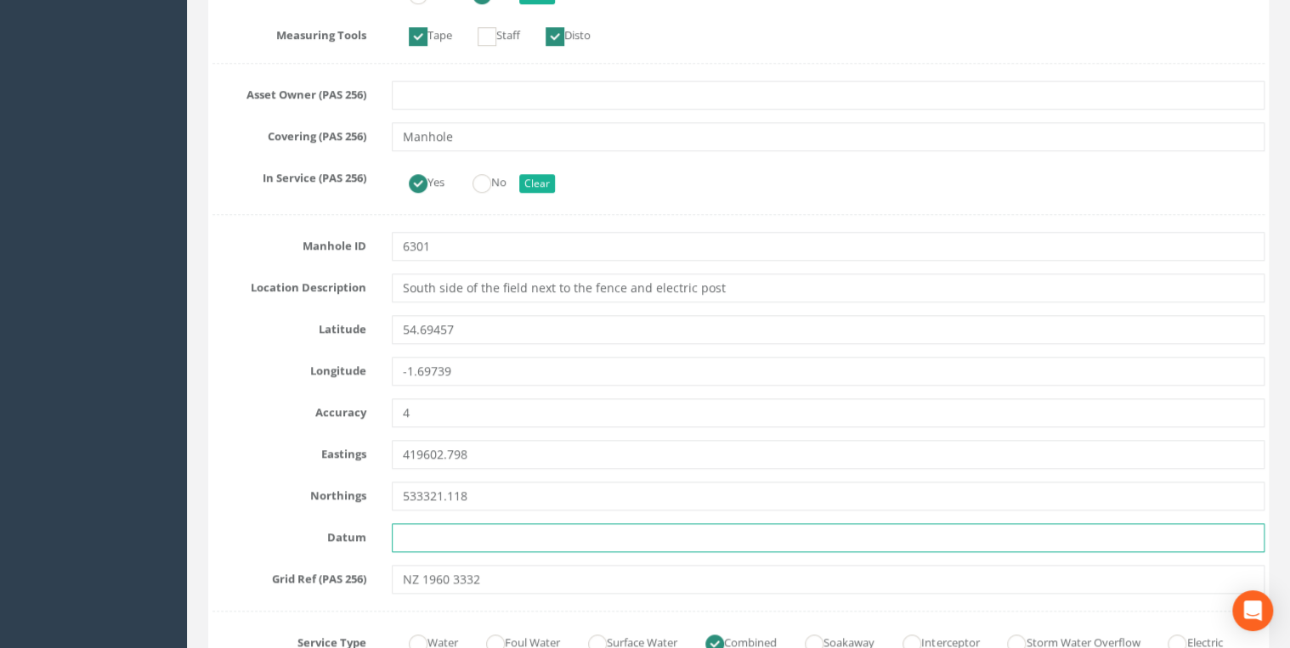
click at [486, 535] on input "text" at bounding box center [828, 537] width 872 height 29
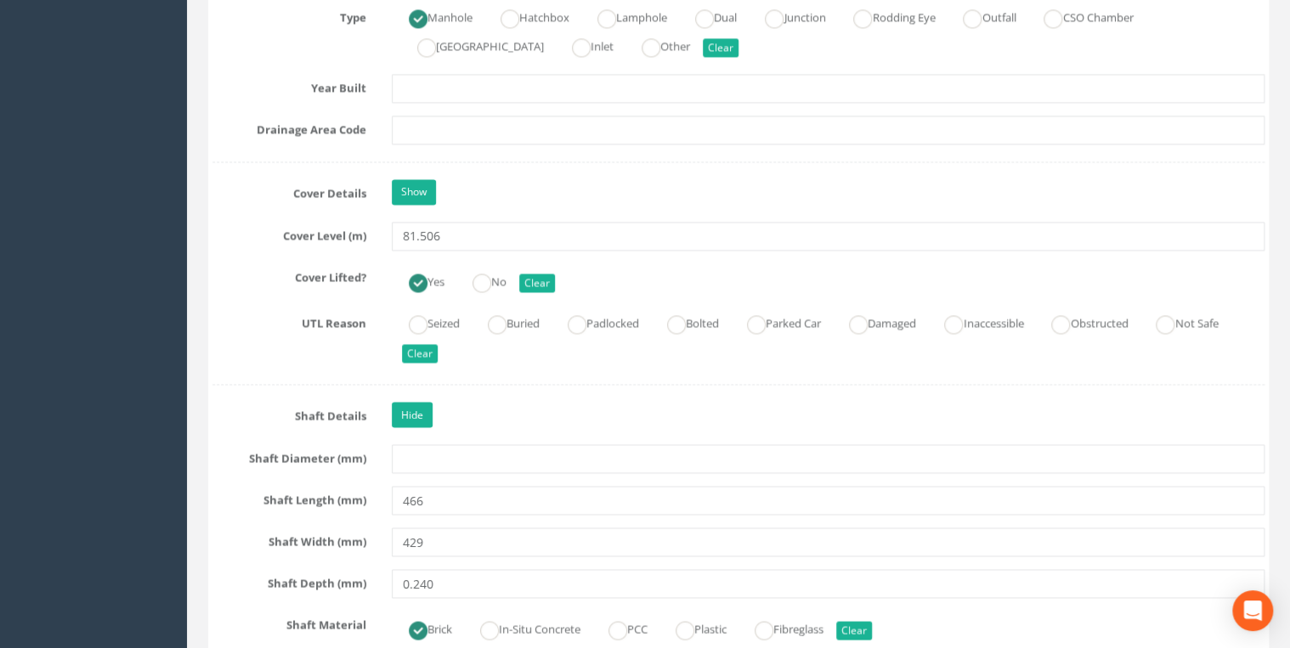
scroll to position [1631, 0]
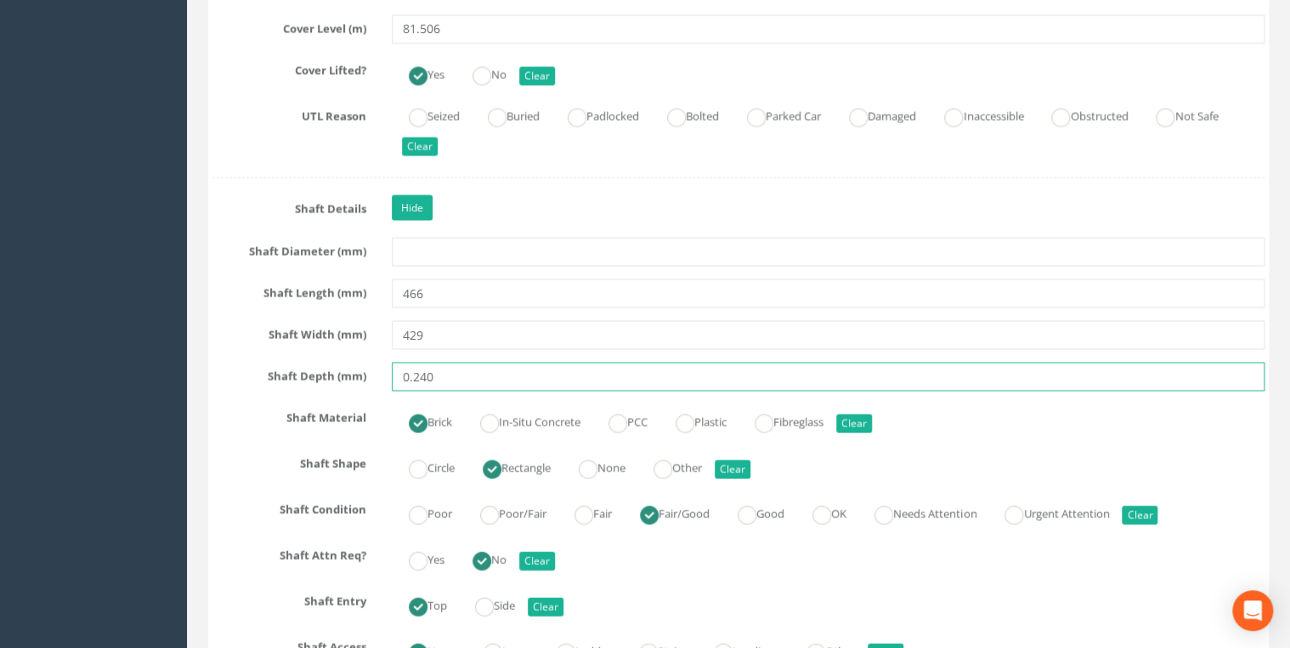
click at [411, 374] on input "0.240" at bounding box center [828, 377] width 872 height 29
type input "240"
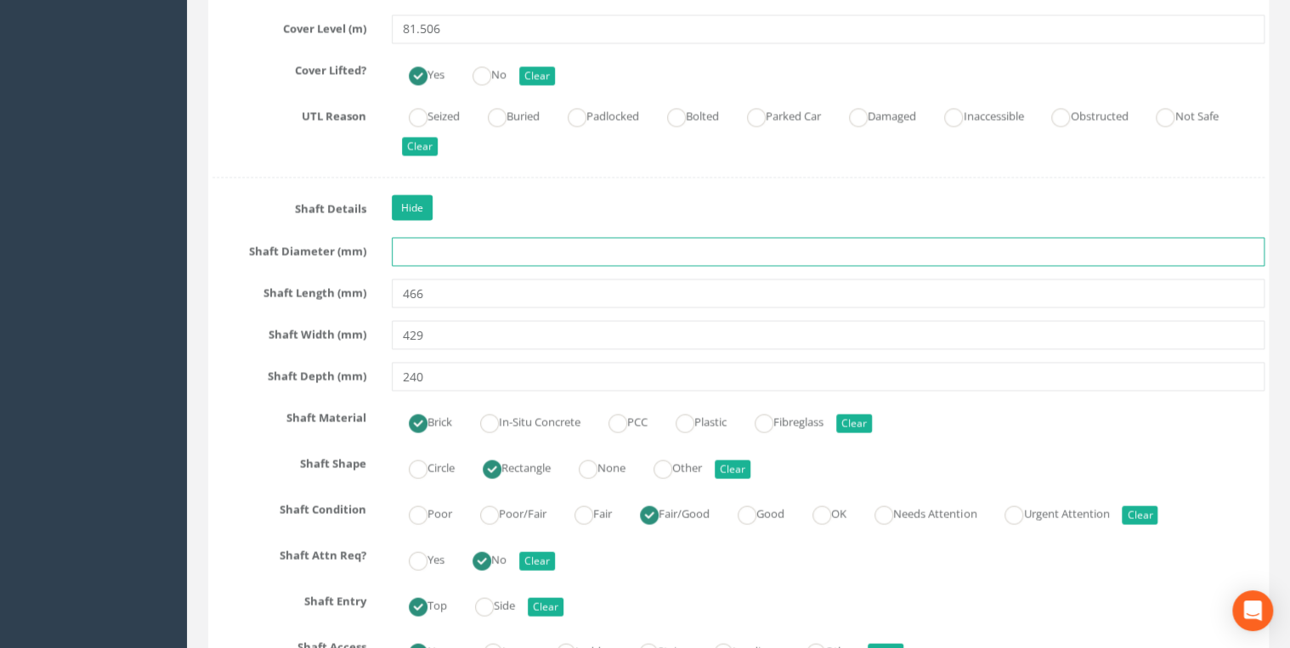
click at [546, 257] on input "text" at bounding box center [828, 252] width 872 height 29
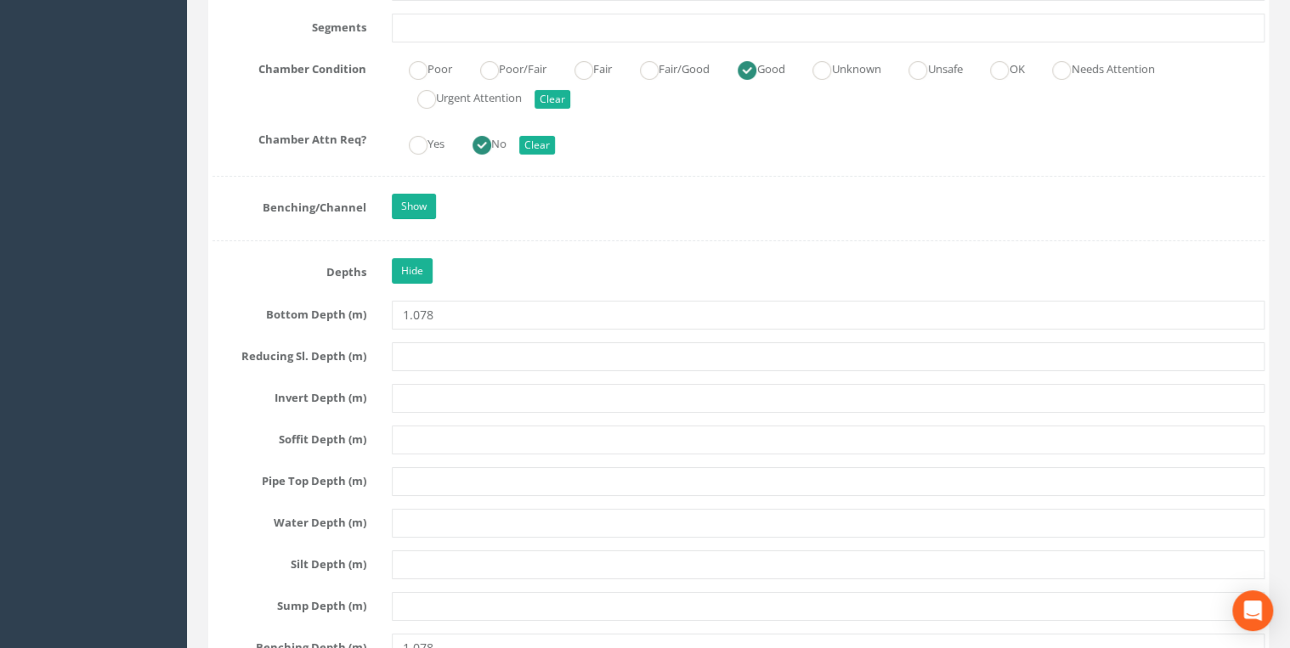
scroll to position [3171, 0]
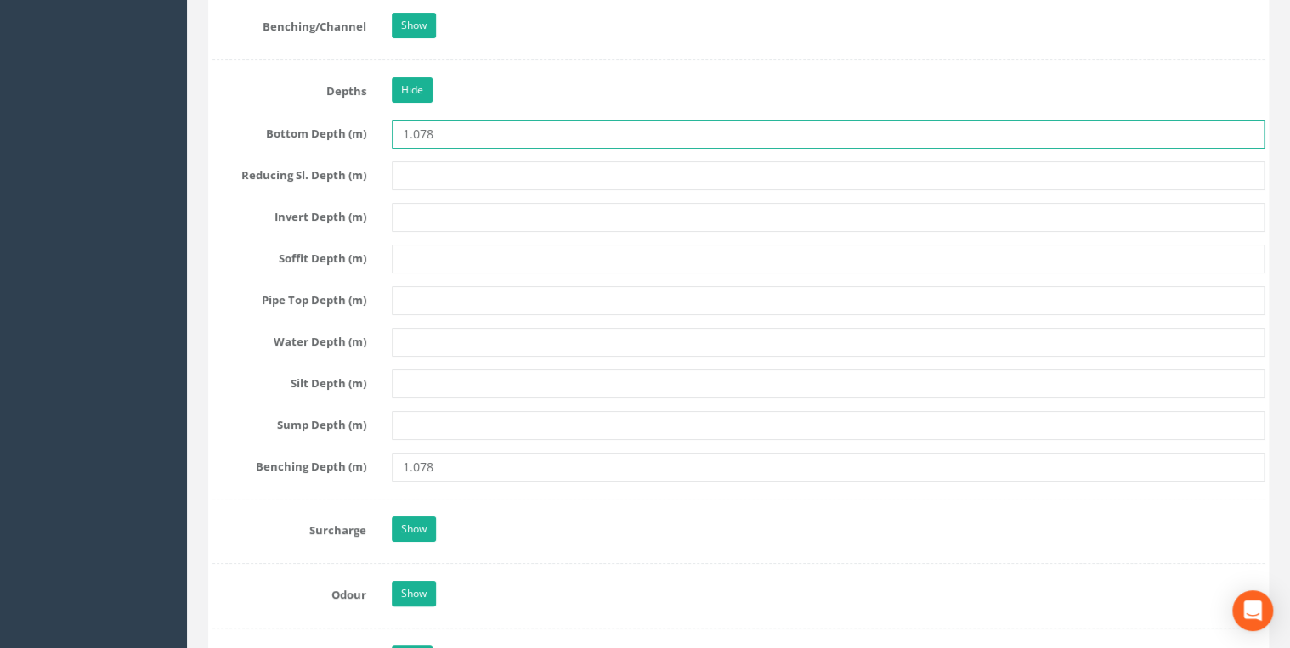
click at [415, 127] on input "1.078" at bounding box center [828, 134] width 872 height 29
type input "1078"
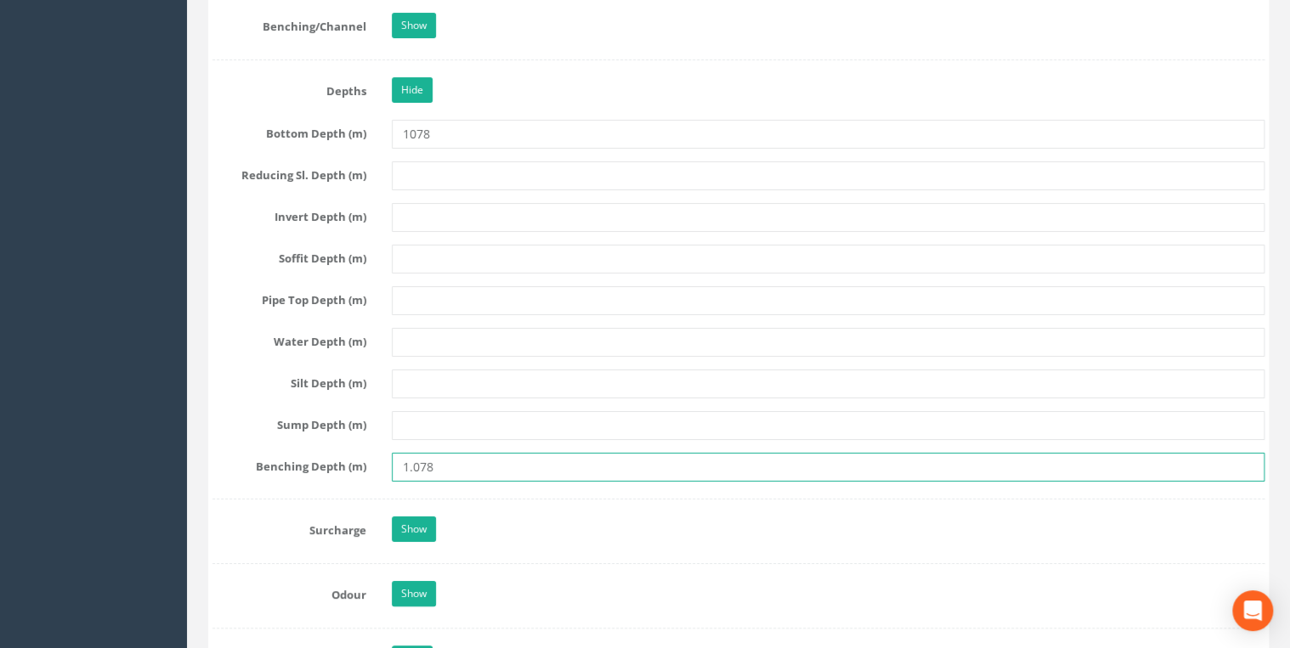
click at [415, 457] on input "1.078" at bounding box center [828, 467] width 872 height 29
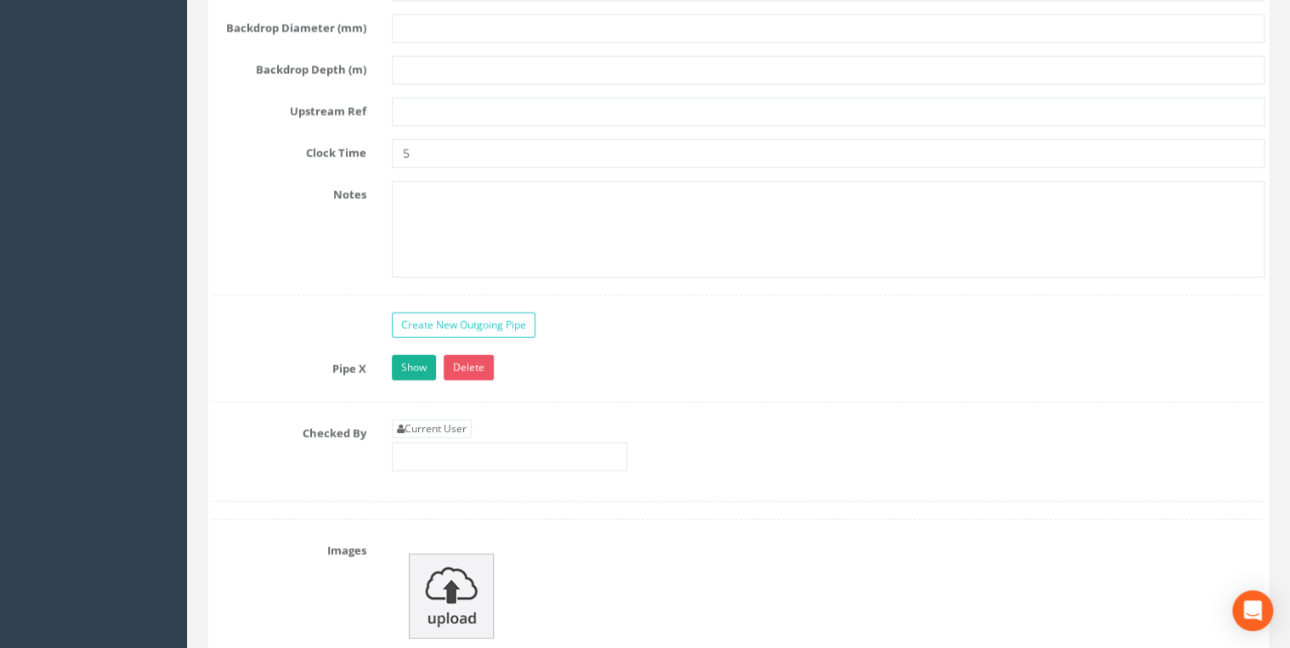
scroll to position [5527, 0]
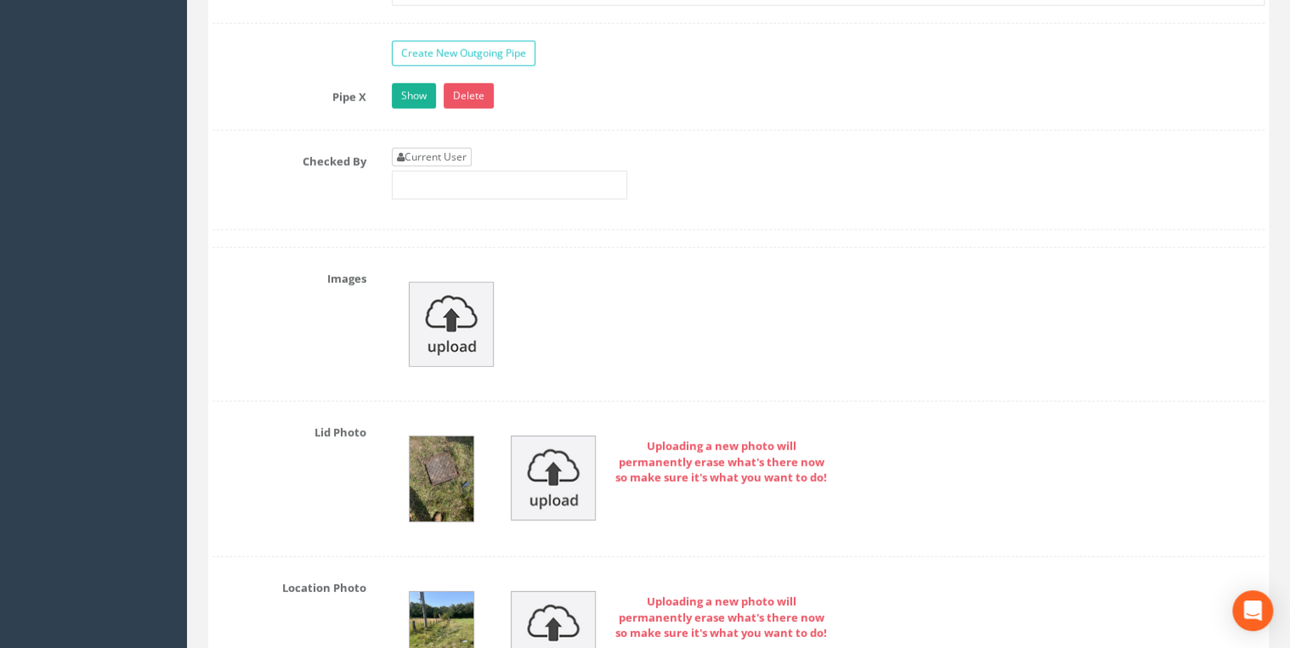
type input "1078"
click at [420, 148] on link "Current User" at bounding box center [432, 157] width 80 height 19
type input "[PERSON_NAME]"
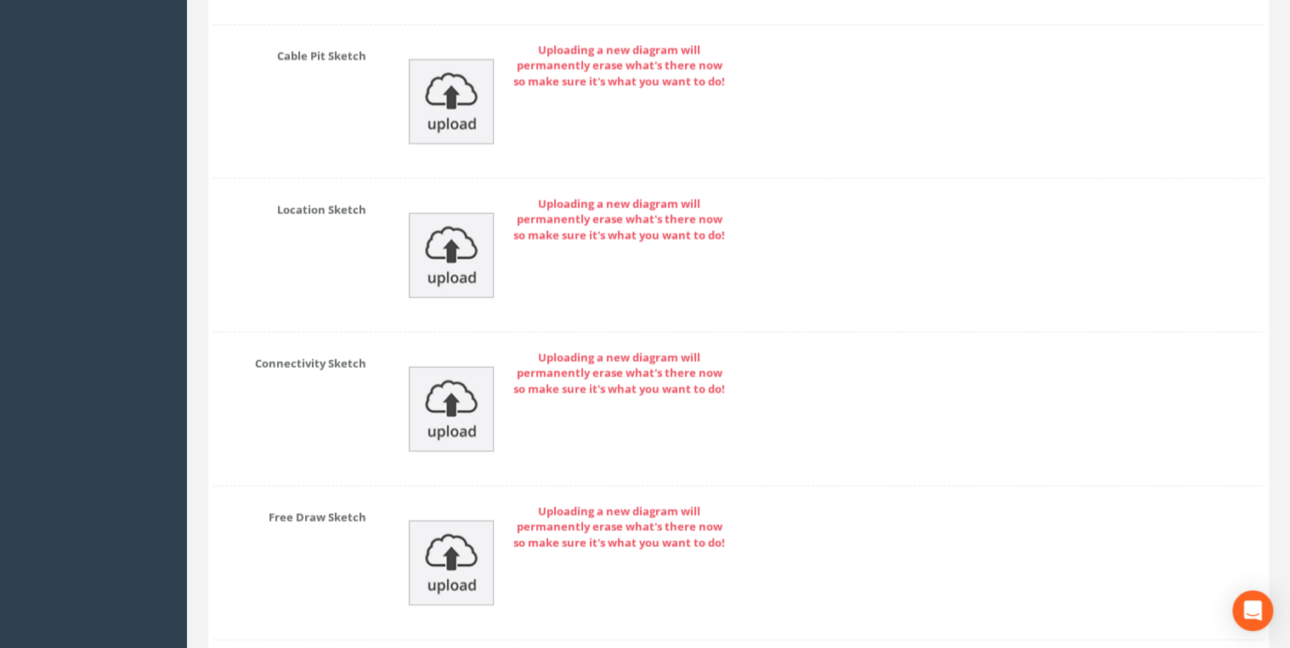
scroll to position [8317, 0]
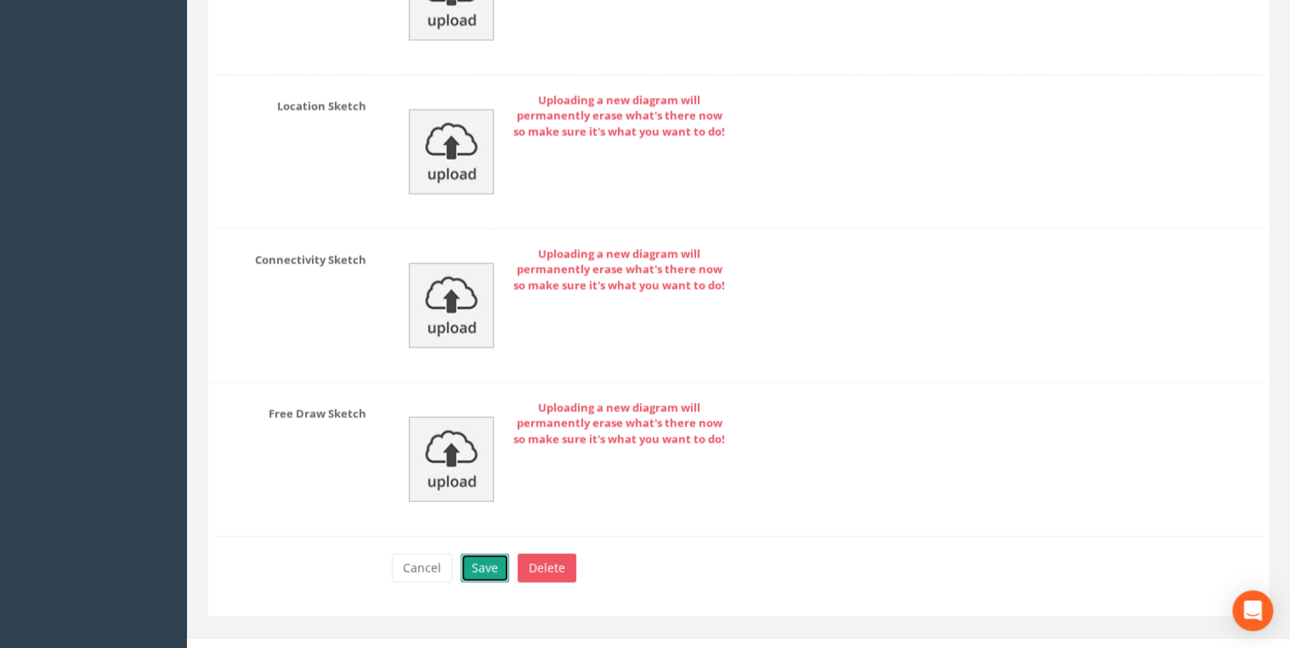
click at [486, 554] on button "Save" at bounding box center [484, 568] width 48 height 29
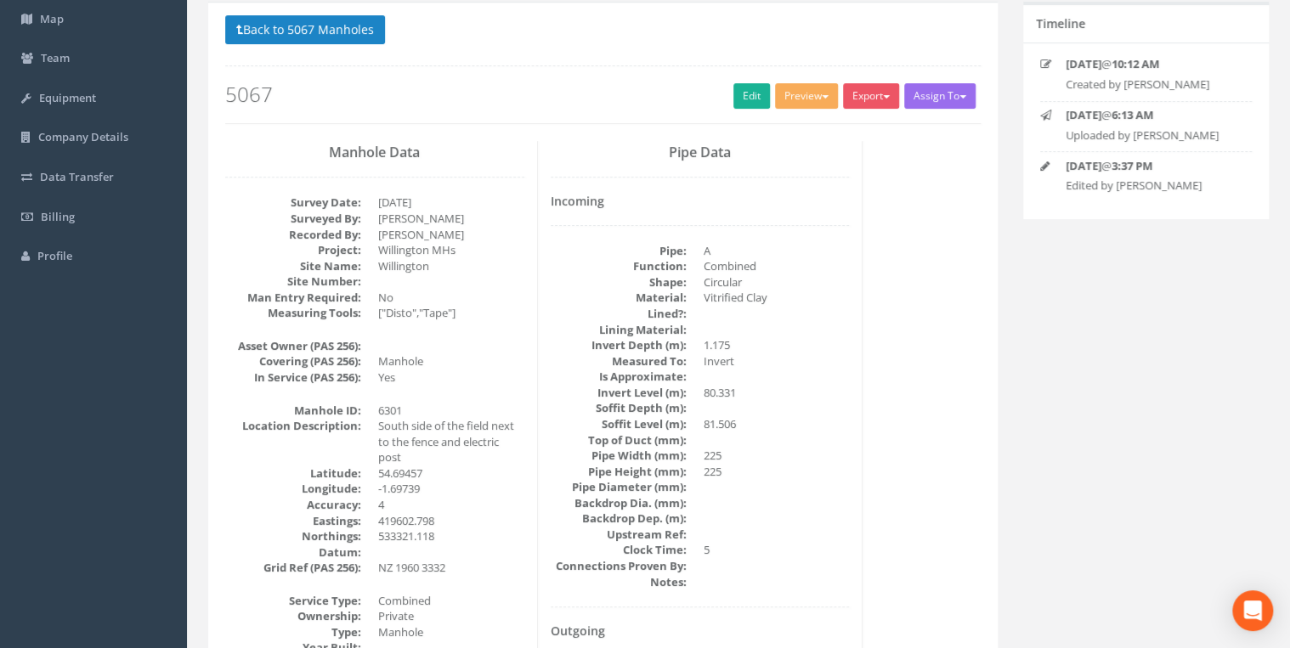
scroll to position [0, 0]
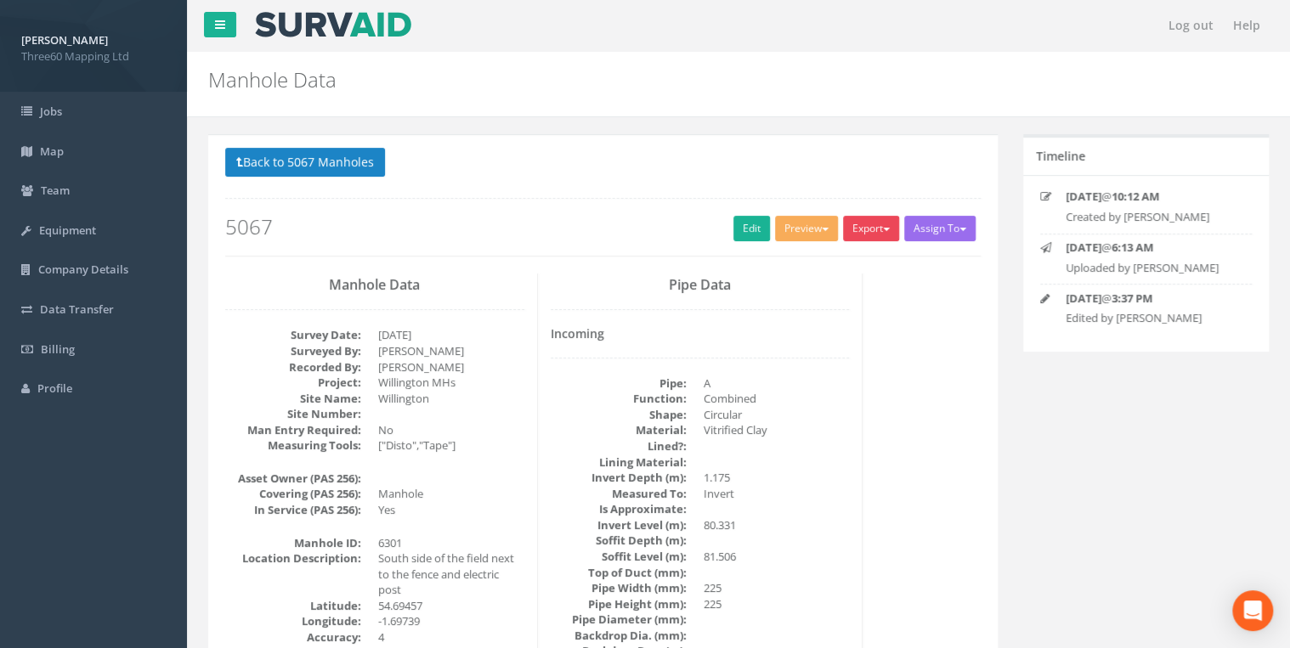
click at [867, 224] on button "Export" at bounding box center [871, 228] width 56 height 25
click at [822, 263] on link "360 Manhole" at bounding box center [835, 264] width 129 height 26
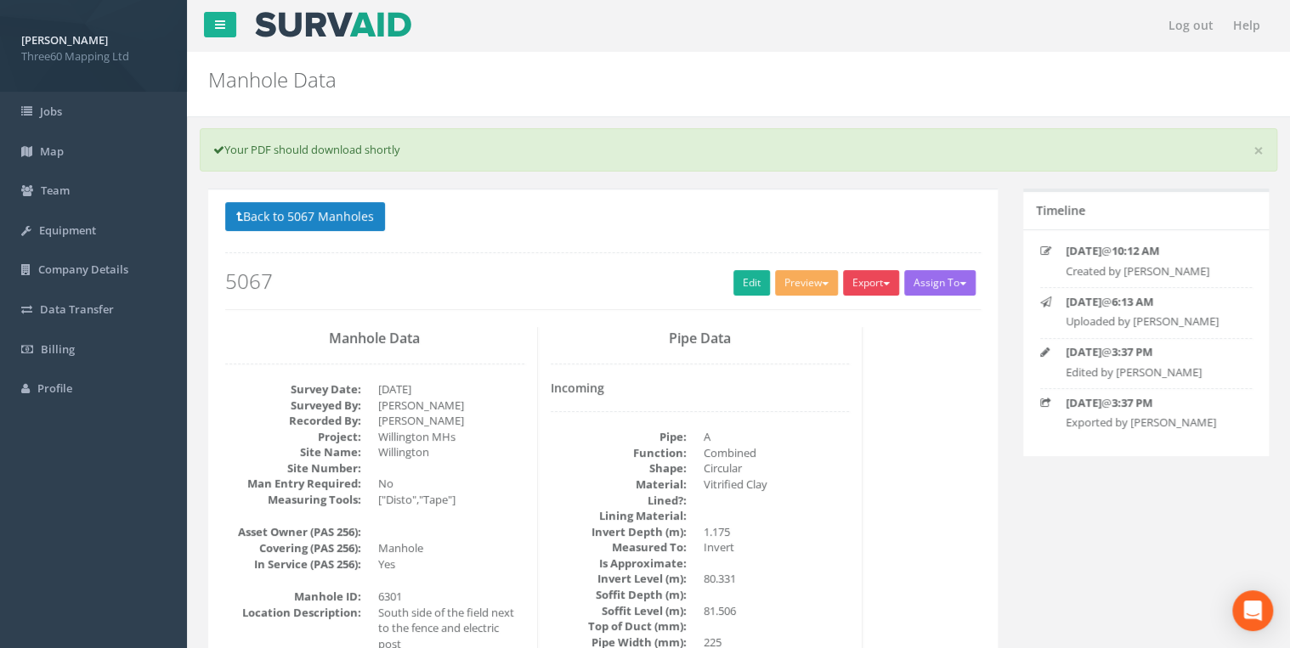
click at [879, 285] on button "Export" at bounding box center [871, 282] width 56 height 25
click at [821, 309] on link "360 Manhole" at bounding box center [835, 318] width 129 height 26
